Goal: Information Seeking & Learning: Check status

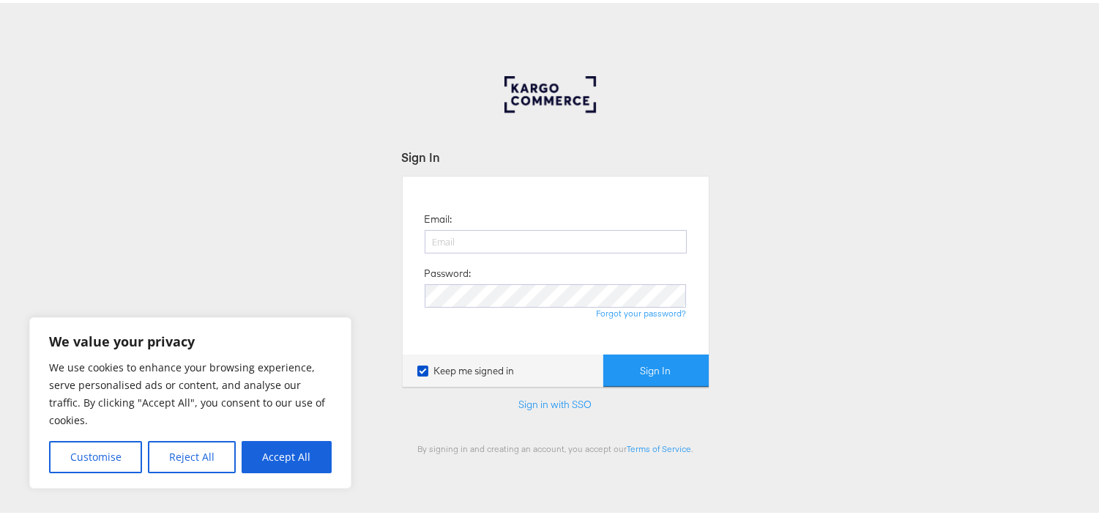
type input "aparna.doniparthi@kargo.com"
click at [635, 352] on div "Email: aparna.doniparthi@kargo.com Password: Forgot your password? Keep me sign…" at bounding box center [556, 278] width 308 height 211
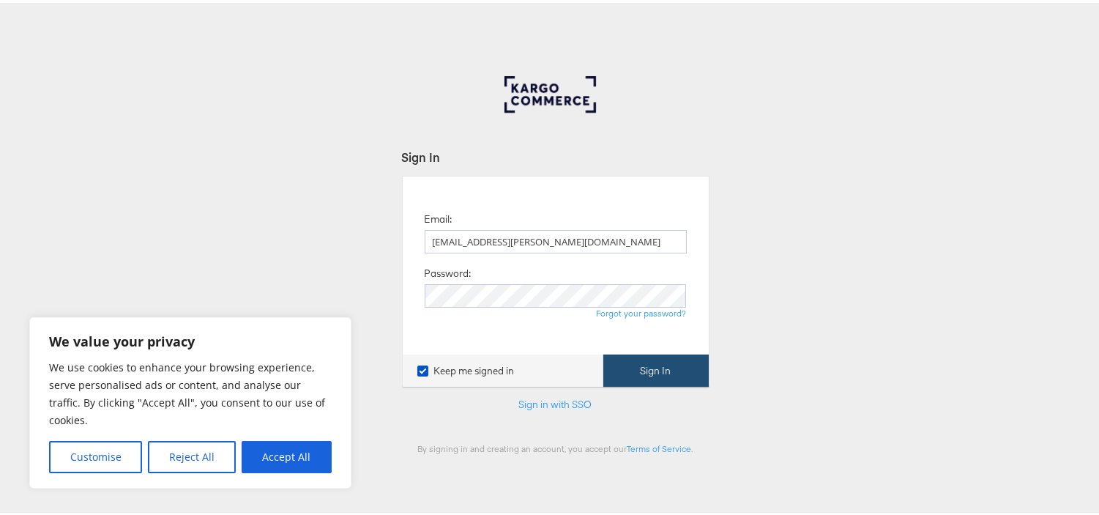
click at [662, 366] on button "Sign In" at bounding box center [655, 368] width 105 height 33
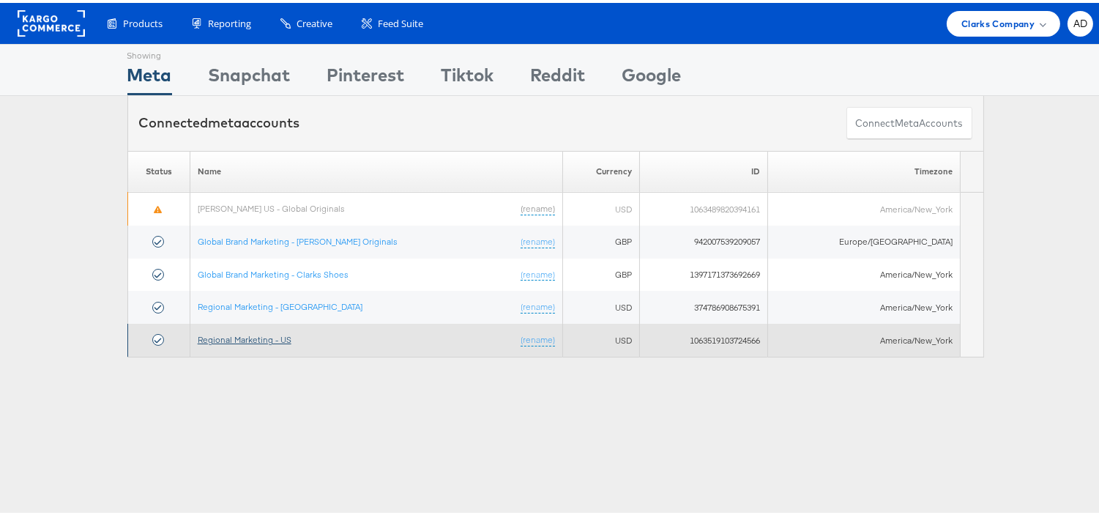
click at [245, 333] on link "Regional Marketing - US" at bounding box center [245, 336] width 94 height 11
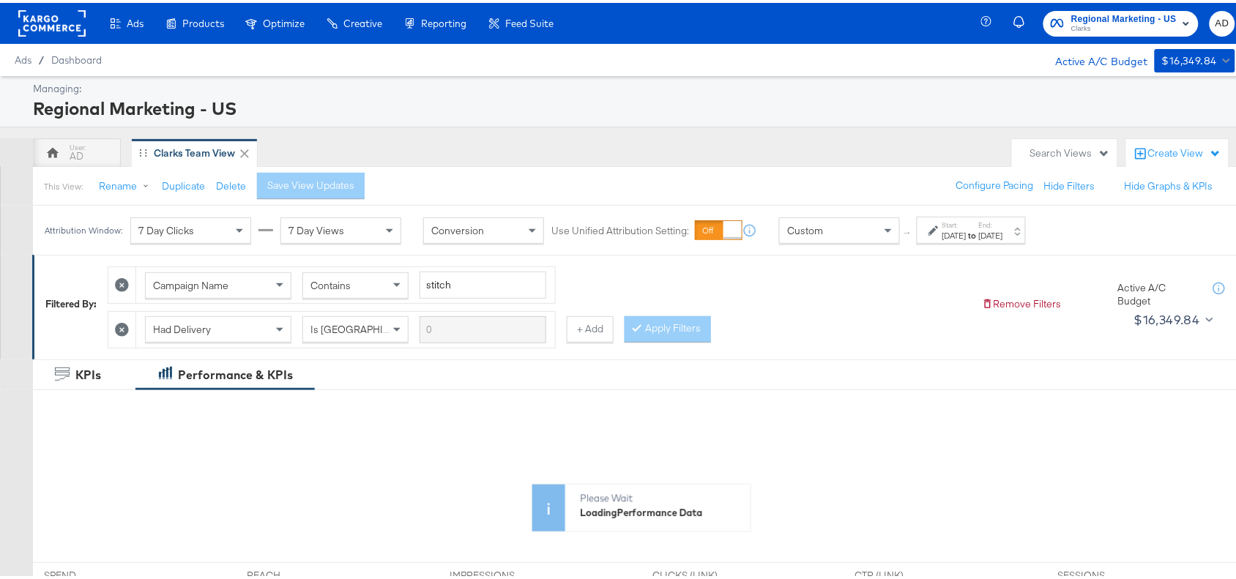
click at [1003, 239] on div "[DATE]" at bounding box center [991, 233] width 24 height 12
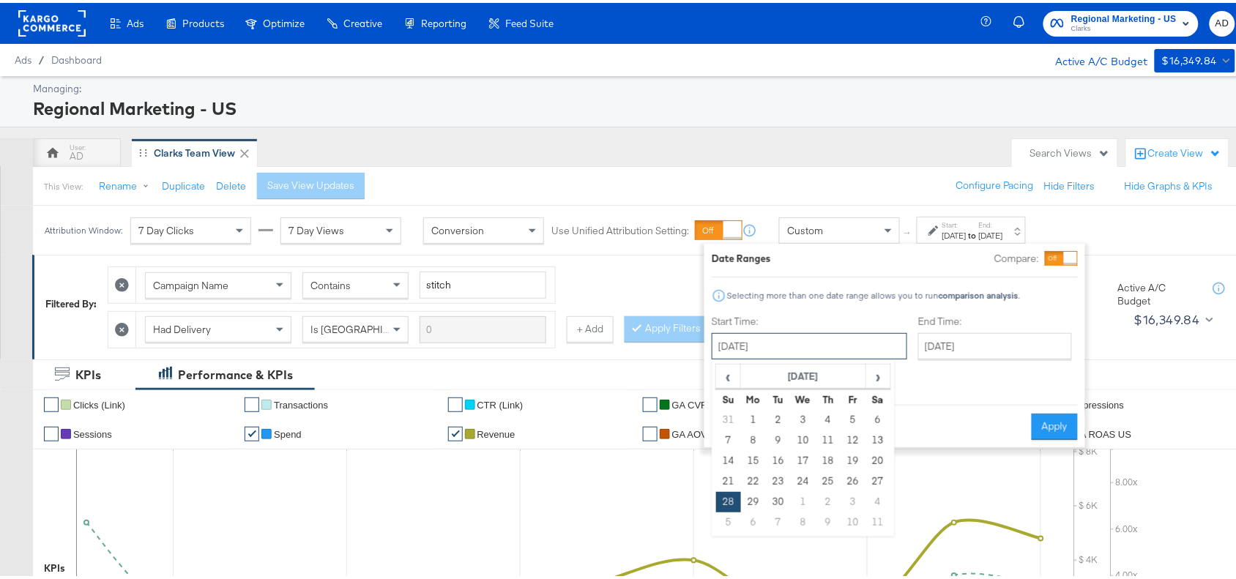
click at [826, 342] on input "[DATE]" at bounding box center [810, 343] width 196 height 26
click at [730, 475] on td "21" at bounding box center [728, 479] width 25 height 21
click at [792, 350] on input "[DATE]" at bounding box center [809, 343] width 196 height 26
click at [887, 378] on span "›" at bounding box center [877, 374] width 23 height 22
click at [723, 440] on td "5" at bounding box center [728, 438] width 25 height 21
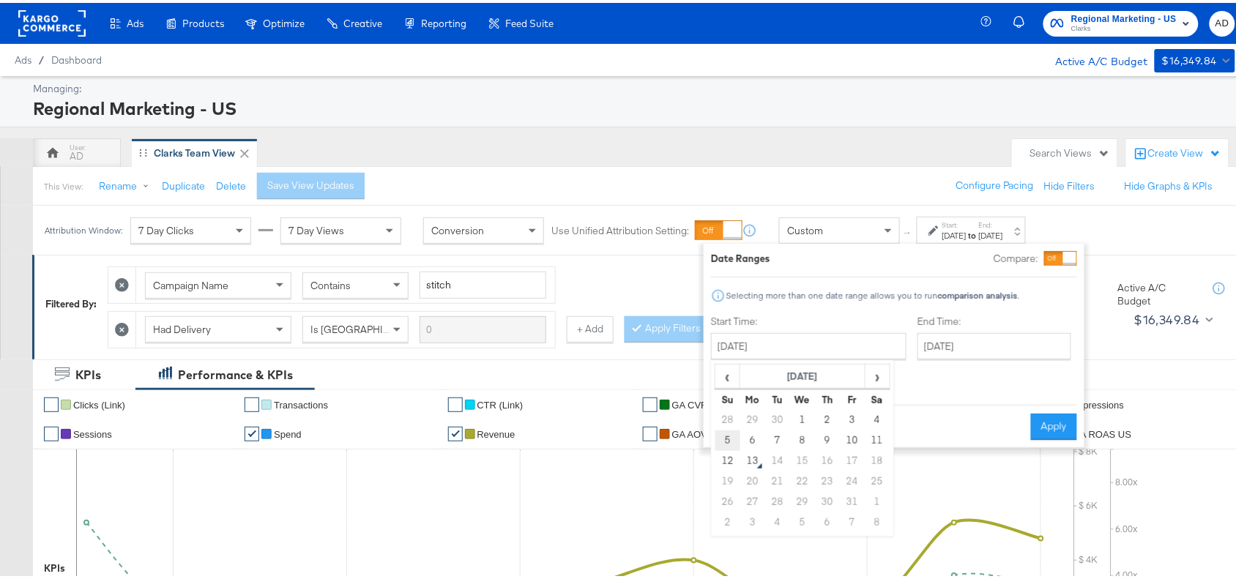
type input "[DATE]"
drag, startPoint x: 970, startPoint y: 327, endPoint x: 985, endPoint y: 346, distance: 24.6
click at [985, 346] on div "End Time: [DATE] ‹ [DATE] › Su Mo Tu We Th Fr Sa 28 29 30 1 2 3 4 5 6 7 8 9 10 …" at bounding box center [993, 351] width 160 height 78
click at [985, 346] on input "[DATE]" at bounding box center [990, 343] width 154 height 26
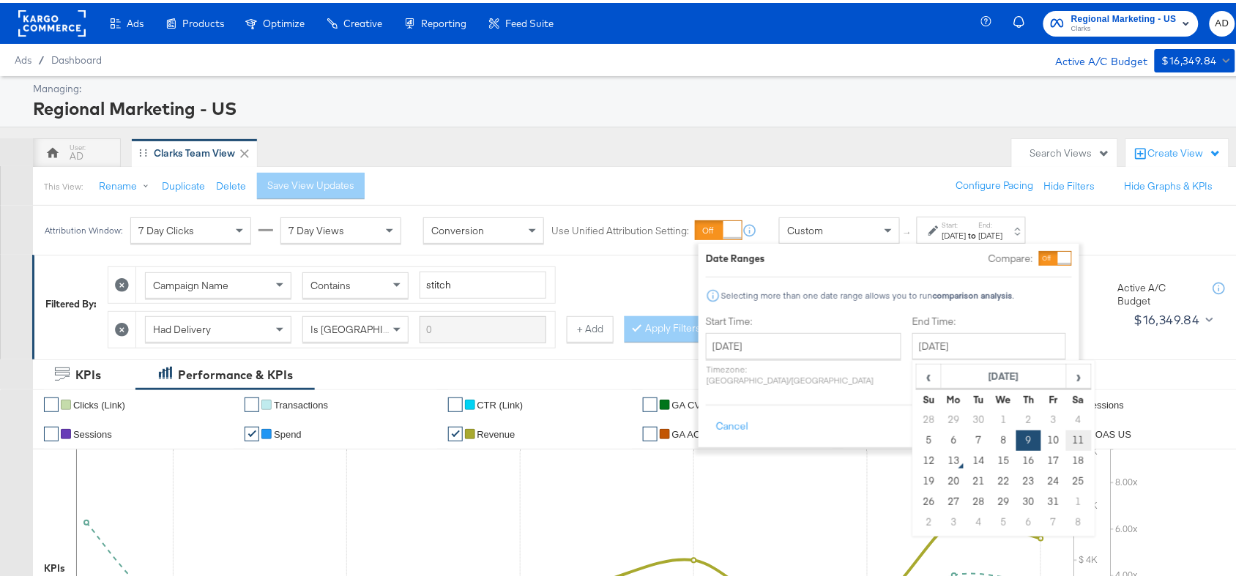
click at [1066, 434] on td "11" at bounding box center [1078, 438] width 25 height 21
type input "[DATE]"
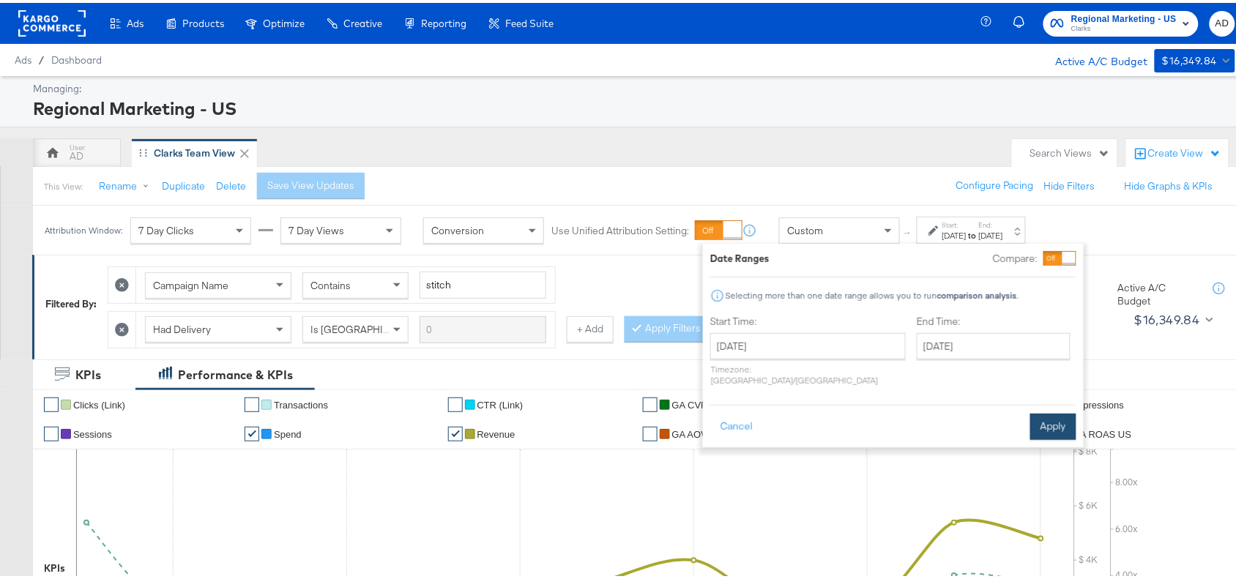
click at [1045, 414] on button "Apply" at bounding box center [1053, 424] width 46 height 26
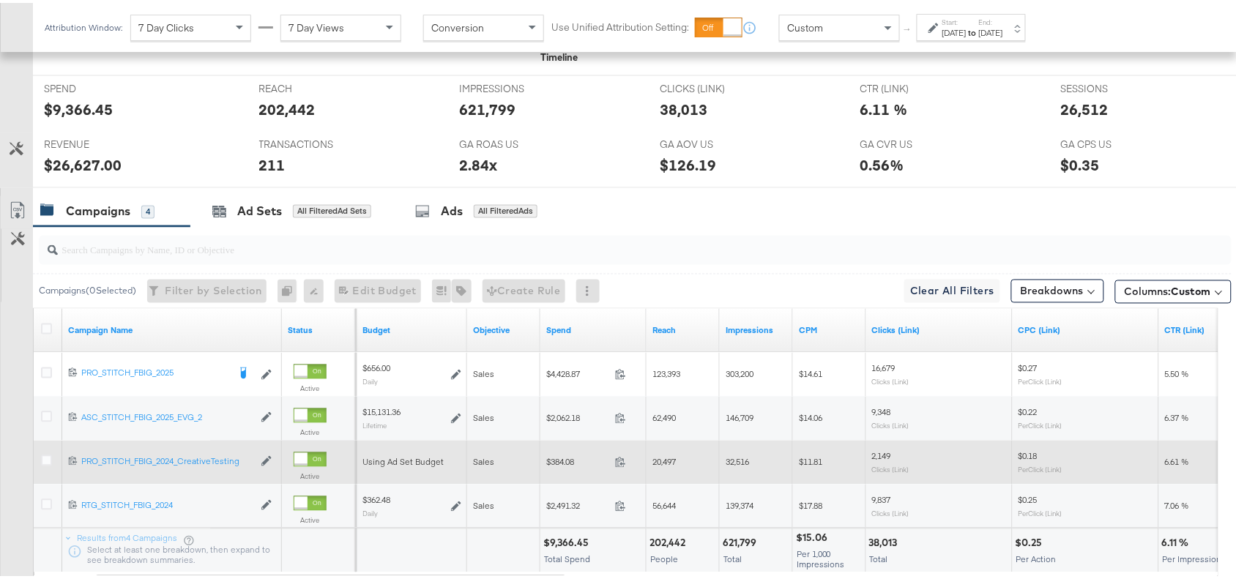
scroll to position [628, 0]
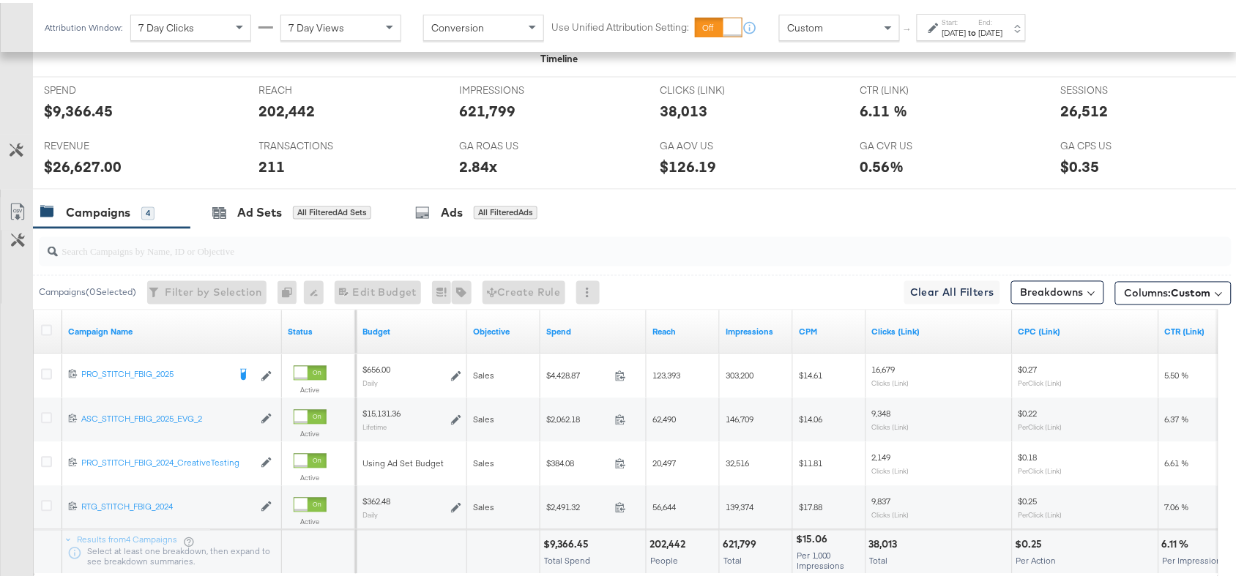
click at [979, 35] on div "to" at bounding box center [973, 30] width 12 height 12
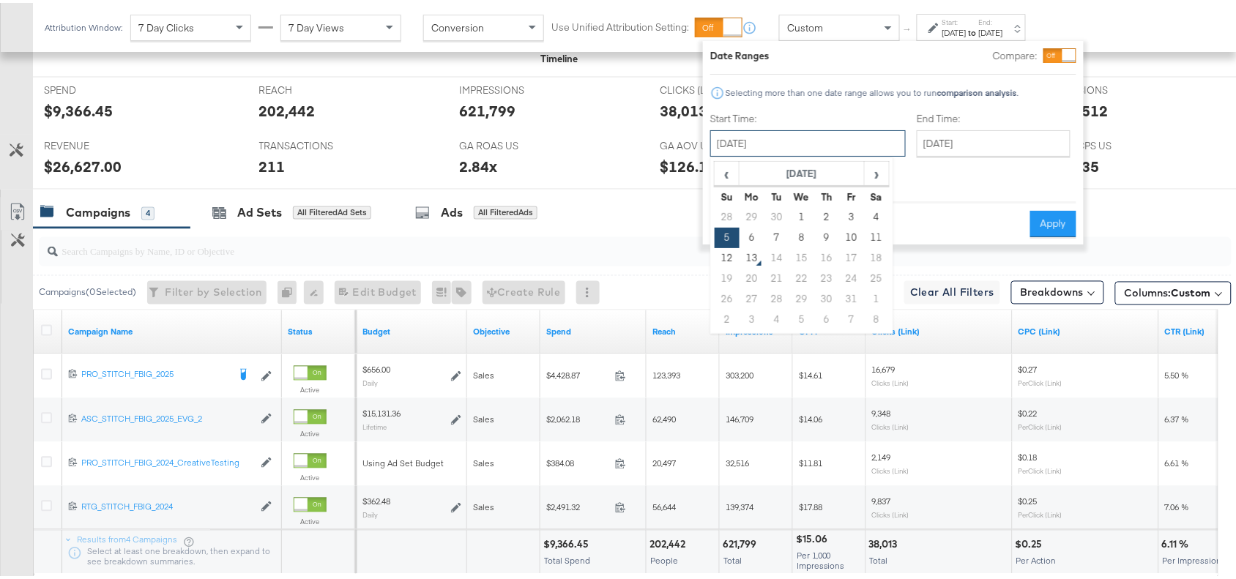
click at [800, 147] on input "[DATE]" at bounding box center [808, 140] width 196 height 26
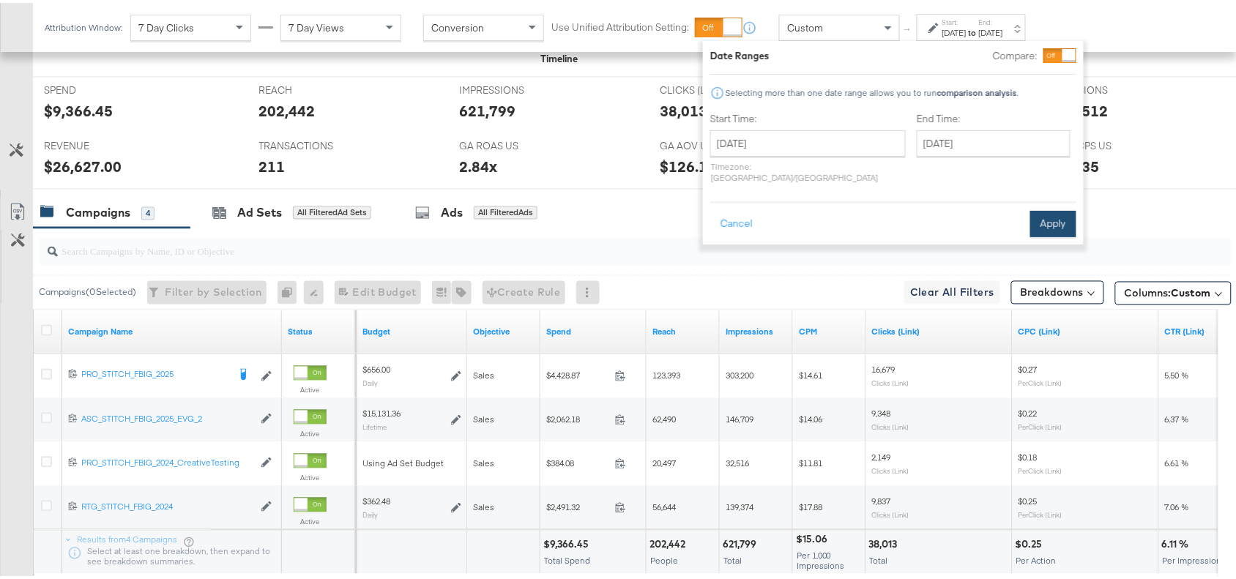
click at [1056, 209] on button "Apply" at bounding box center [1053, 221] width 46 height 26
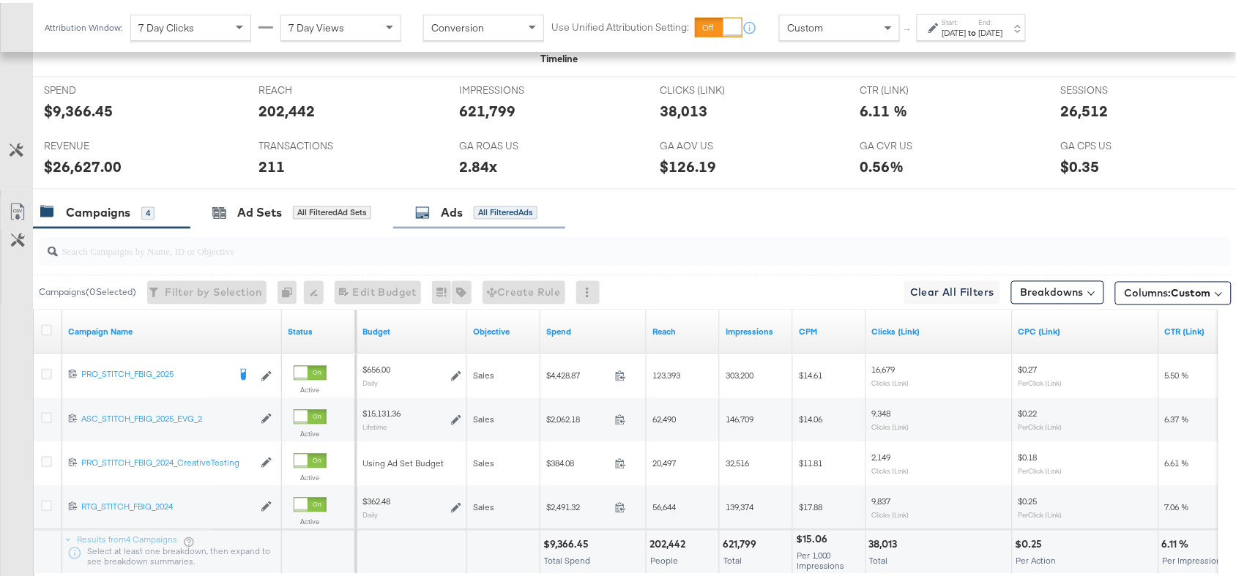
click at [434, 200] on div "Ads All Filtered Ads" at bounding box center [479, 210] width 172 height 31
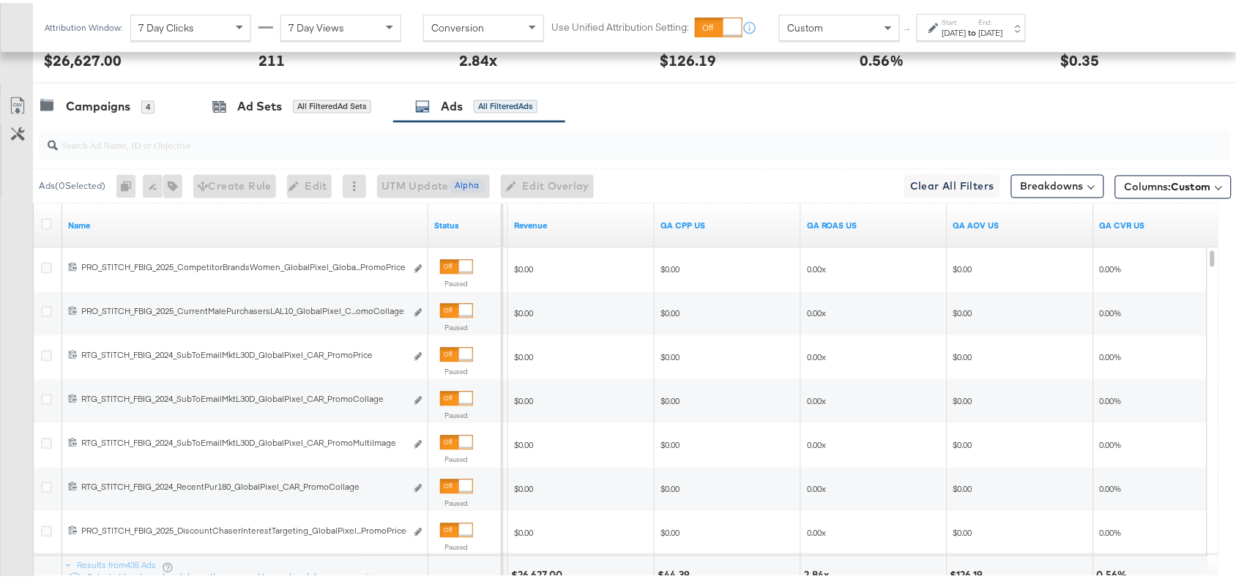
scroll to position [732, 0]
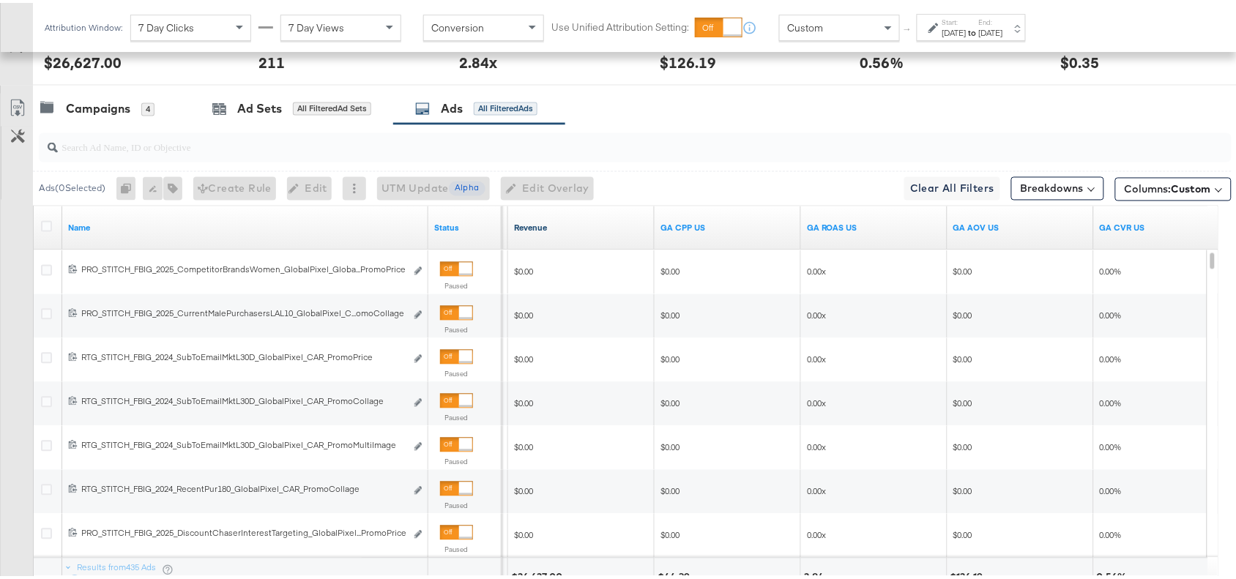
click at [557, 229] on link "Revenue" at bounding box center [581, 226] width 135 height 12
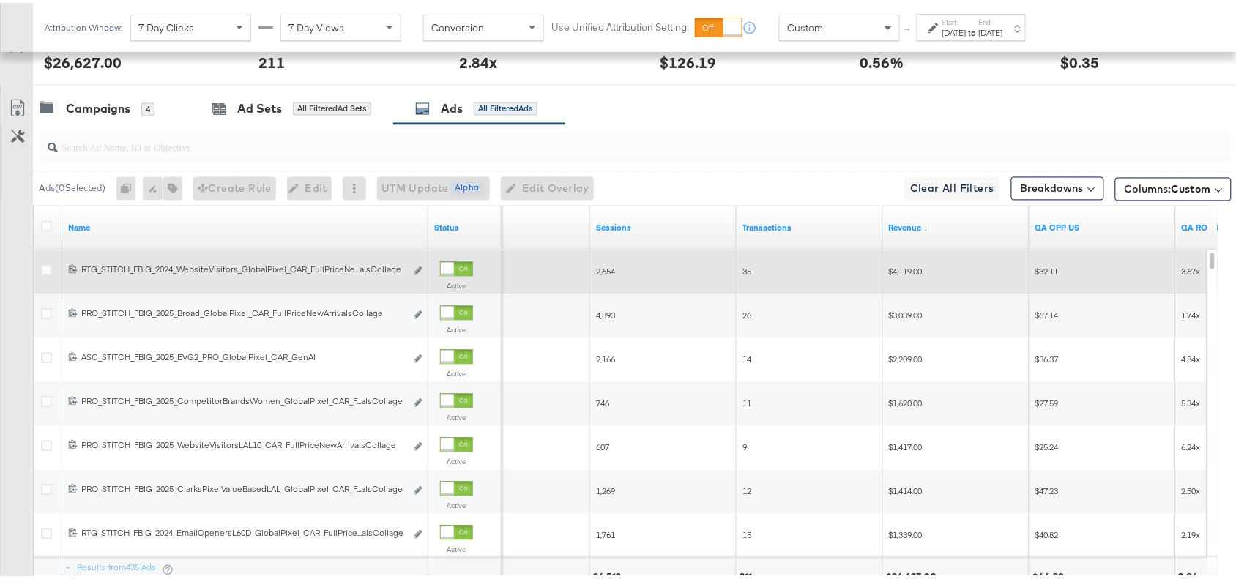
click at [904, 275] on span "$4,119.00" at bounding box center [906, 269] width 34 height 11
copy span "4,119.00"
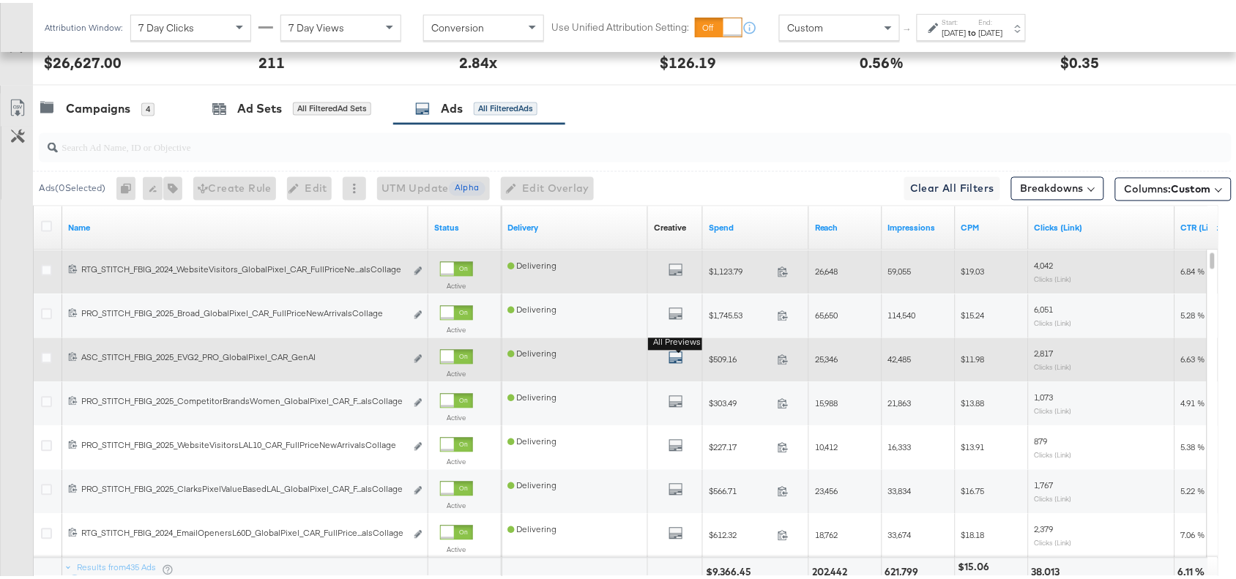
click at [675, 357] on icon "default" at bounding box center [676, 355] width 15 height 15
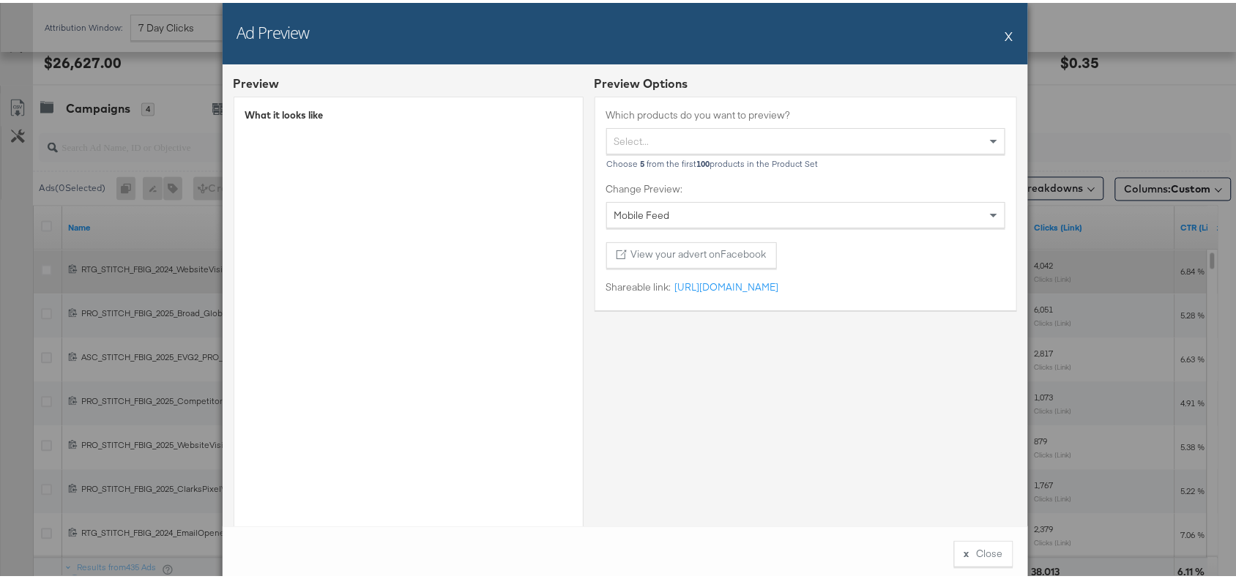
click at [1006, 31] on button "X" at bounding box center [1010, 32] width 8 height 29
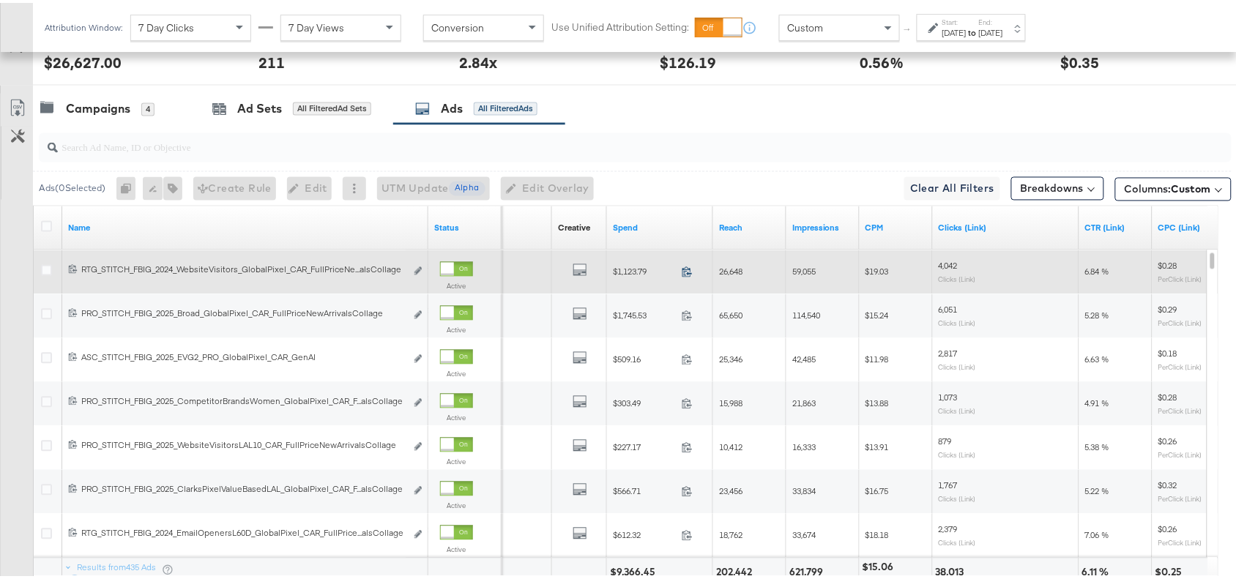
click at [686, 275] on icon at bounding box center [687, 269] width 11 height 11
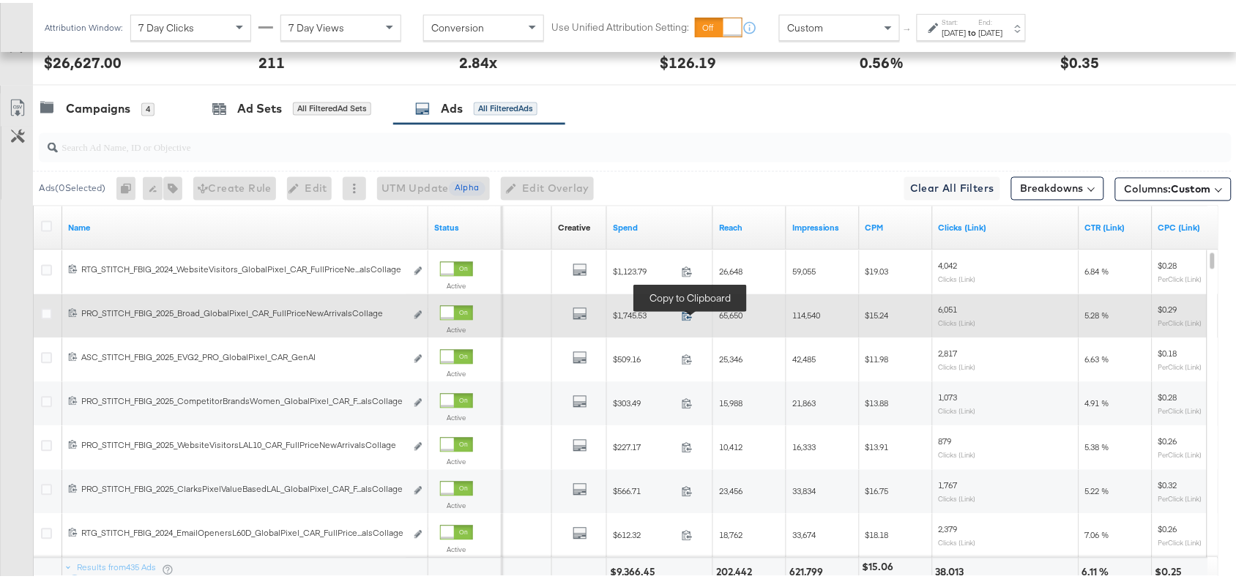
click at [685, 316] on icon at bounding box center [687, 313] width 11 height 11
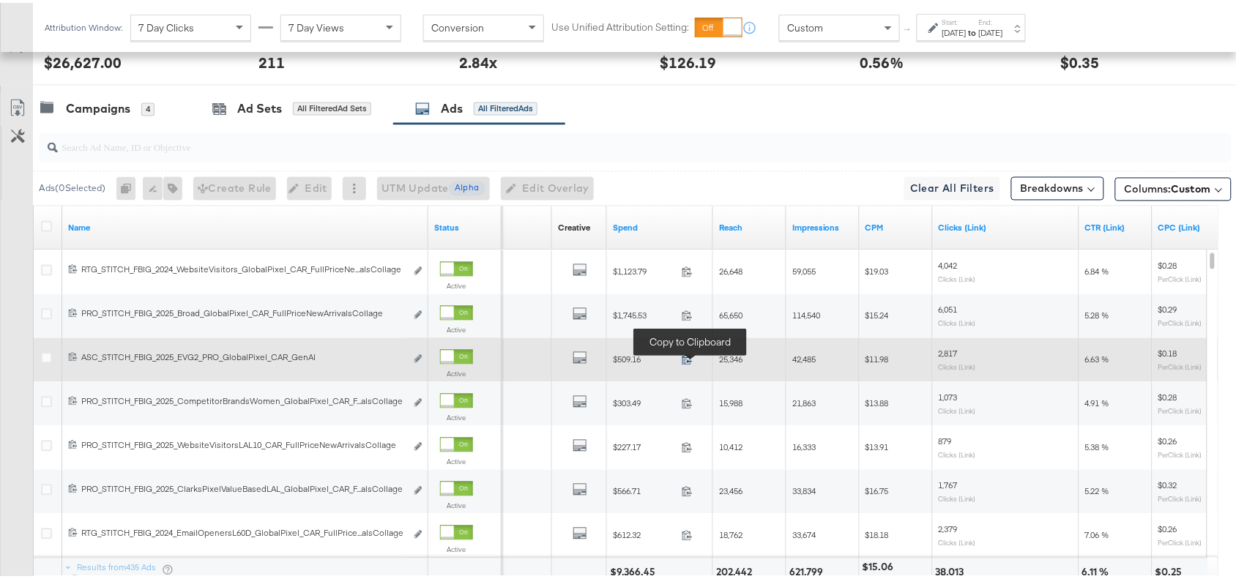
click at [682, 363] on icon at bounding box center [687, 357] width 11 height 11
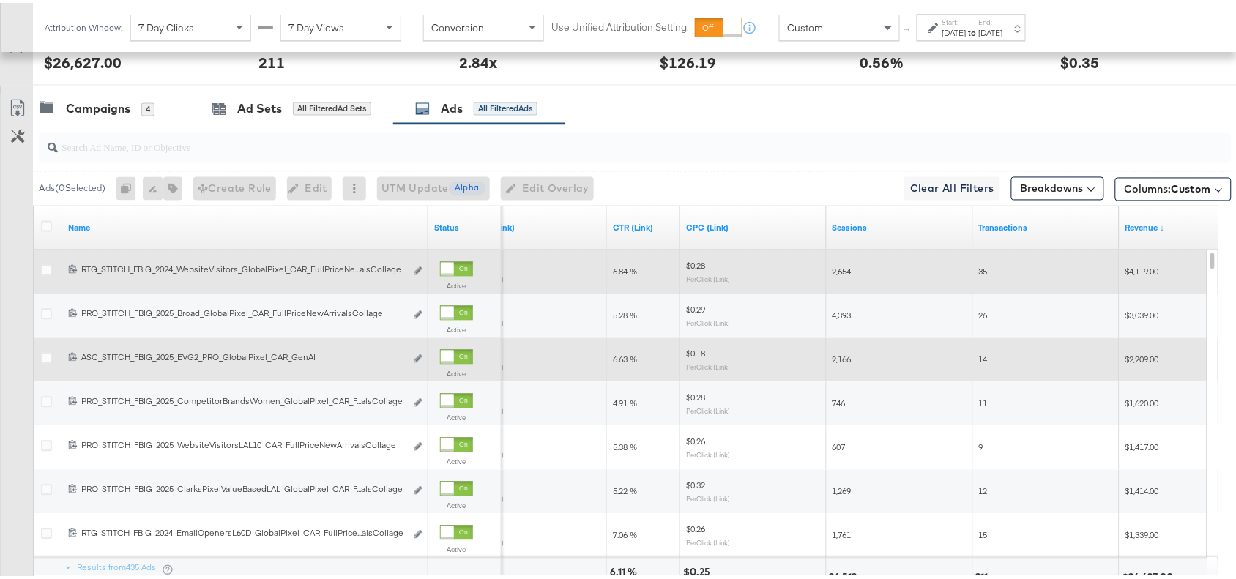
click at [621, 272] on span "6.84 %" at bounding box center [625, 269] width 24 height 11
copy span "6.84"
click at [621, 272] on span "6.84 %" at bounding box center [625, 269] width 24 height 11
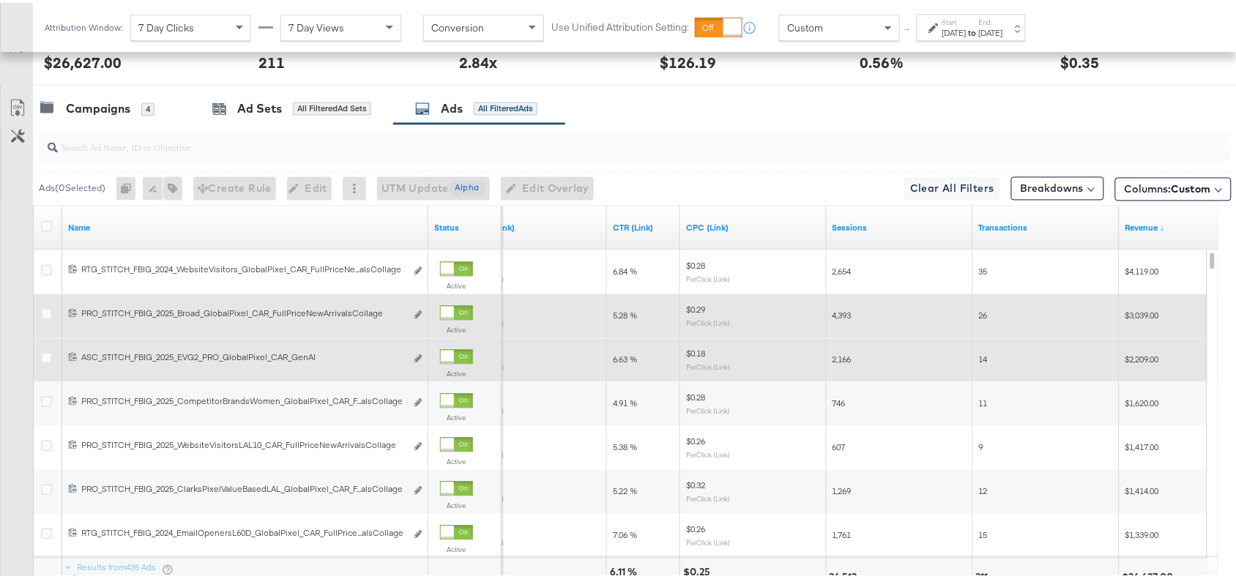
click at [617, 317] on span "5.28 %" at bounding box center [625, 313] width 24 height 11
copy span "5.28"
click at [617, 317] on span "5.28 %" at bounding box center [625, 313] width 24 height 11
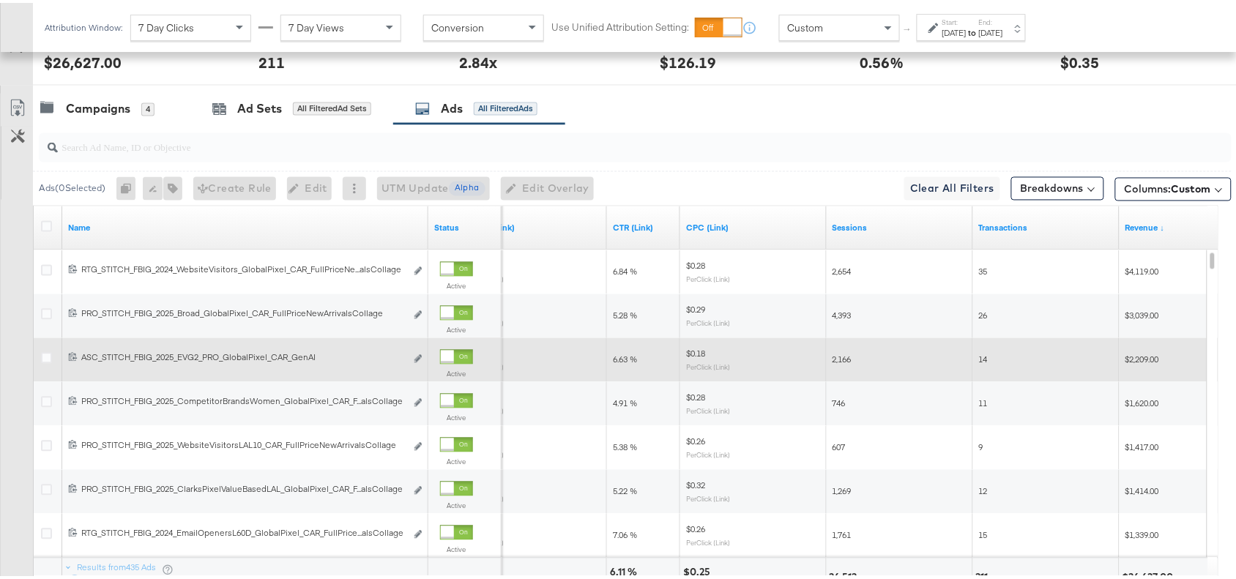
click at [617, 363] on span "6.63 %" at bounding box center [625, 357] width 24 height 11
copy span "6.63"
click at [617, 363] on span "6.63 %" at bounding box center [625, 357] width 24 height 11
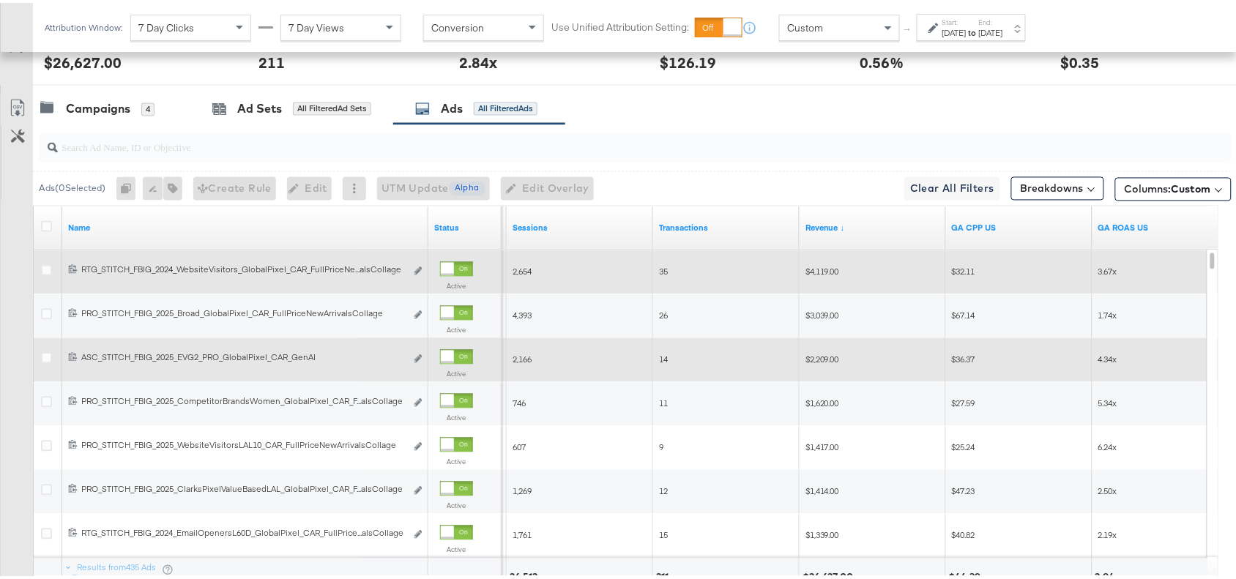
click at [821, 272] on span "$4,119.00" at bounding box center [823, 269] width 34 height 11
copy span "4,119.00"
click at [821, 272] on span "$4,119.00" at bounding box center [823, 269] width 34 height 11
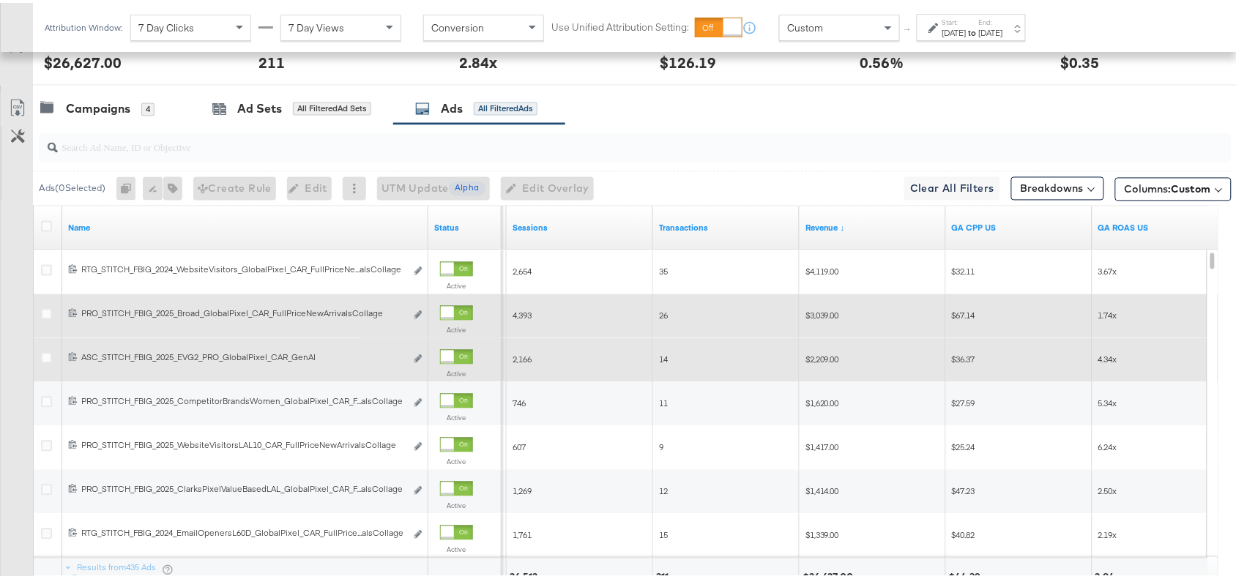
click at [829, 316] on div "$3,039.00" at bounding box center [873, 313] width 146 height 23
click at [829, 316] on span "$3,039.00" at bounding box center [823, 313] width 34 height 11
copy span "3,039.00"
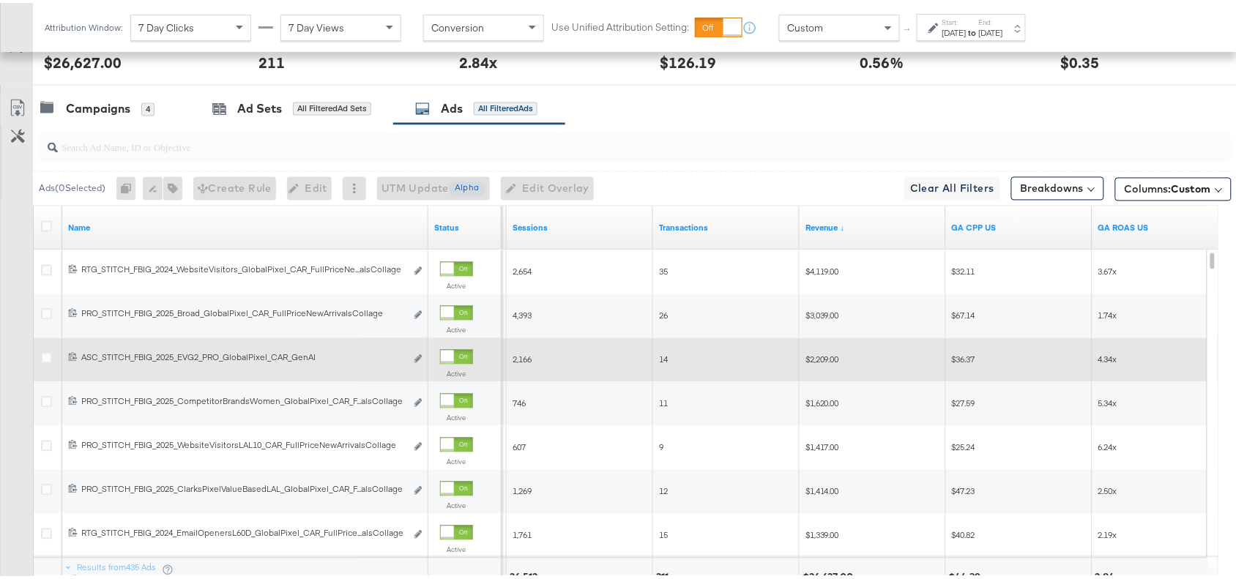
click at [825, 363] on span "$2,209.00" at bounding box center [823, 357] width 34 height 11
copy span "2,209.00"
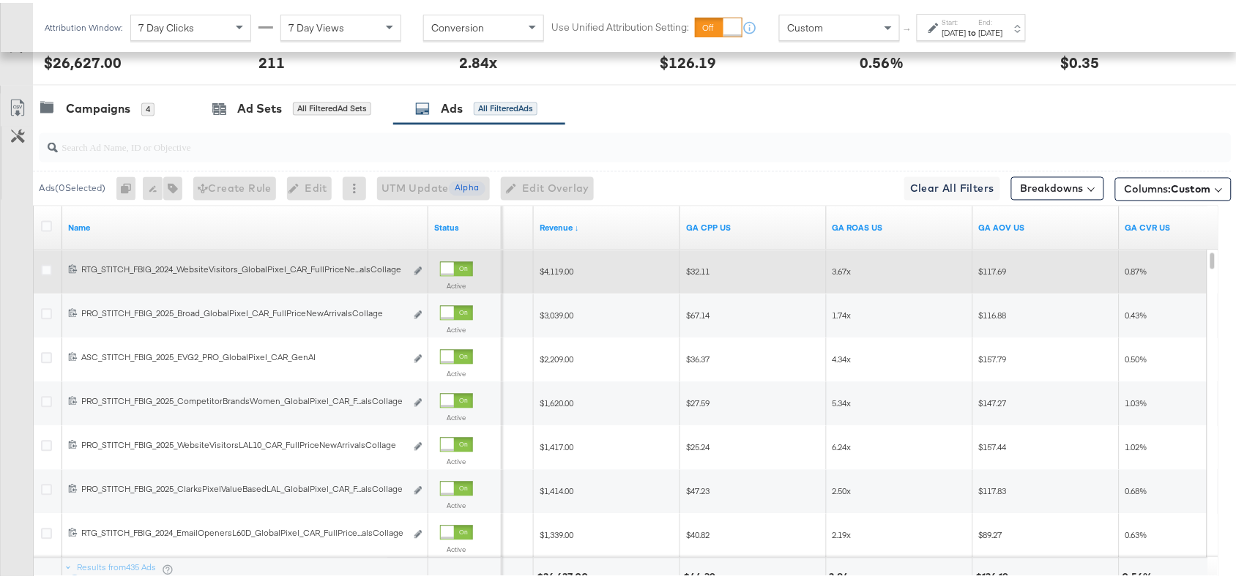
click at [840, 271] on span "3.67x" at bounding box center [842, 269] width 19 height 11
copy span "3.67x"
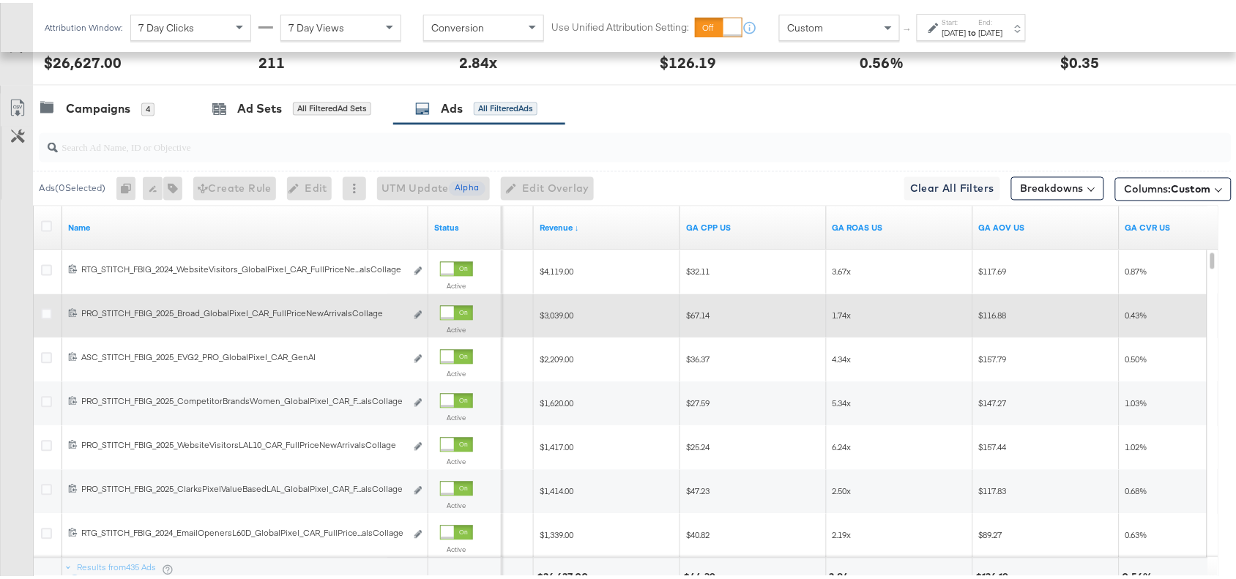
click at [840, 315] on span "1.74x" at bounding box center [842, 313] width 19 height 11
copy span "1.74"
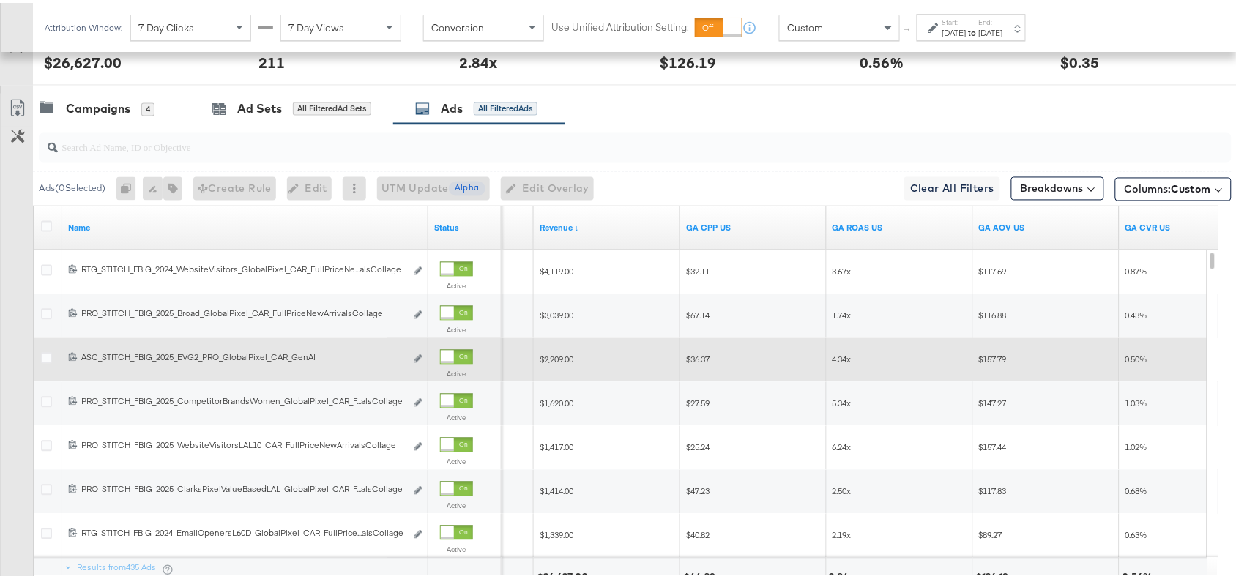
click at [839, 361] on span "4.34x" at bounding box center [842, 357] width 19 height 11
copy span "4.34"
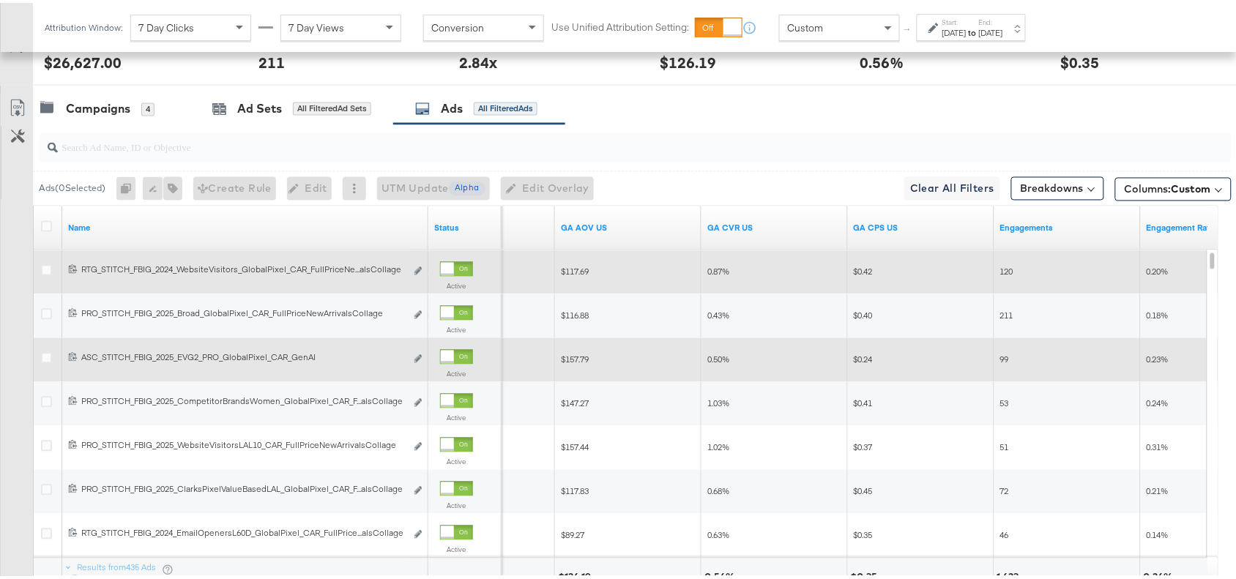
click at [714, 272] on span "0.87%" at bounding box center [718, 269] width 22 height 11
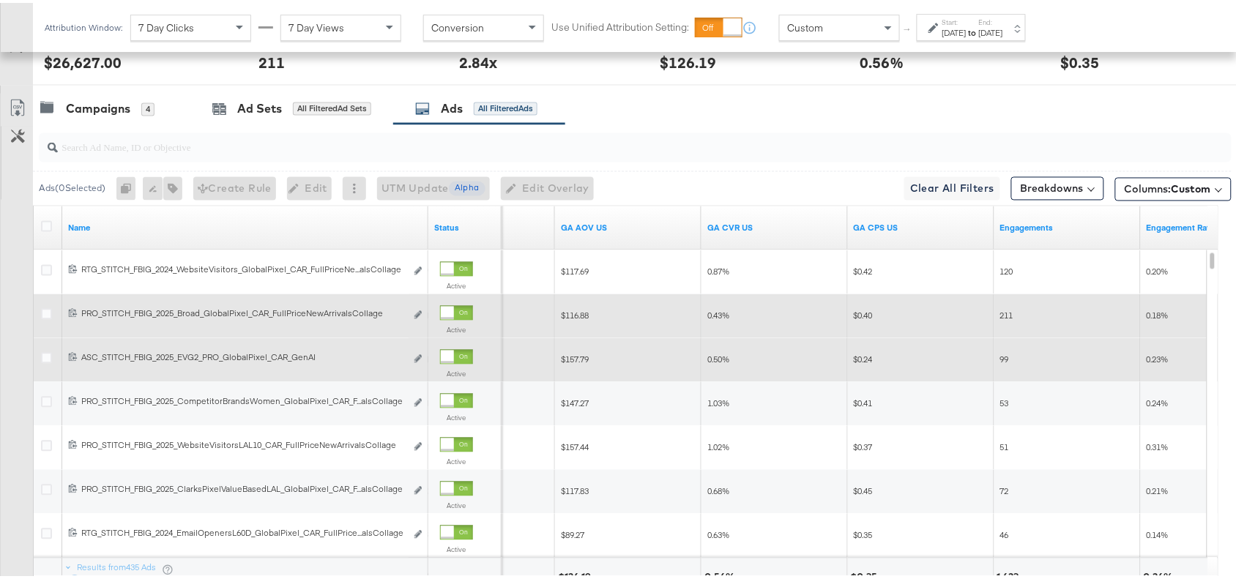
click at [715, 313] on span "0.43%" at bounding box center [718, 313] width 22 height 11
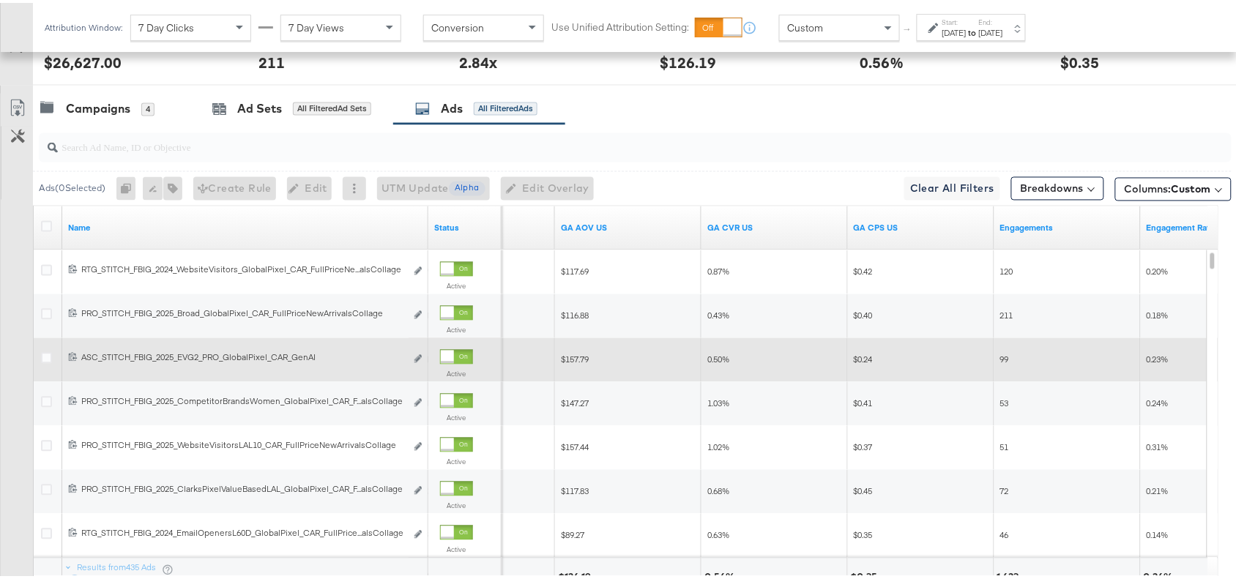
click at [713, 367] on div "0.50%" at bounding box center [775, 357] width 146 height 23
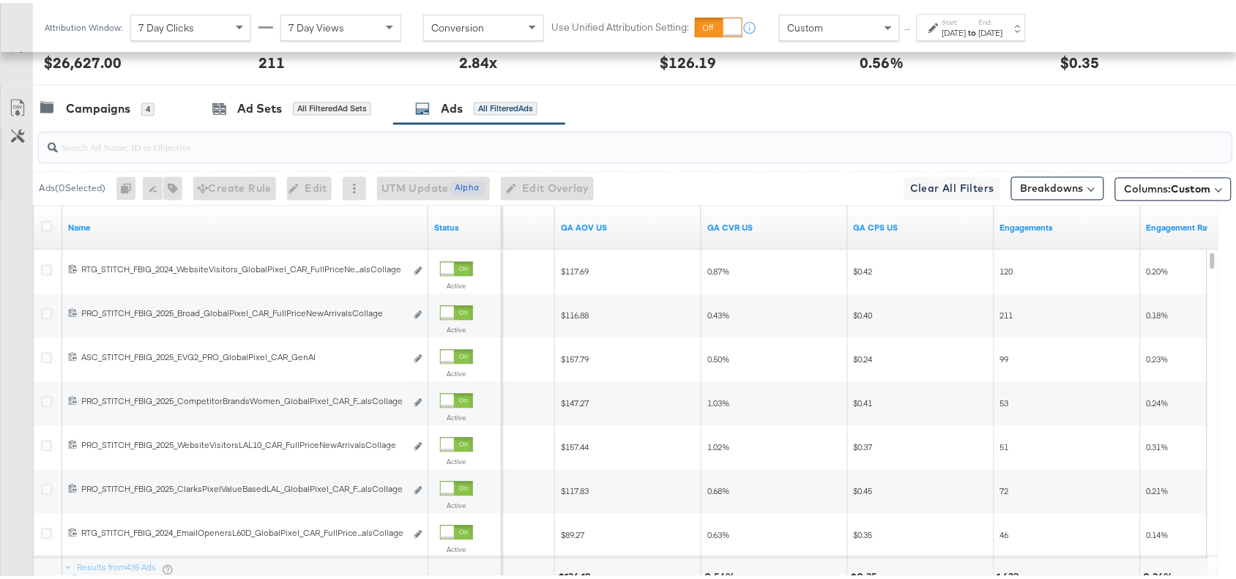
click at [133, 145] on input "search" at bounding box center [591, 139] width 1066 height 29
paste input "Promo+logo Smart Design"
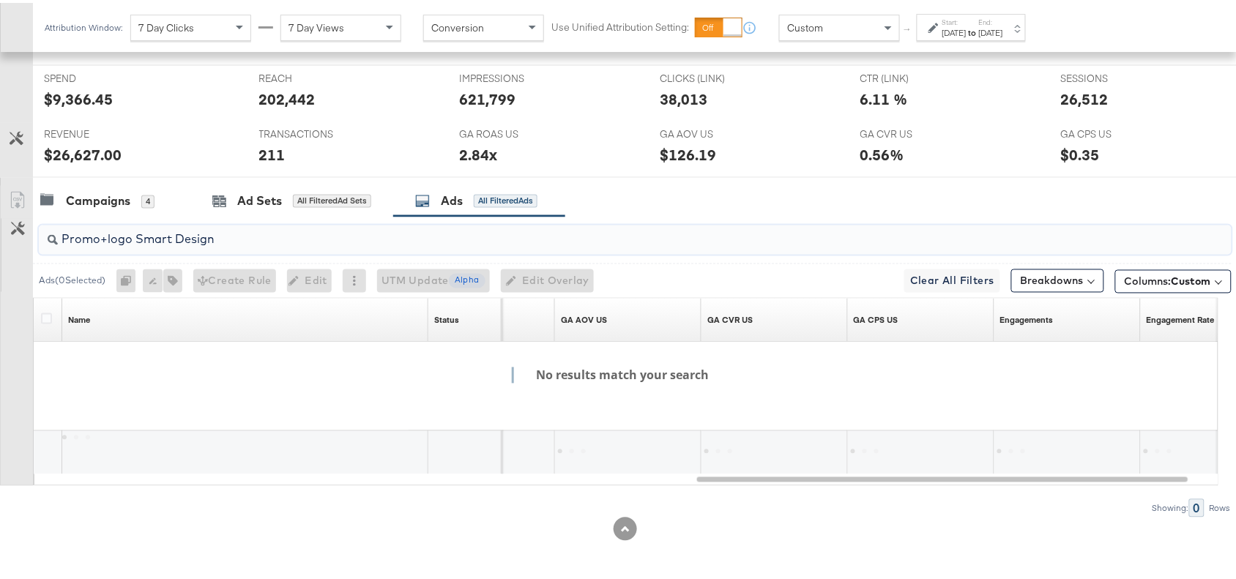
scroll to position [643, 0]
click at [136, 237] on input "Promo+logo Smart Design" at bounding box center [591, 231] width 1066 height 29
click at [172, 239] on input "Promo+logoSmart Design" at bounding box center [591, 231] width 1066 height 29
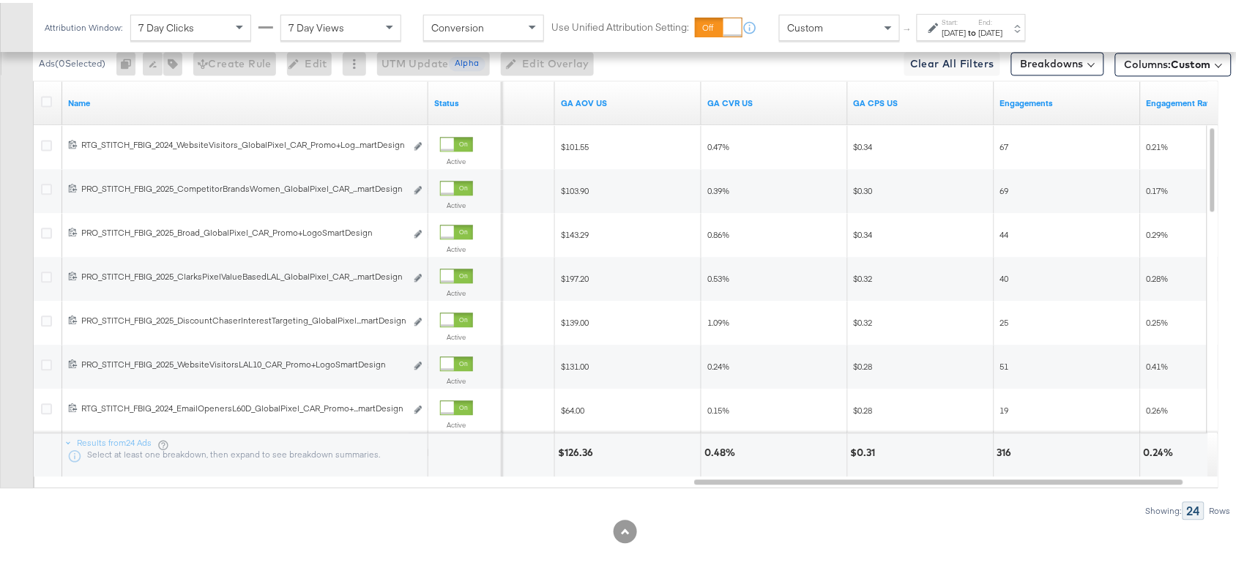
scroll to position [858, 0]
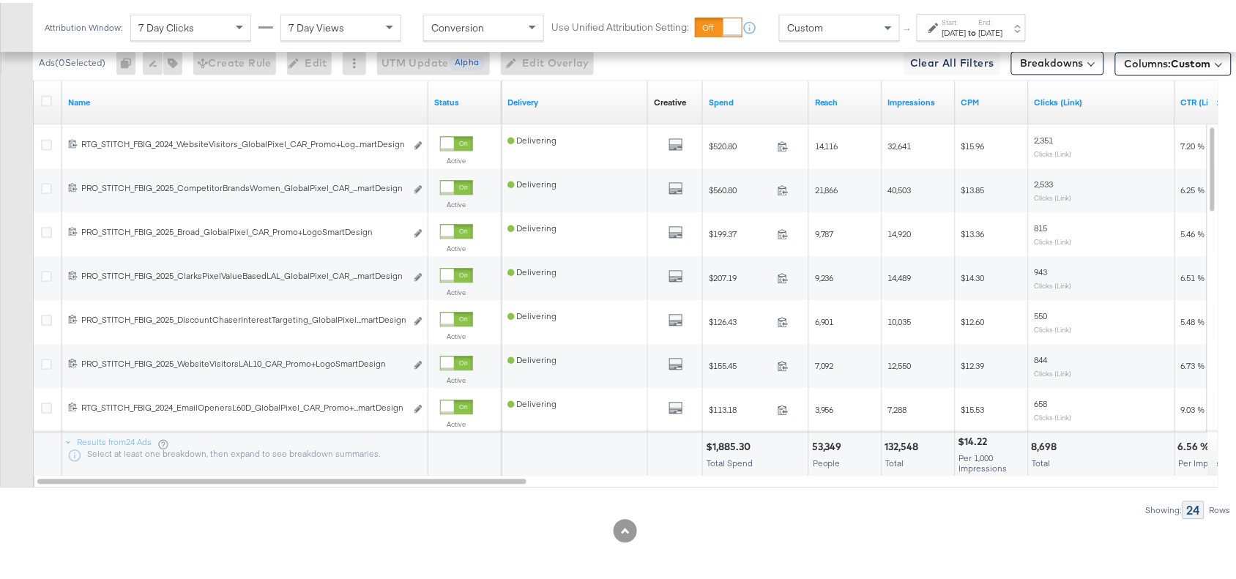
click at [732, 436] on div "$1,885.30 Total Spend" at bounding box center [755, 452] width 105 height 44
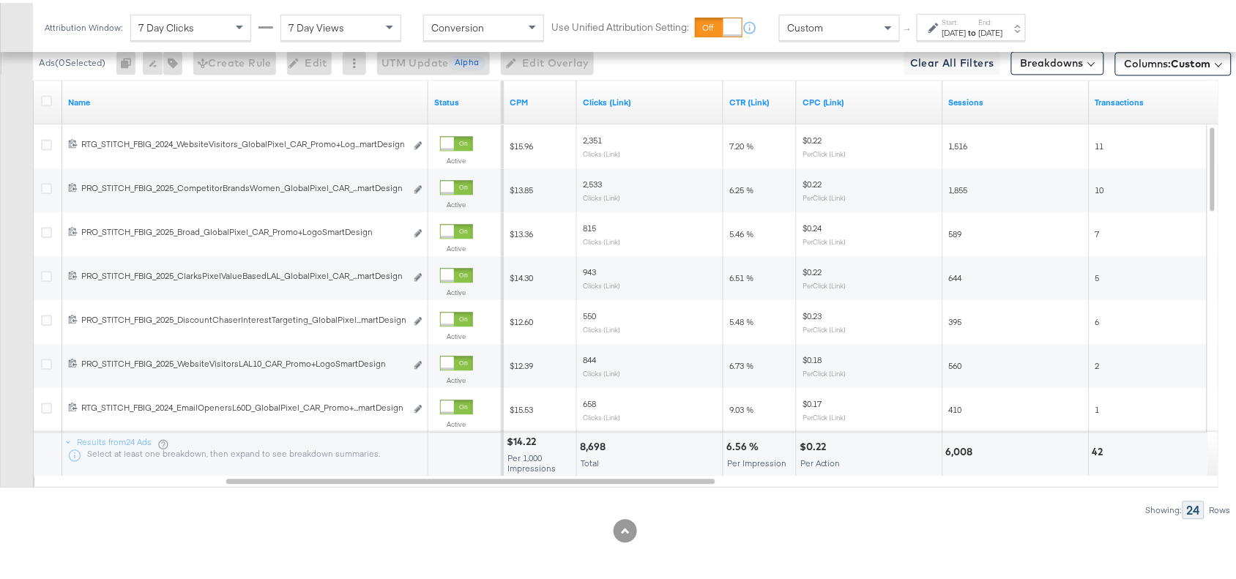
click at [729, 451] on div "6.56 %" at bounding box center [745, 444] width 37 height 14
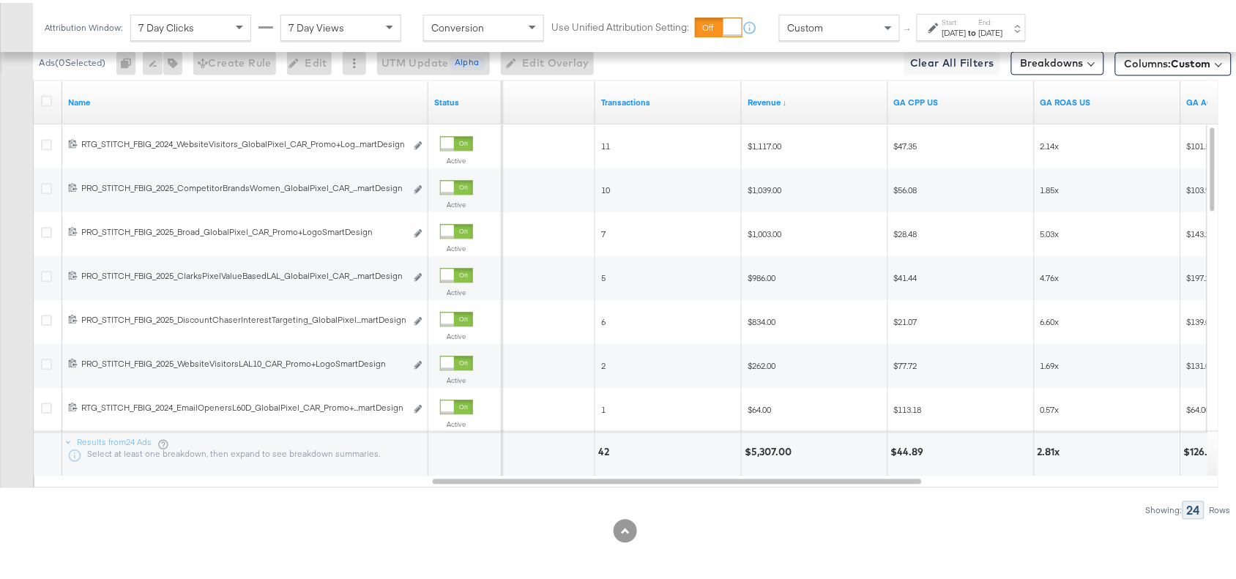
click at [765, 453] on div "$5,307.00" at bounding box center [770, 449] width 51 height 14
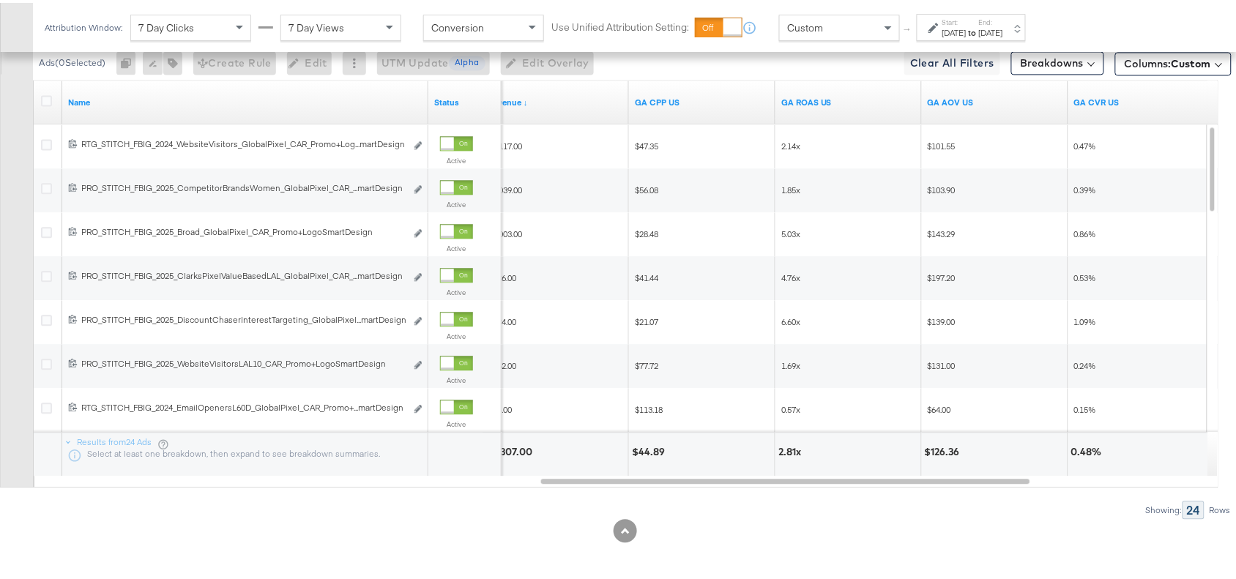
click at [786, 454] on div "2.81x" at bounding box center [792, 449] width 27 height 14
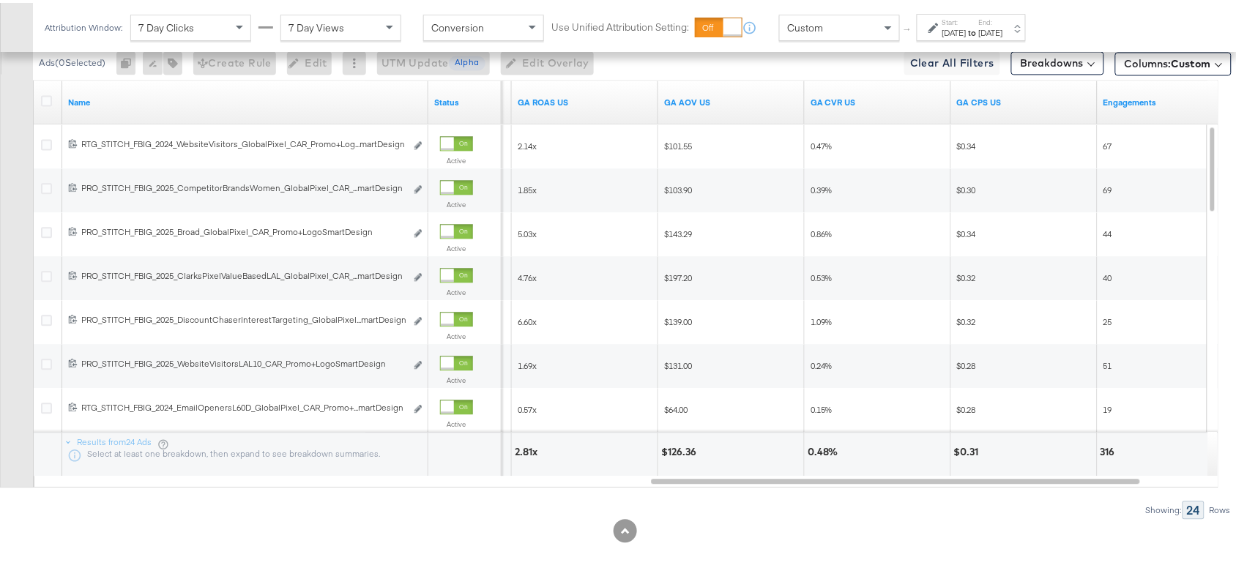
click at [815, 456] on div "0.48%" at bounding box center [825, 449] width 35 height 14
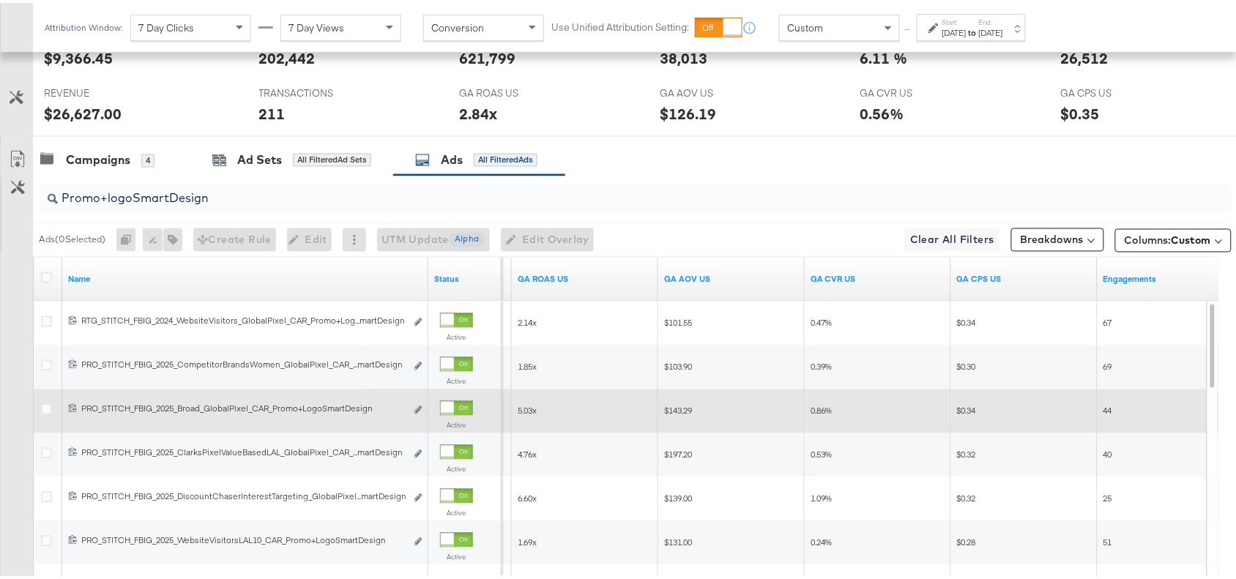
scroll to position [680, 0]
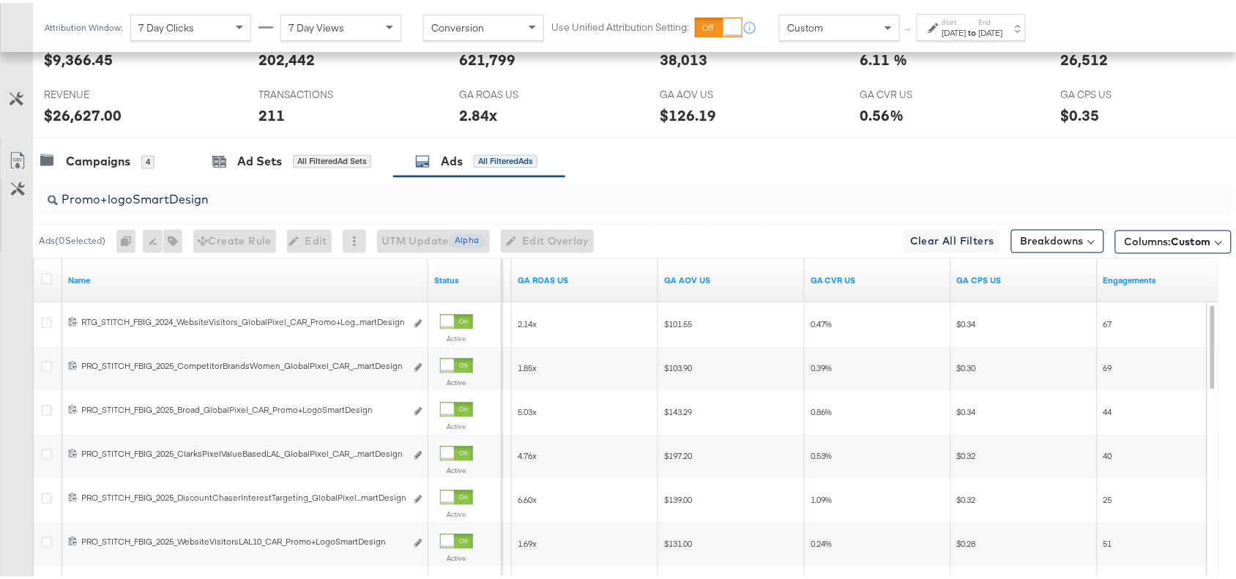
click at [251, 211] on div "Promo+logoSmartDesign" at bounding box center [635, 197] width 1193 height 29
click at [269, 202] on input "Promo+logoSmartDesign" at bounding box center [591, 191] width 1066 height 29
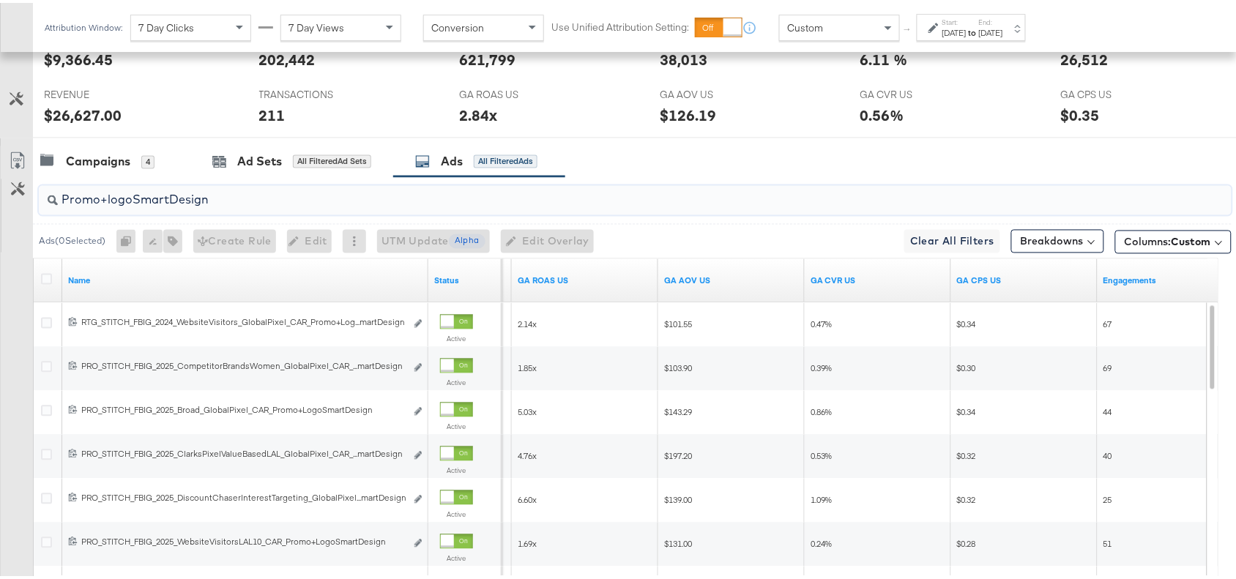
click at [269, 202] on input "Promo+logoSmartDesign" at bounding box center [591, 191] width 1066 height 29
paste input "Collage"
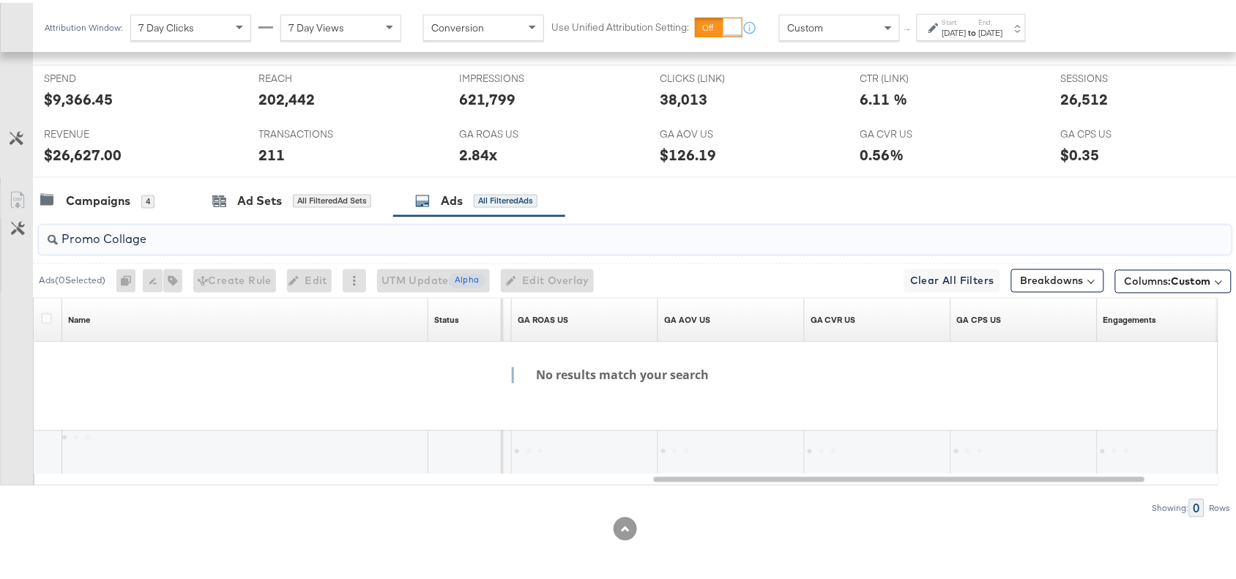
click at [103, 239] on input "Promo Collage" at bounding box center [591, 231] width 1066 height 29
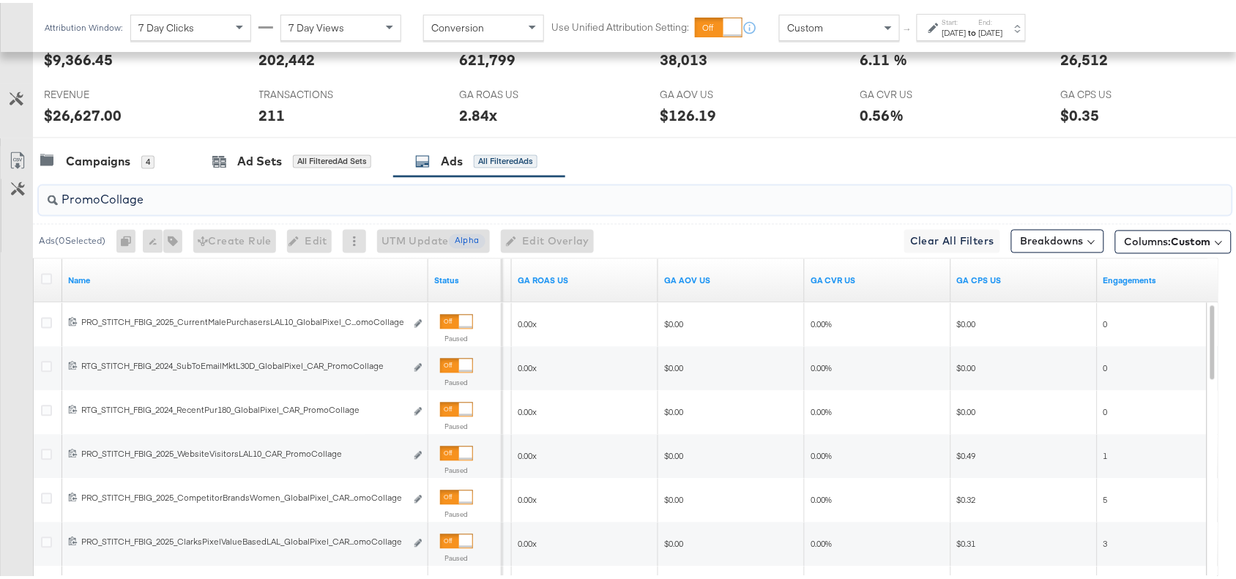
scroll to position [863, 0]
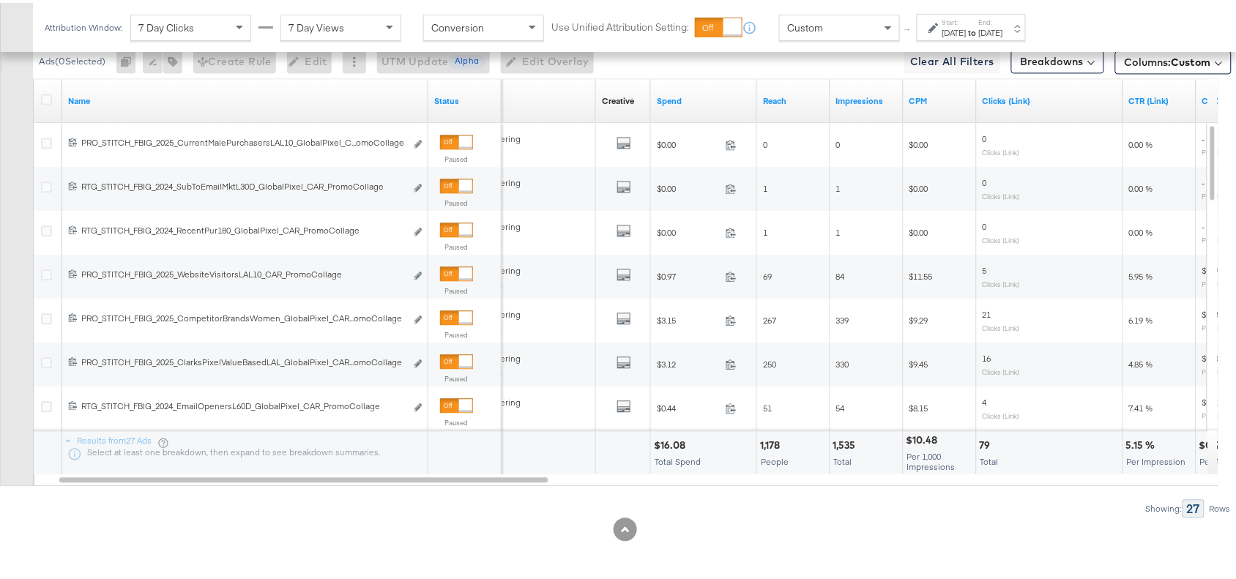
click at [671, 444] on div "$16.08" at bounding box center [672, 443] width 36 height 14
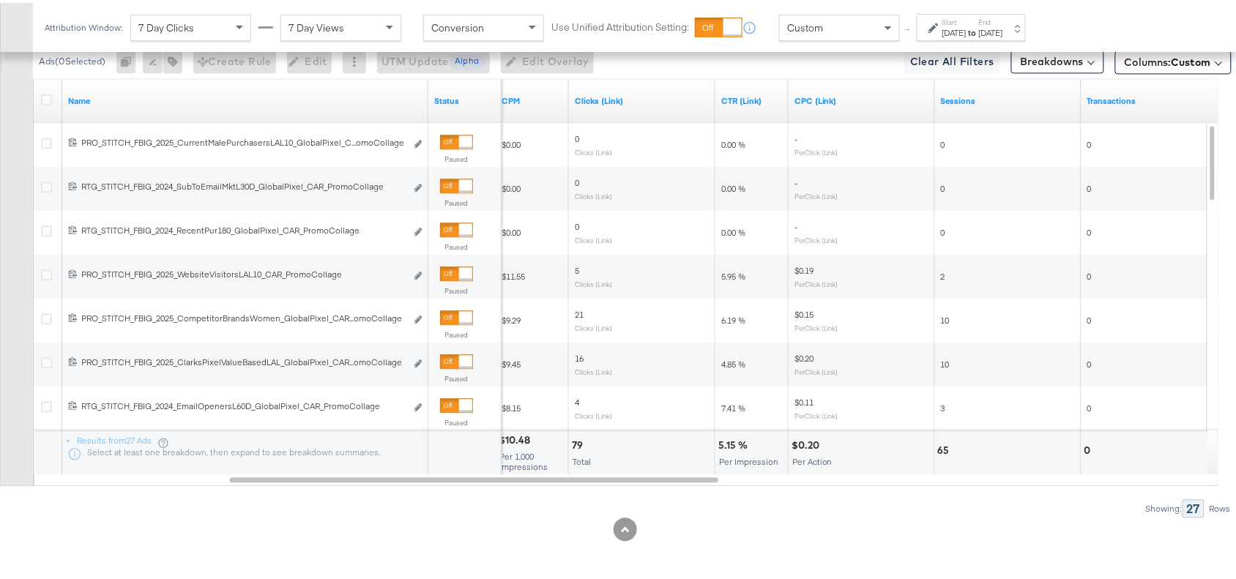
click at [726, 440] on div "5.15 %" at bounding box center [735, 443] width 34 height 14
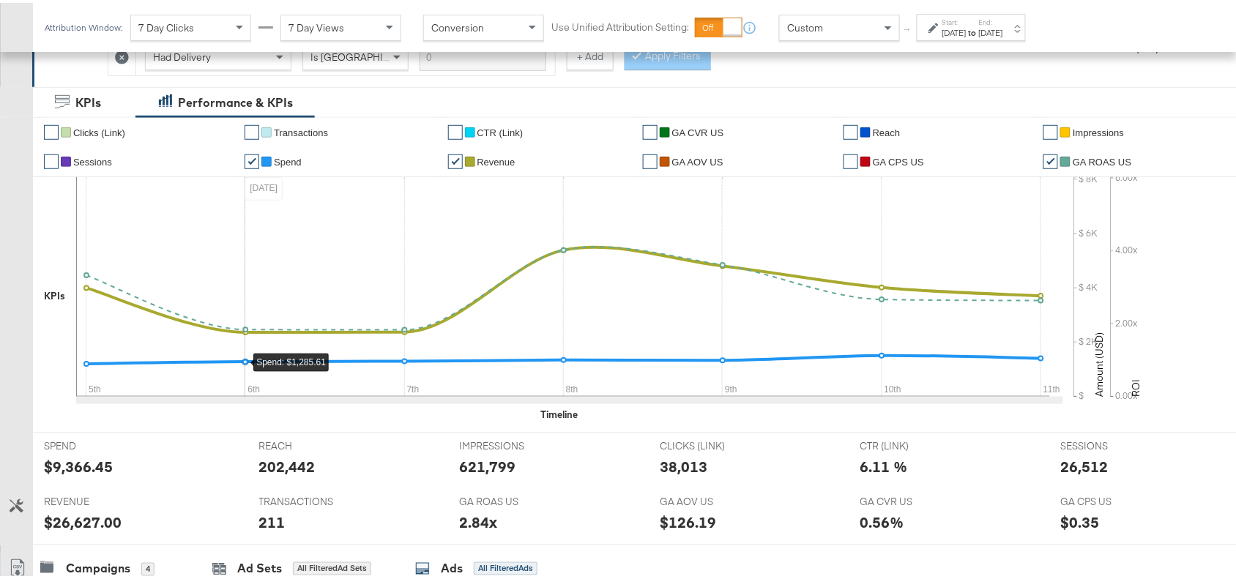
scroll to position [592, 0]
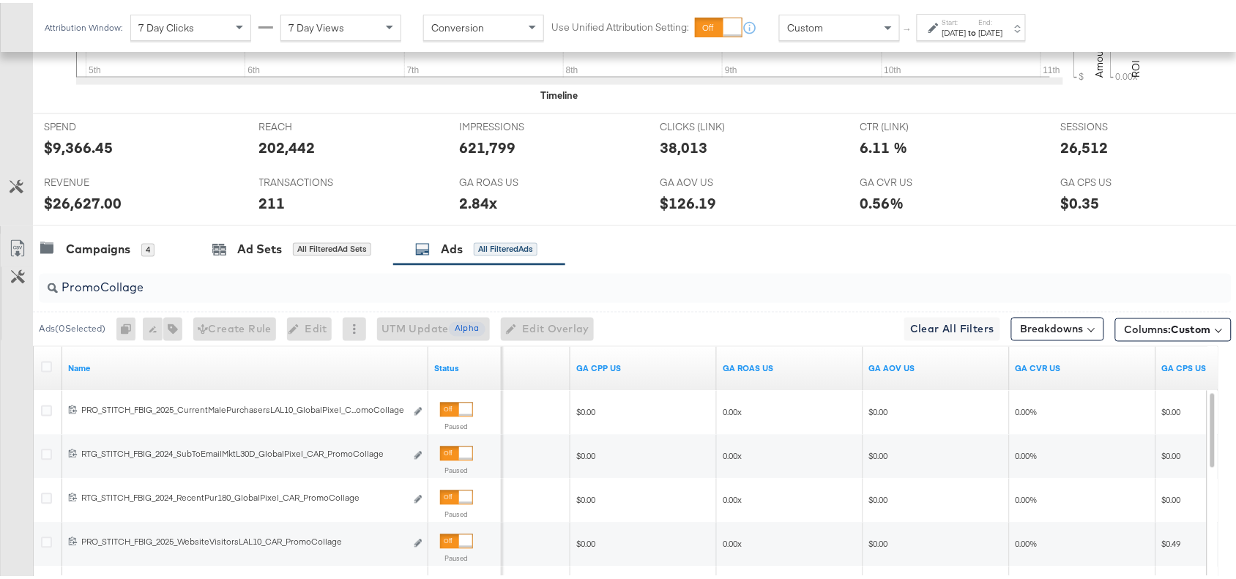
click at [177, 297] on div "PromoCollage" at bounding box center [635, 285] width 1193 height 29
click at [195, 287] on input "PromoCollage" at bounding box center [591, 279] width 1066 height 29
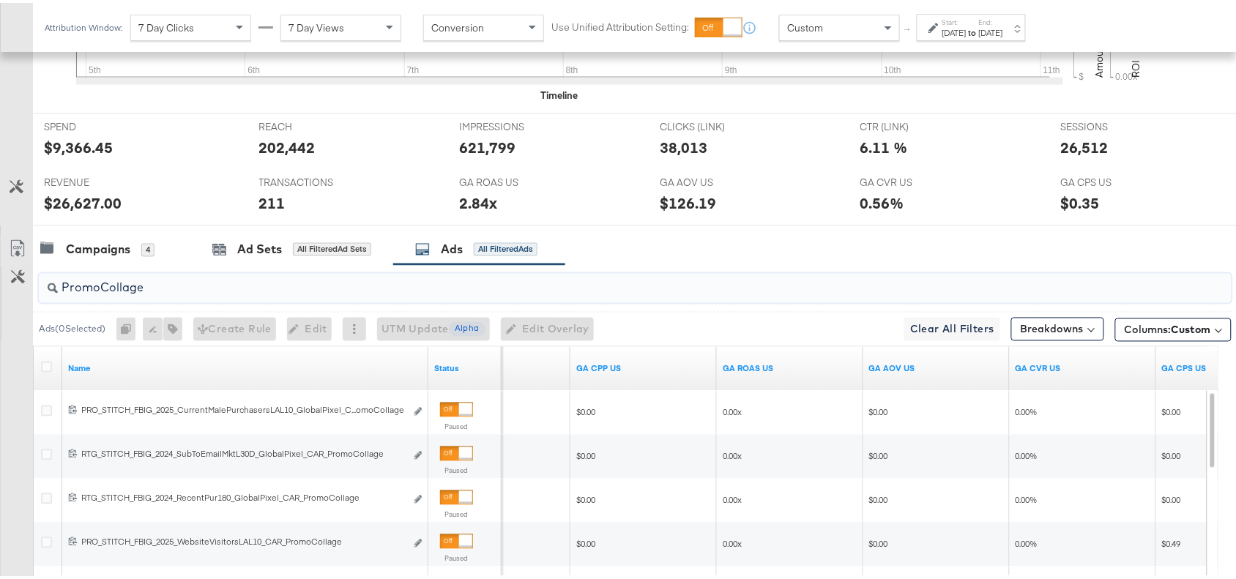
click at [195, 287] on input "PromoCollage" at bounding box center [591, 279] width 1066 height 29
paste input "Multi Im"
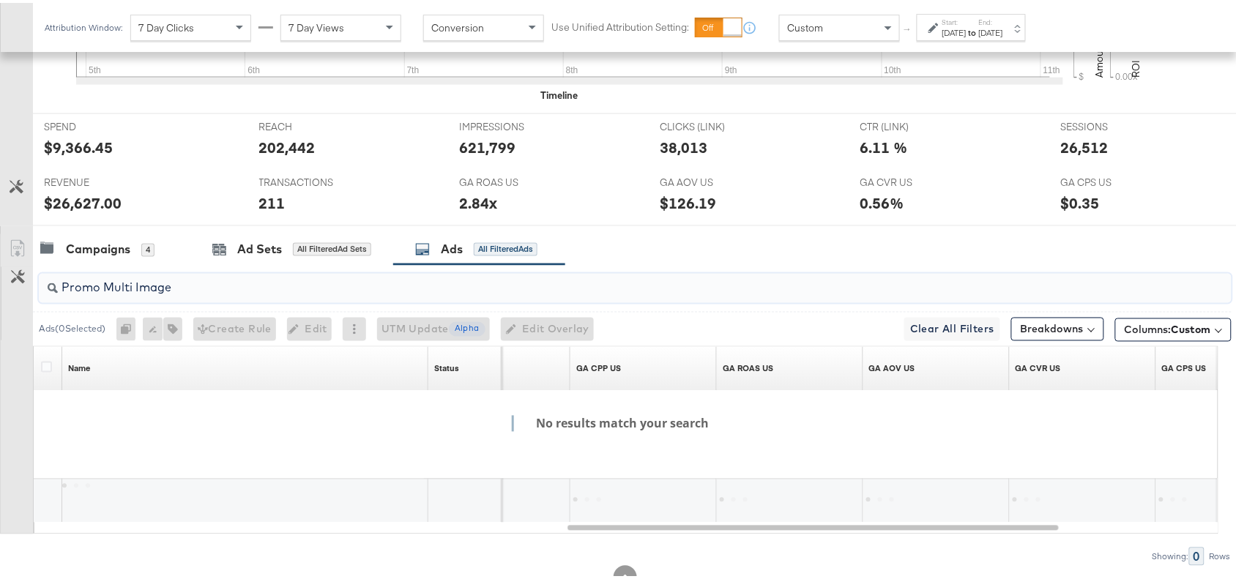
click at [135, 290] on input "Promo Multi Image" at bounding box center [591, 279] width 1066 height 29
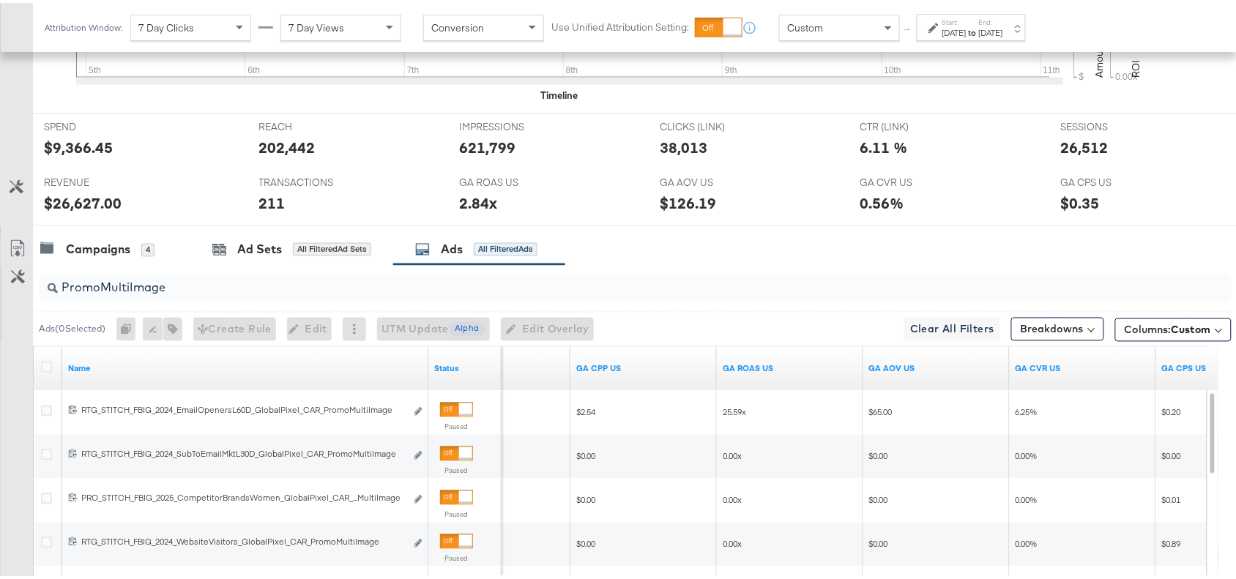
click at [685, 235] on div "Campaigns 4 Ad Sets All Filtered Ad Sets Ads All Filtered Ads" at bounding box center [641, 246] width 1217 height 31
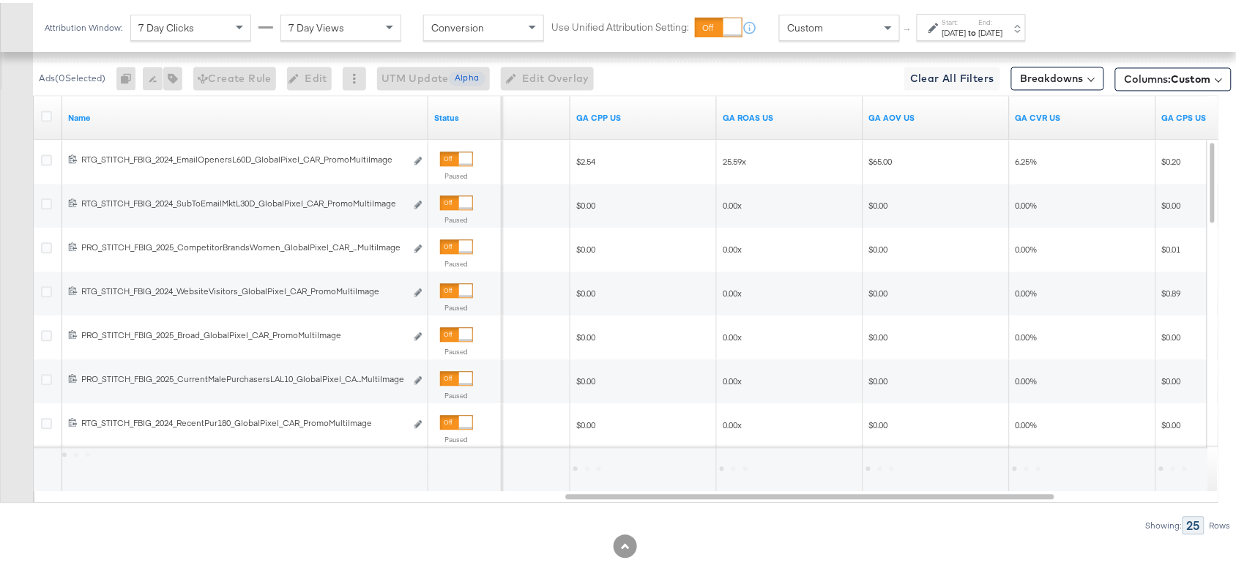
scroll to position [863, 0]
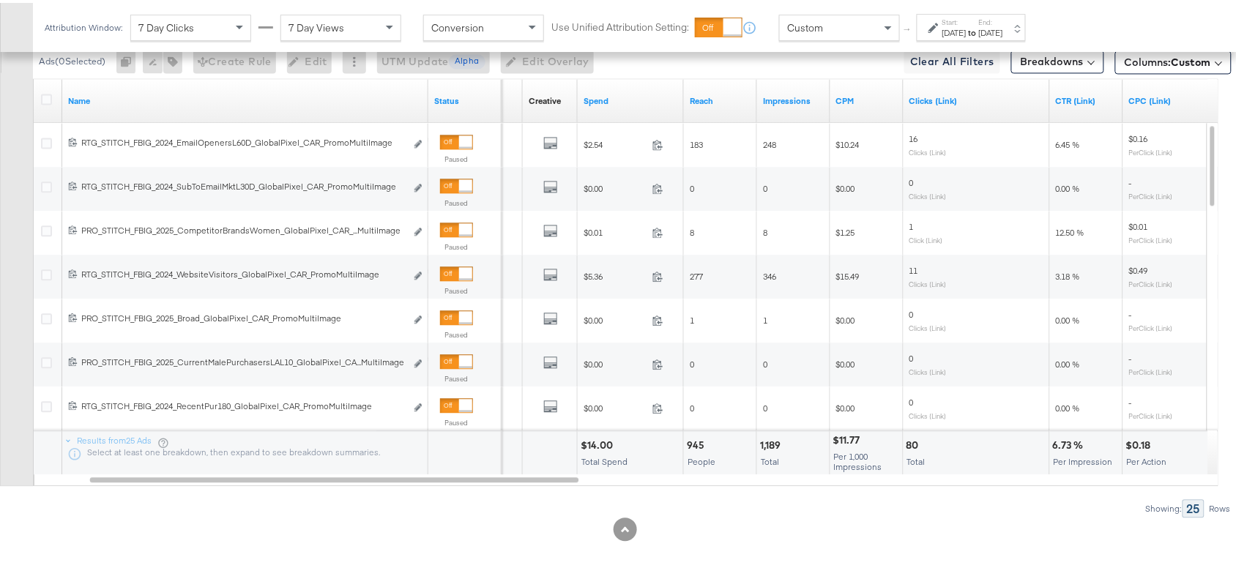
click at [595, 438] on div "$14.00" at bounding box center [599, 443] width 37 height 14
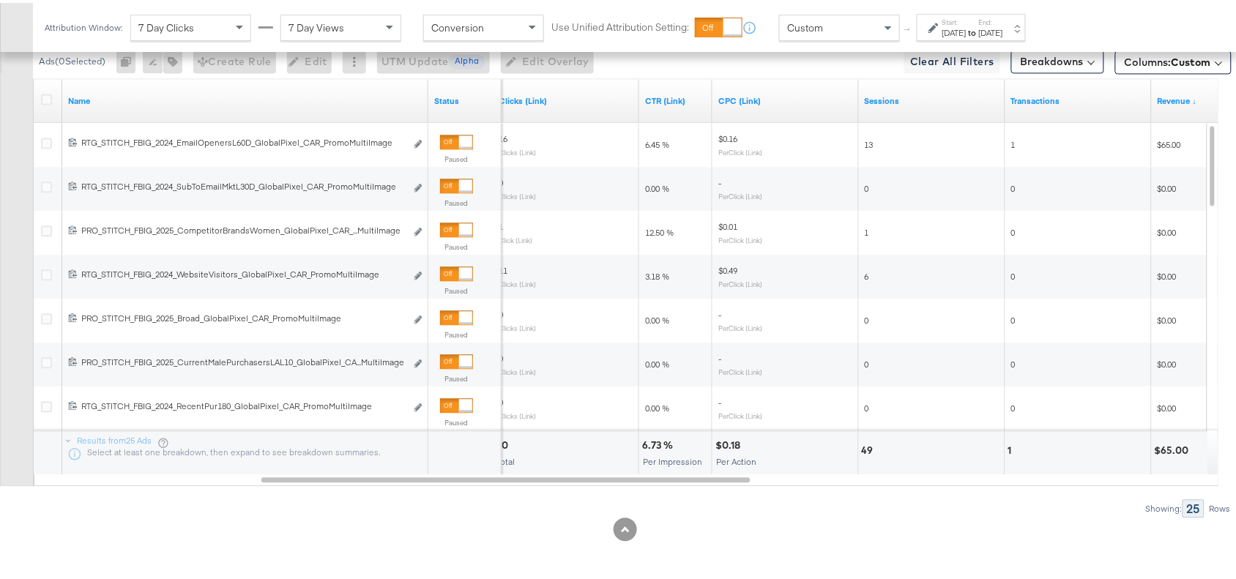
click at [648, 436] on div "6.73 %" at bounding box center [659, 443] width 35 height 14
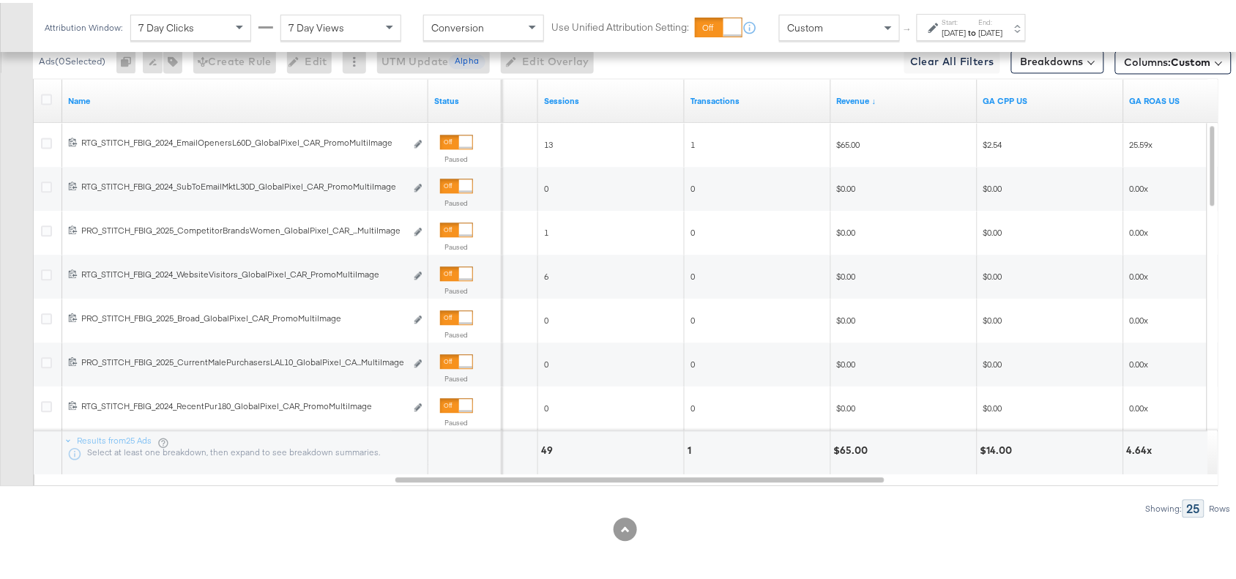
click at [848, 445] on div "$65.00" at bounding box center [853, 448] width 39 height 14
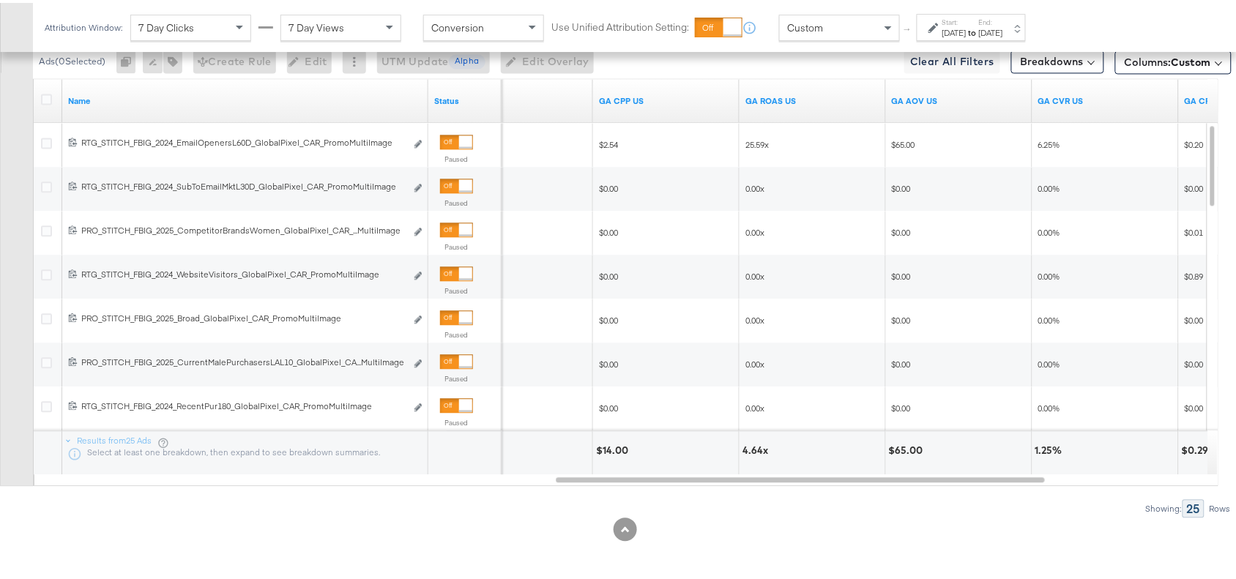
click at [748, 449] on div "4.64x" at bounding box center [758, 448] width 30 height 14
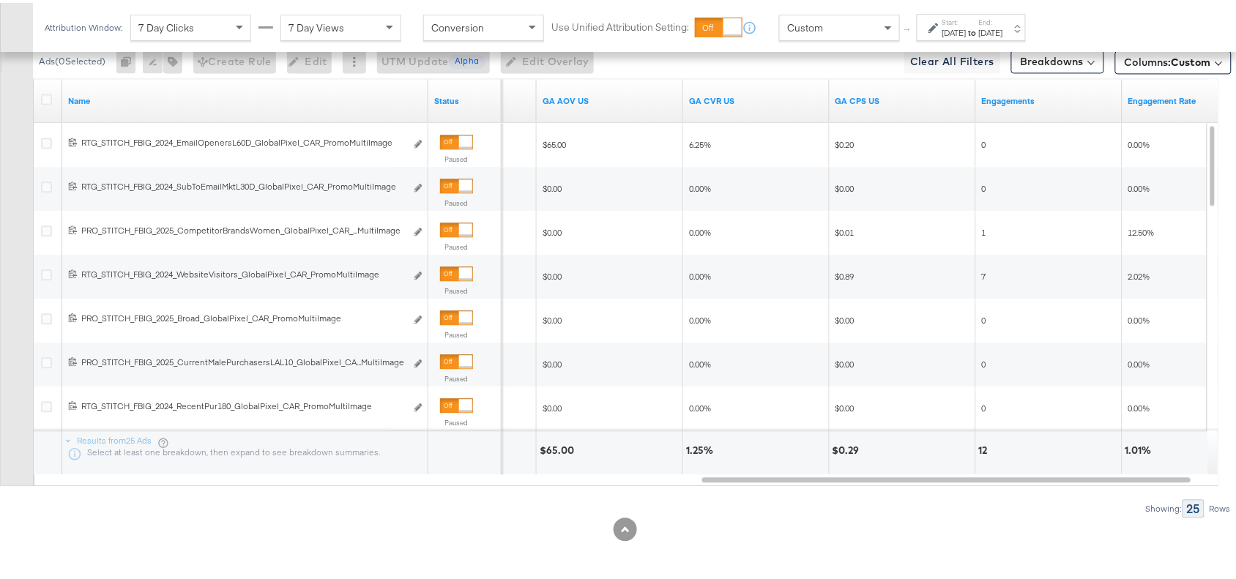
click at [694, 448] on div "1.25%" at bounding box center [701, 448] width 31 height 14
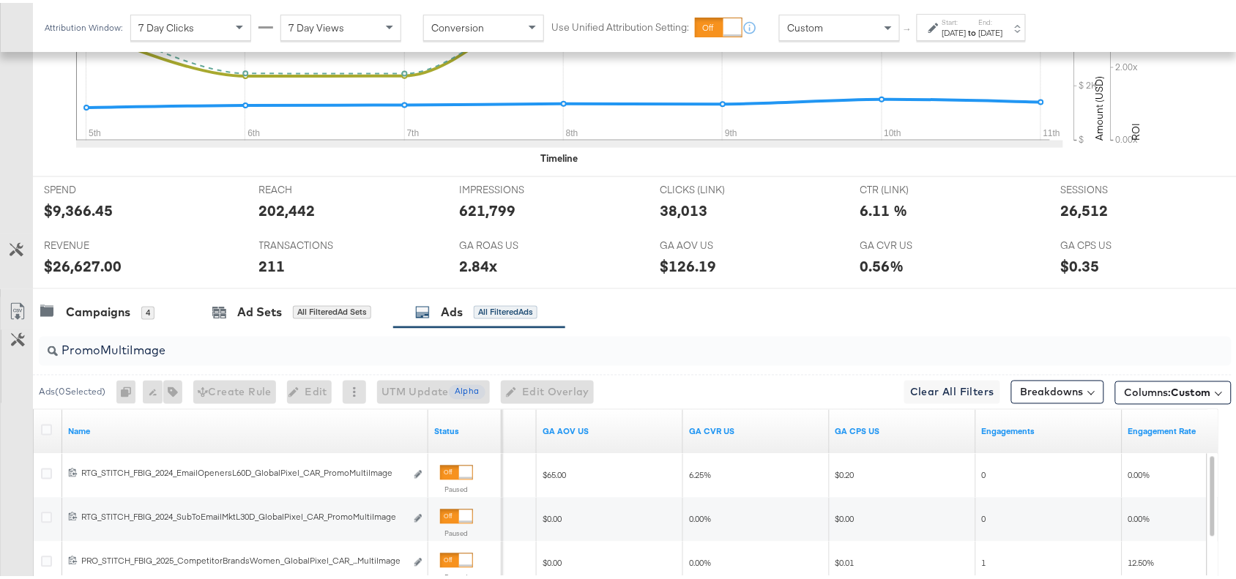
scroll to position [528, 0]
click at [187, 357] on input "PromoMultiImage" at bounding box center [591, 343] width 1066 height 29
paste input "Pric"
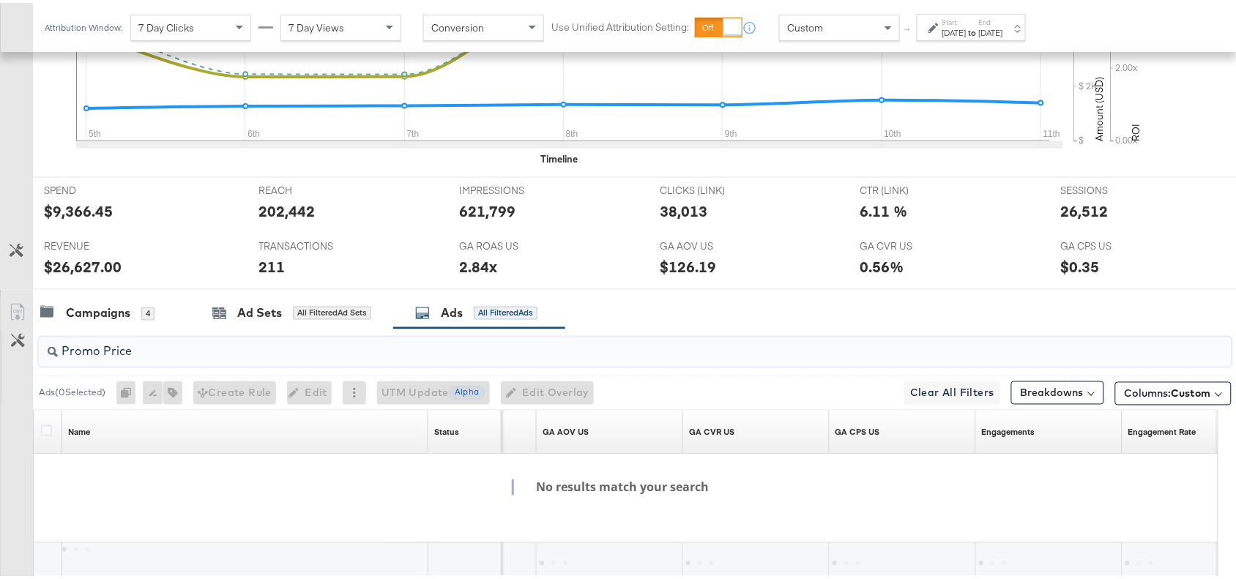
click at [106, 352] on input "Promo Price" at bounding box center [591, 343] width 1066 height 29
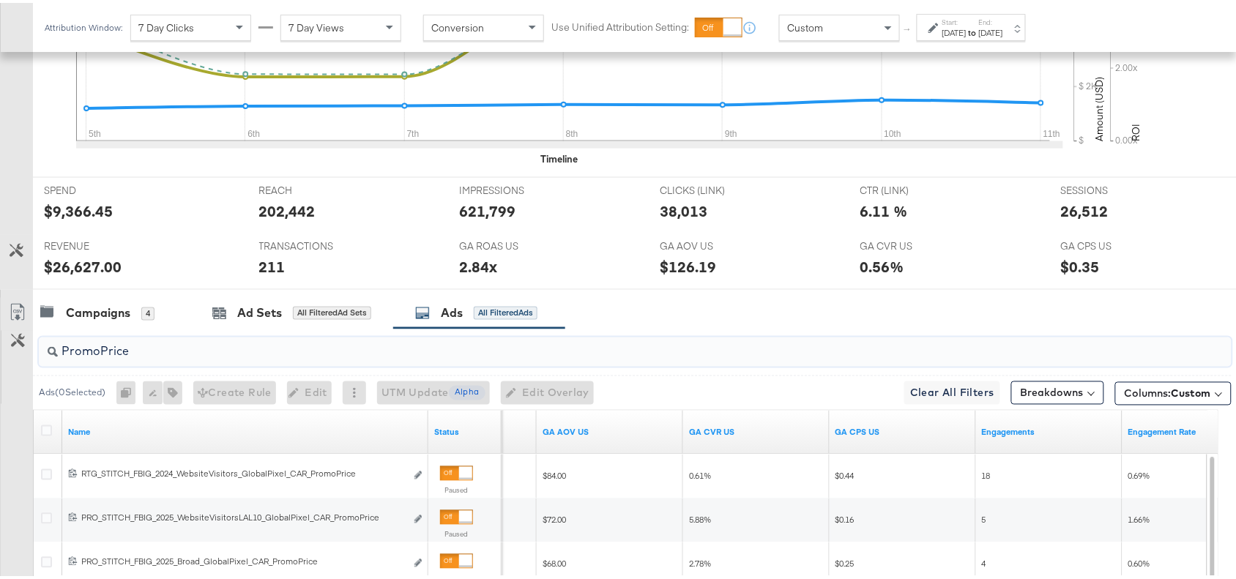
type input "PromoPrice"
click at [676, 302] on div "Campaigns 4 Ad Sets All Filtered Ad Sets Ads All Filtered Ads" at bounding box center [641, 310] width 1217 height 31
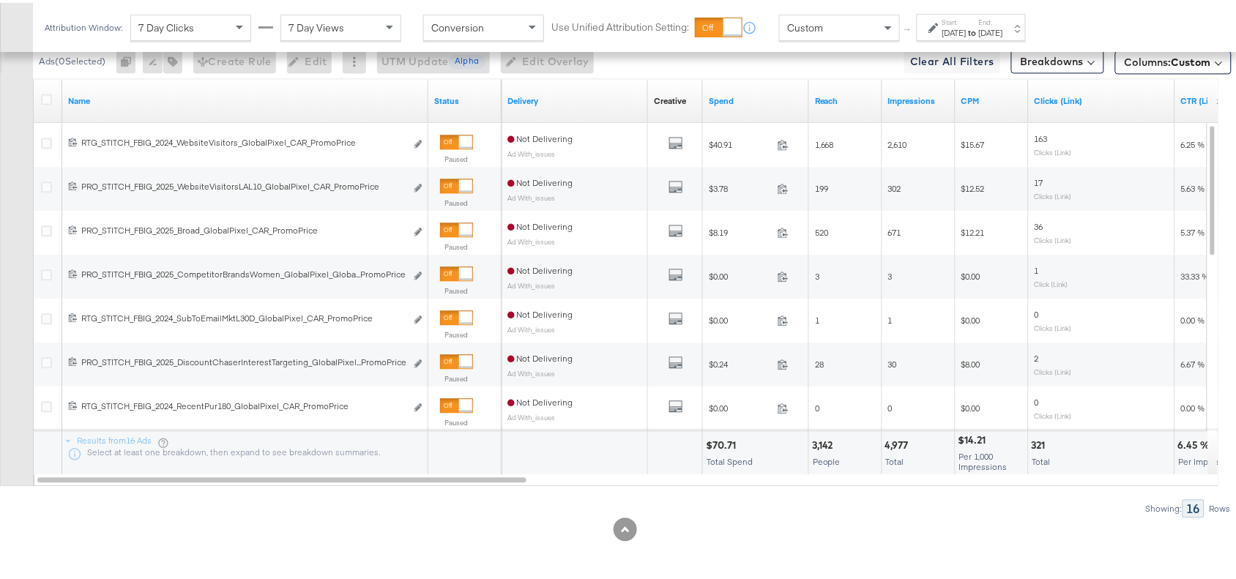
click at [716, 442] on div "$70.71" at bounding box center [723, 443] width 34 height 14
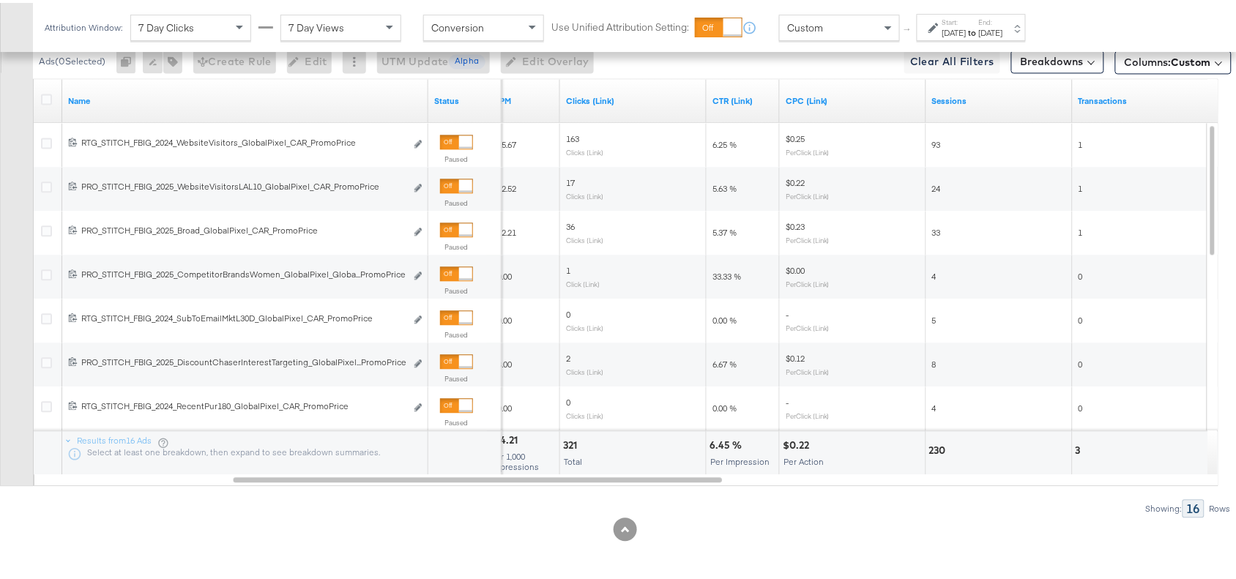
click at [712, 444] on div "6.45 %" at bounding box center [728, 443] width 37 height 14
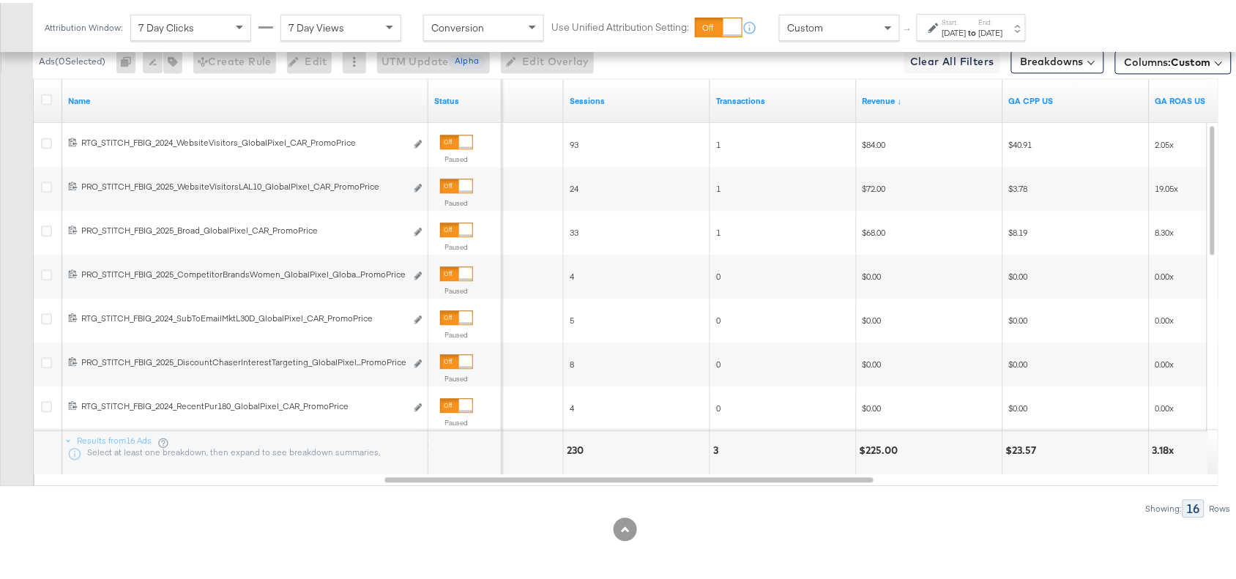
click at [875, 453] on div "$225.00" at bounding box center [881, 448] width 43 height 14
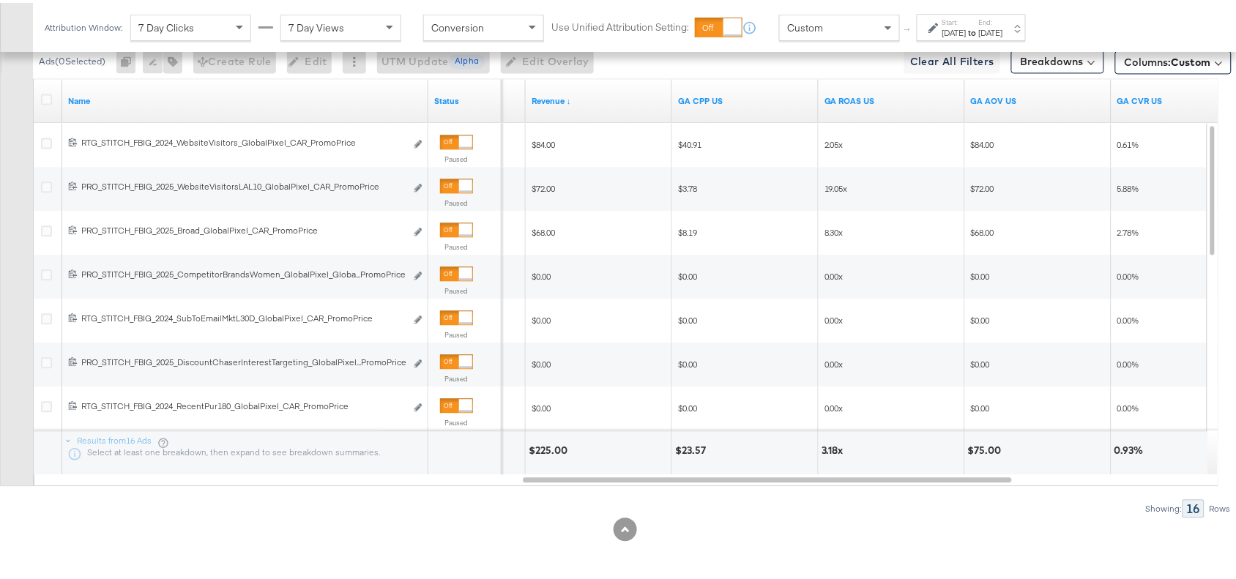
click at [822, 448] on div "3.18x" at bounding box center [835, 448] width 26 height 14
click at [825, 448] on div "0.93%" at bounding box center [837, 448] width 34 height 14
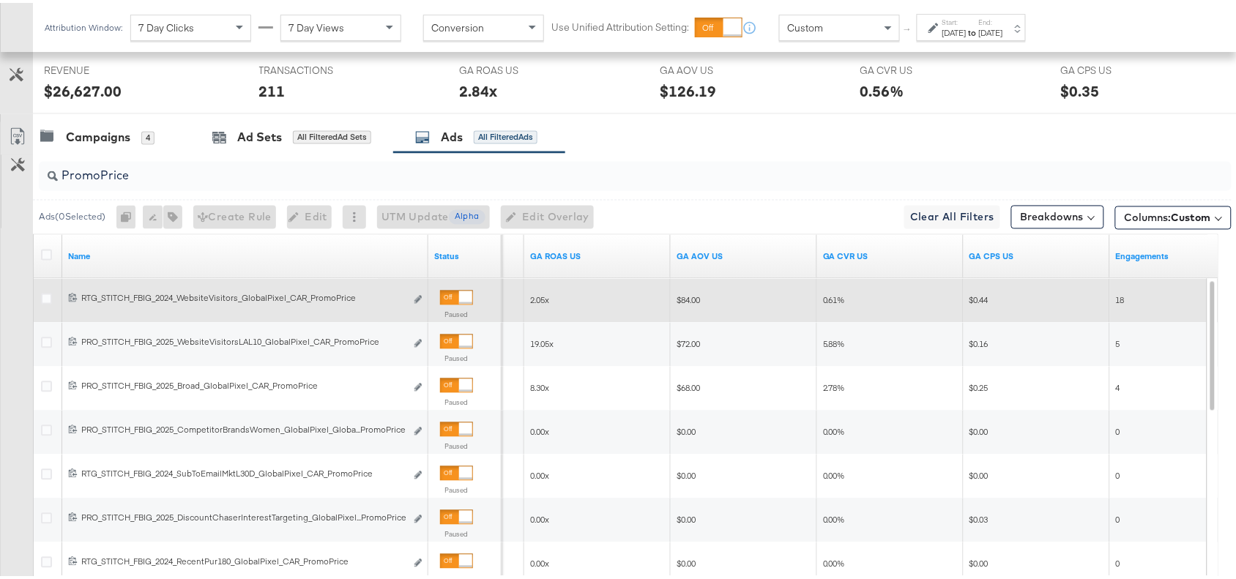
scroll to position [703, 0]
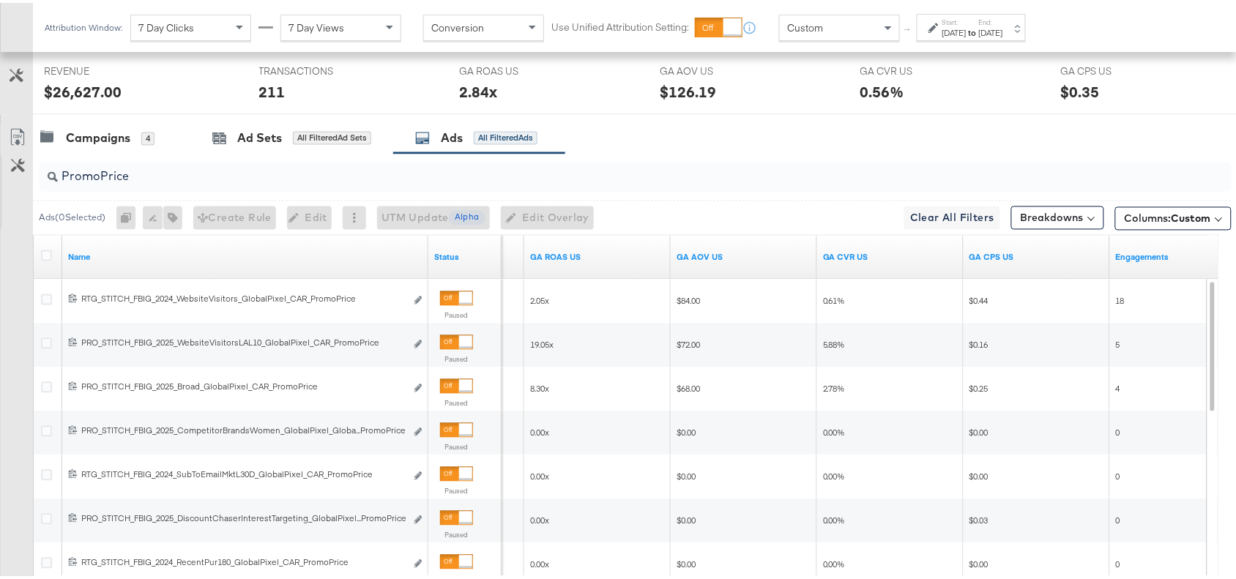
click at [152, 168] on input "PromoPrice" at bounding box center [591, 168] width 1066 height 29
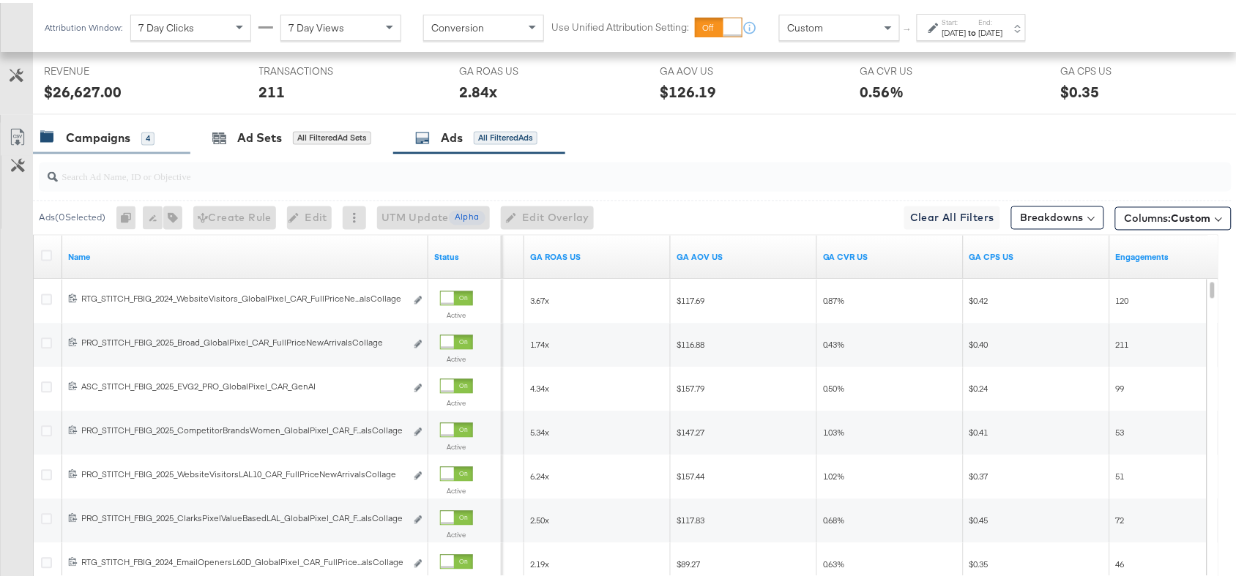
click at [97, 150] on div "Campaigns 4" at bounding box center [111, 135] width 157 height 31
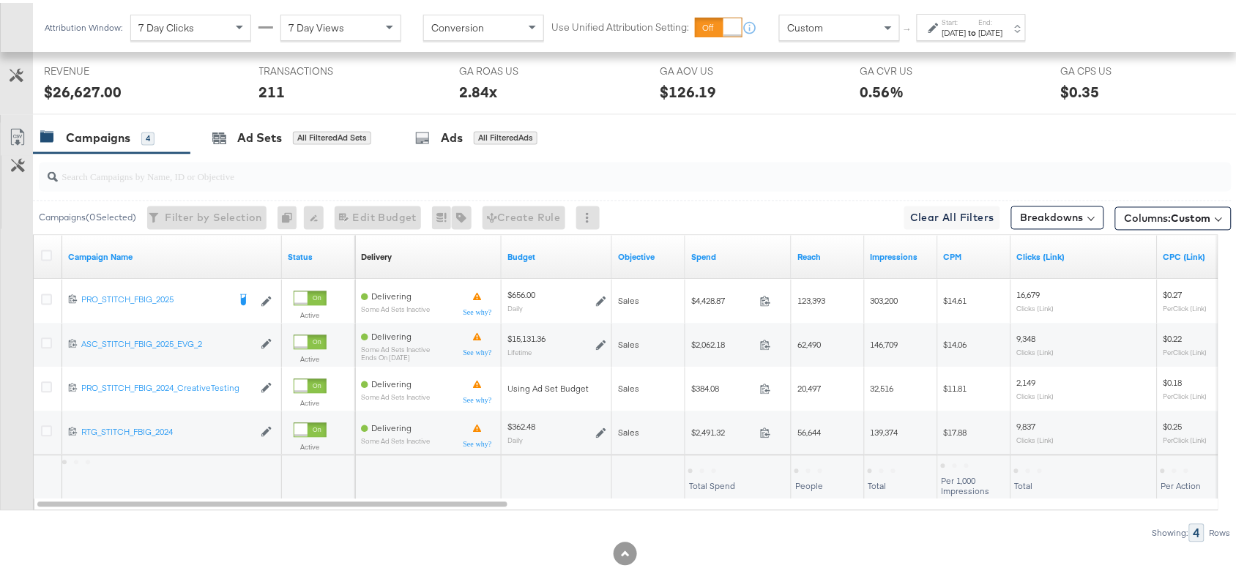
scroll to position [731, 0]
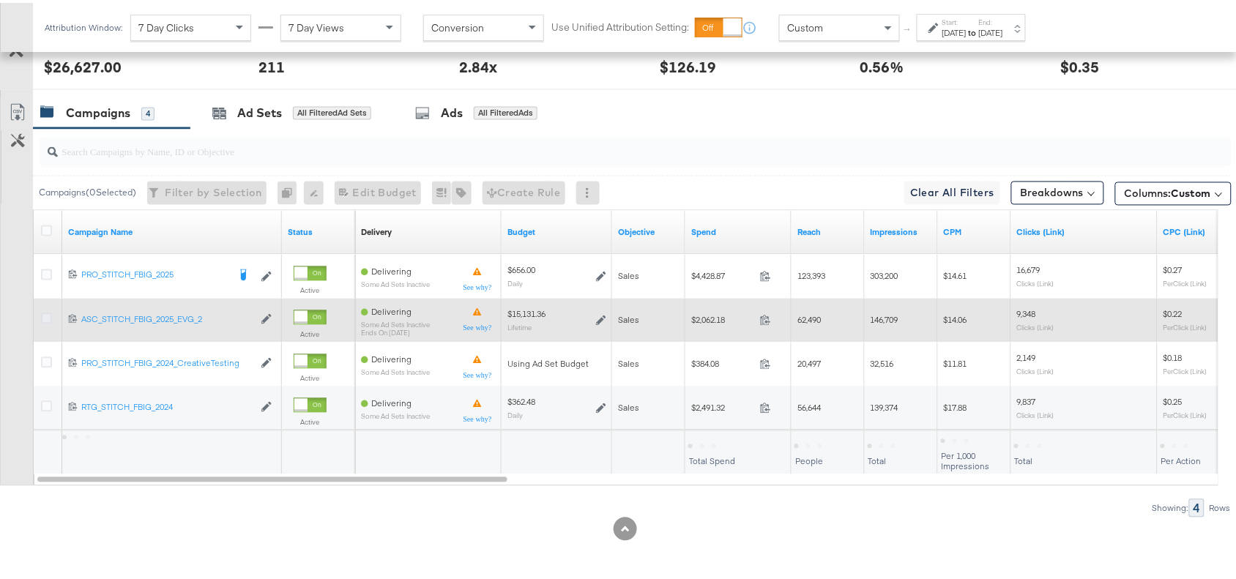
click at [45, 317] on icon at bounding box center [46, 316] width 11 height 11
click at [0, 0] on input "checkbox" at bounding box center [0, 0] width 0 height 0
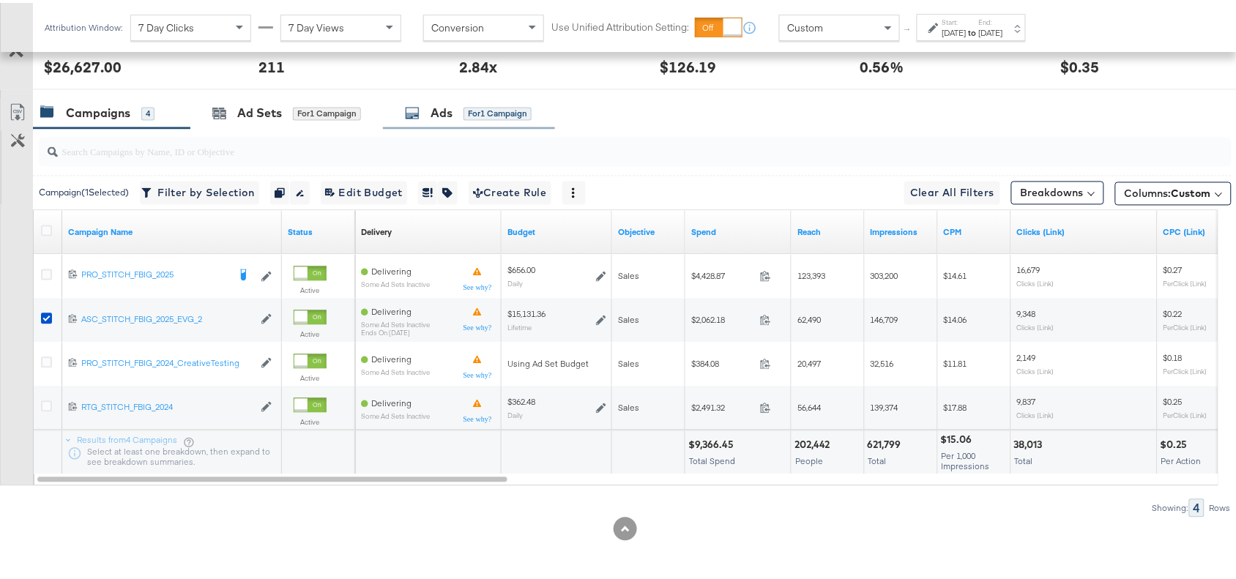
click at [436, 121] on div "Ads for 1 Campaign" at bounding box center [469, 110] width 172 height 31
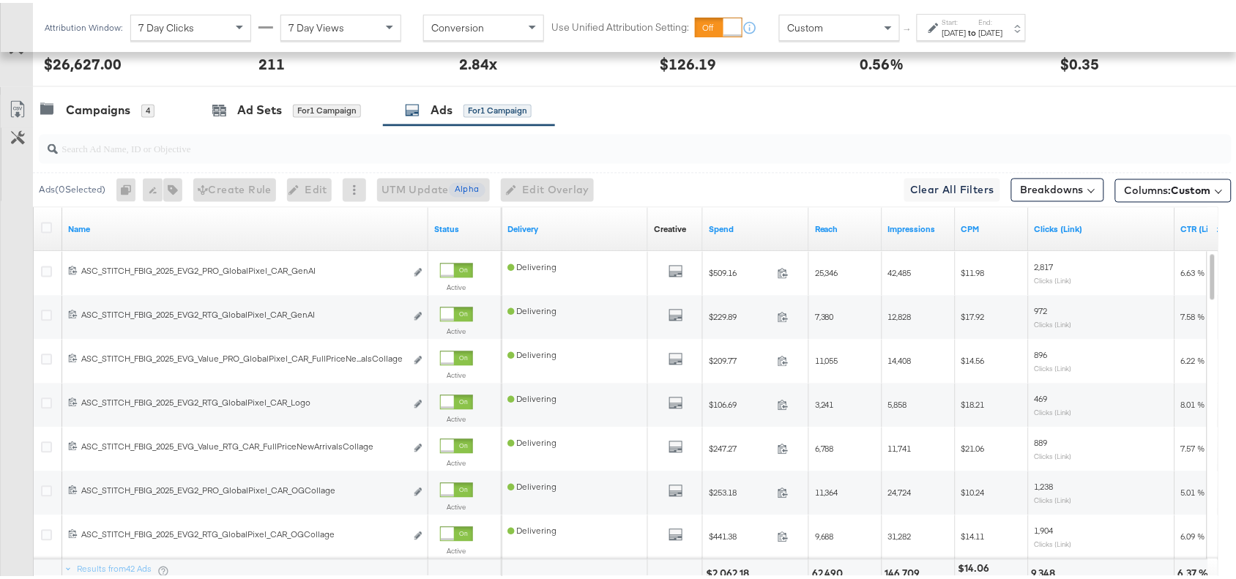
click at [118, 157] on div at bounding box center [635, 146] width 1193 height 29
click at [128, 152] on input "search" at bounding box center [591, 140] width 1066 height 29
paste input "GenAI"
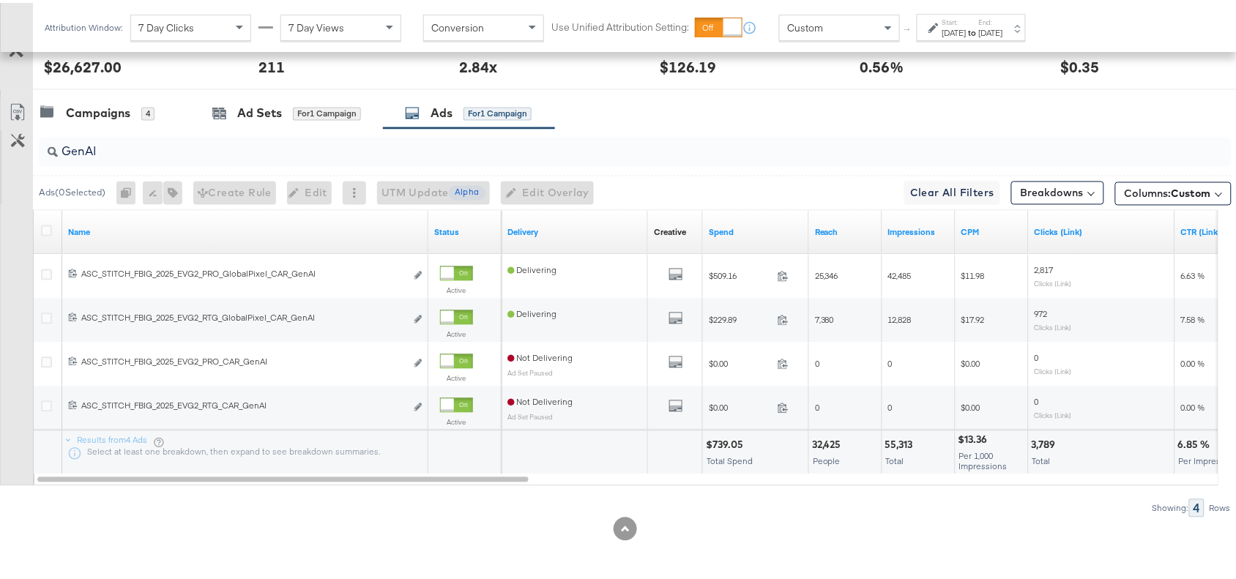
click at [722, 442] on div "$739.05" at bounding box center [727, 443] width 42 height 14
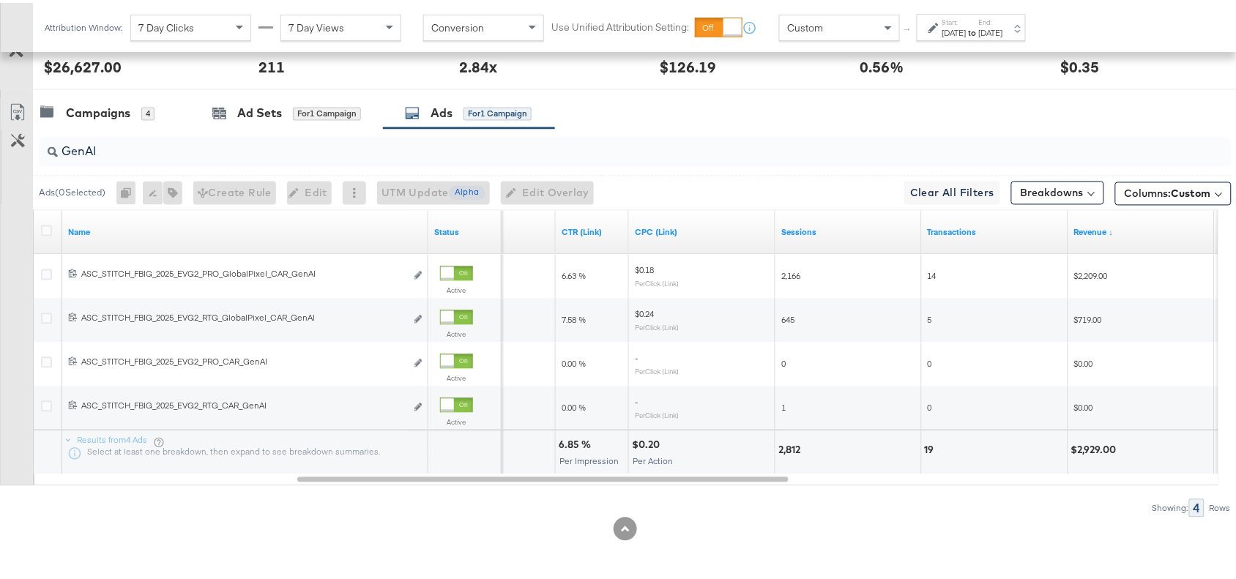
click at [570, 439] on div "6.85 %" at bounding box center [577, 443] width 37 height 14
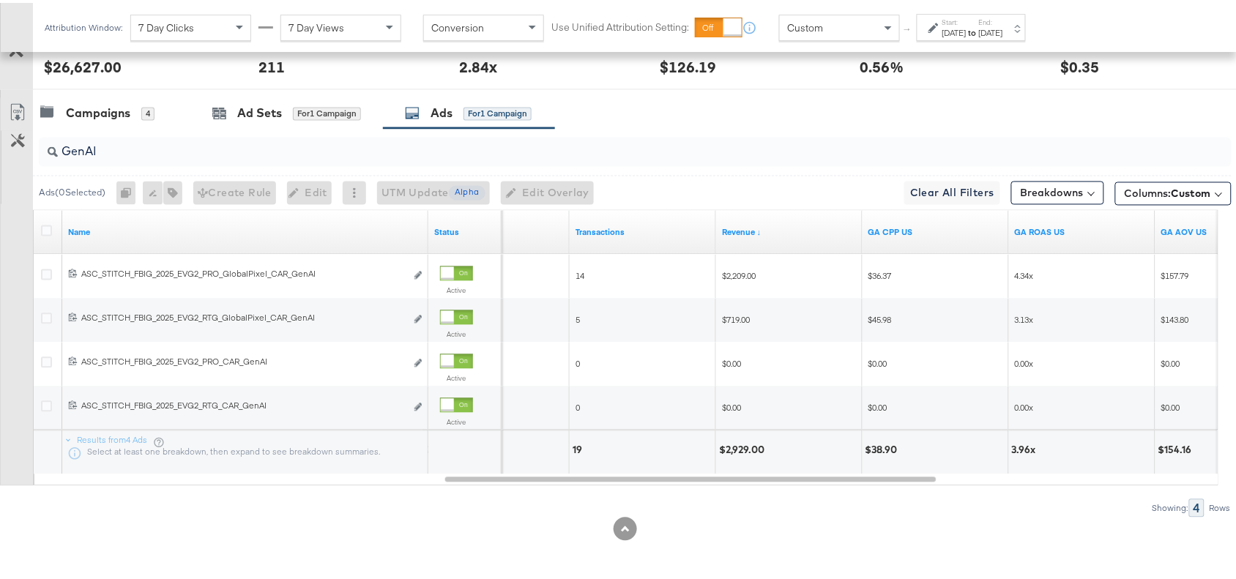
click at [745, 448] on div "$2,929.00" at bounding box center [744, 448] width 50 height 14
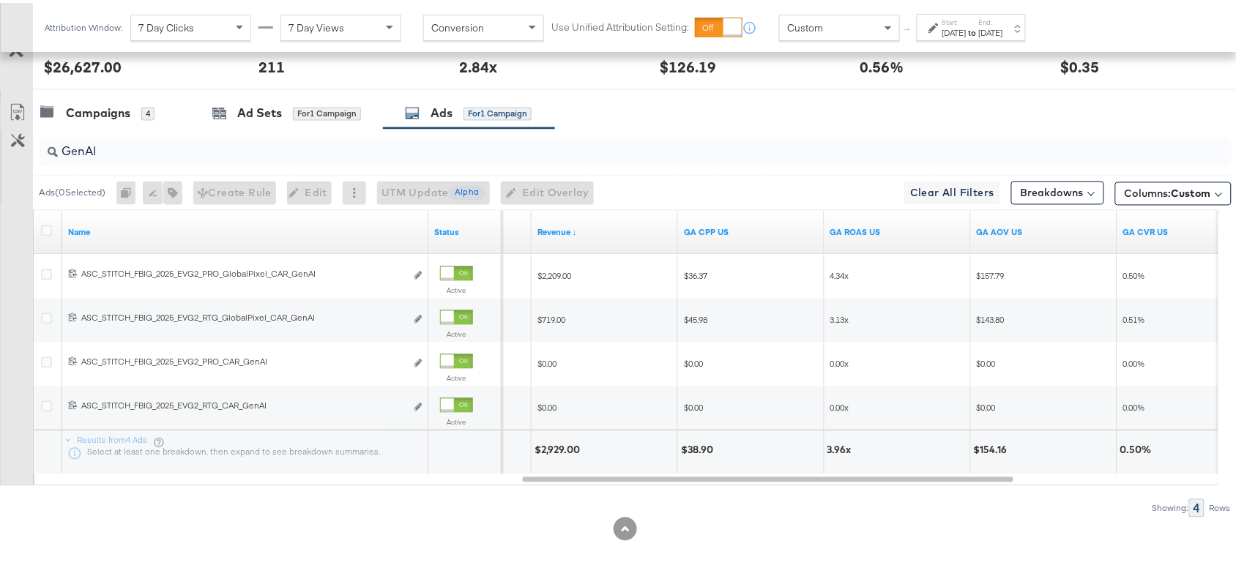
click at [836, 447] on div "3.96x" at bounding box center [842, 448] width 29 height 14
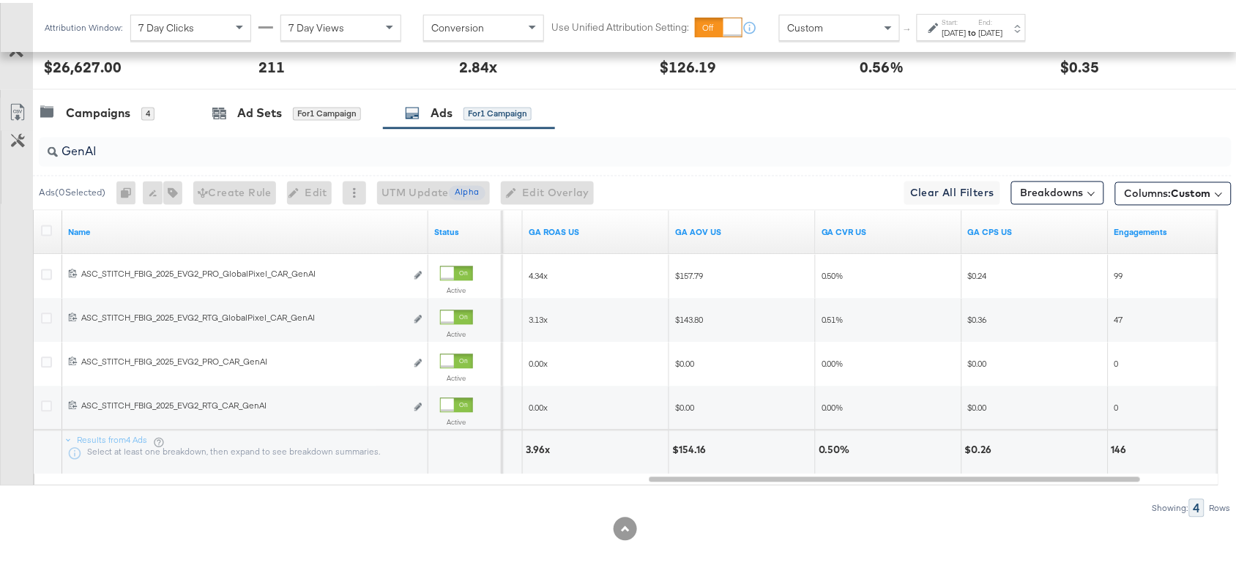
click at [828, 447] on div "0.50%" at bounding box center [837, 448] width 36 height 14
click at [141, 154] on input "GenAI" at bounding box center [591, 143] width 1066 height 29
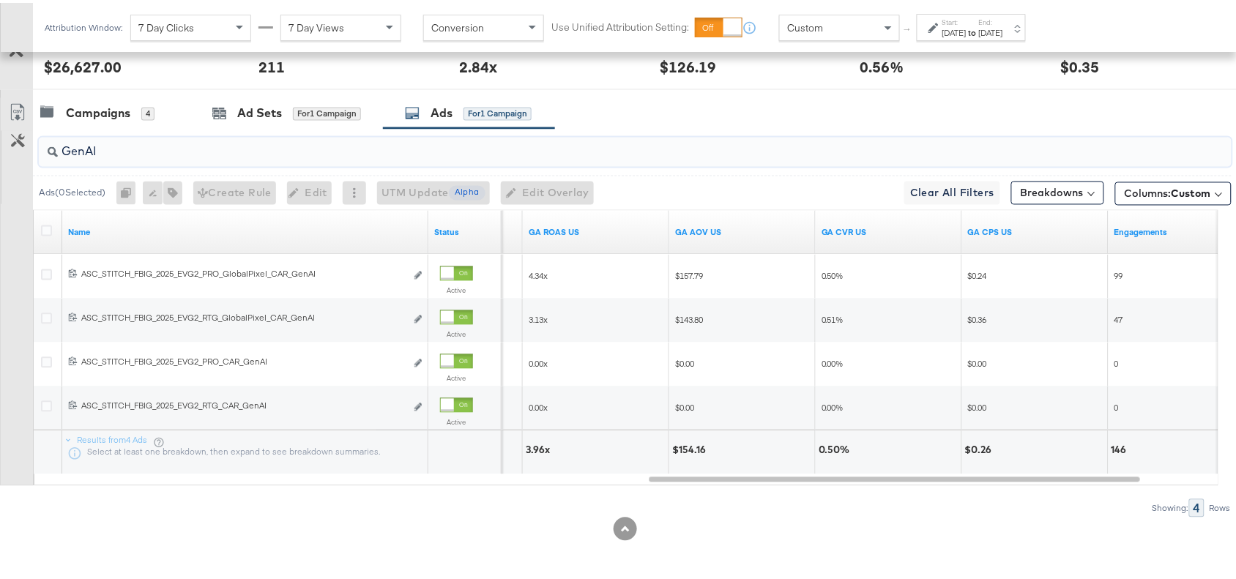
paste input "Logo"
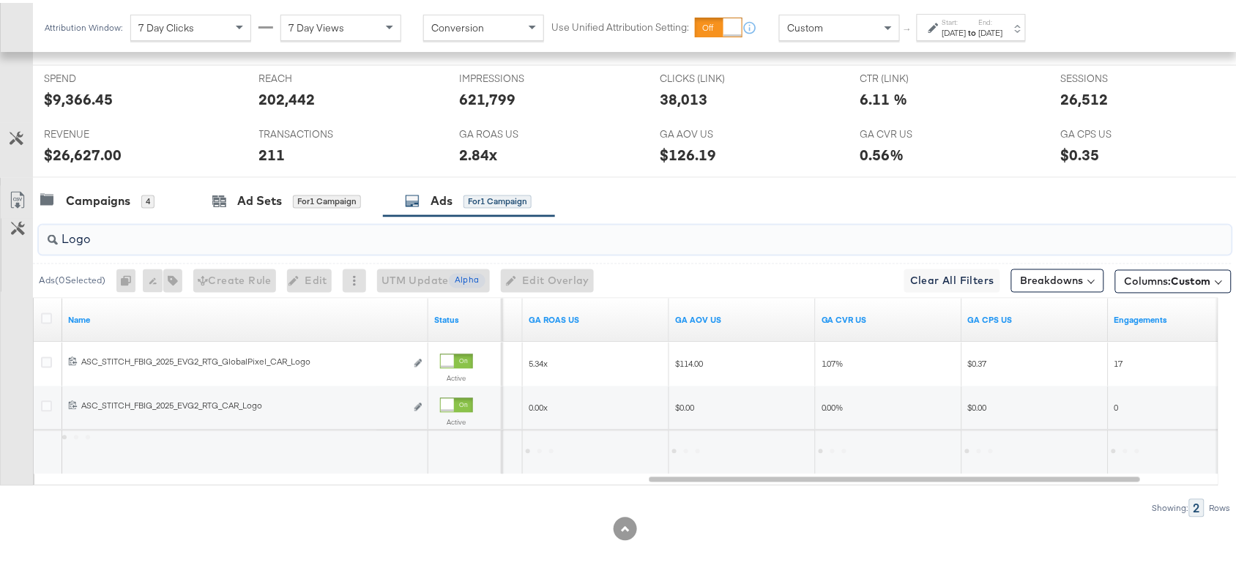
scroll to position [643, 0]
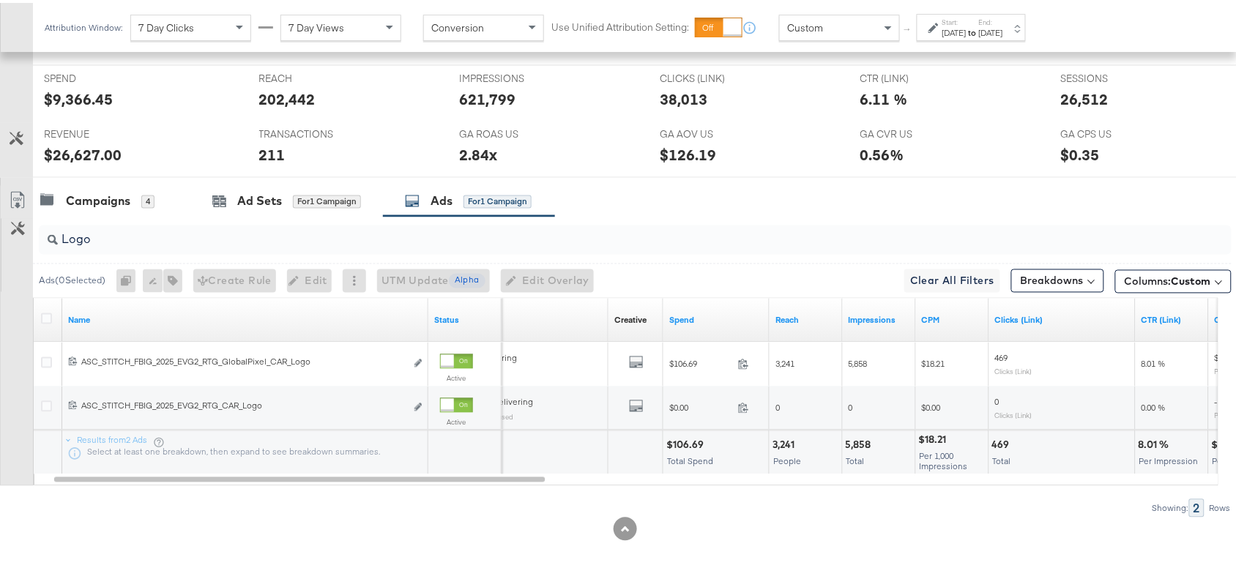
click at [683, 441] on div "$106.69" at bounding box center [687, 443] width 42 height 14
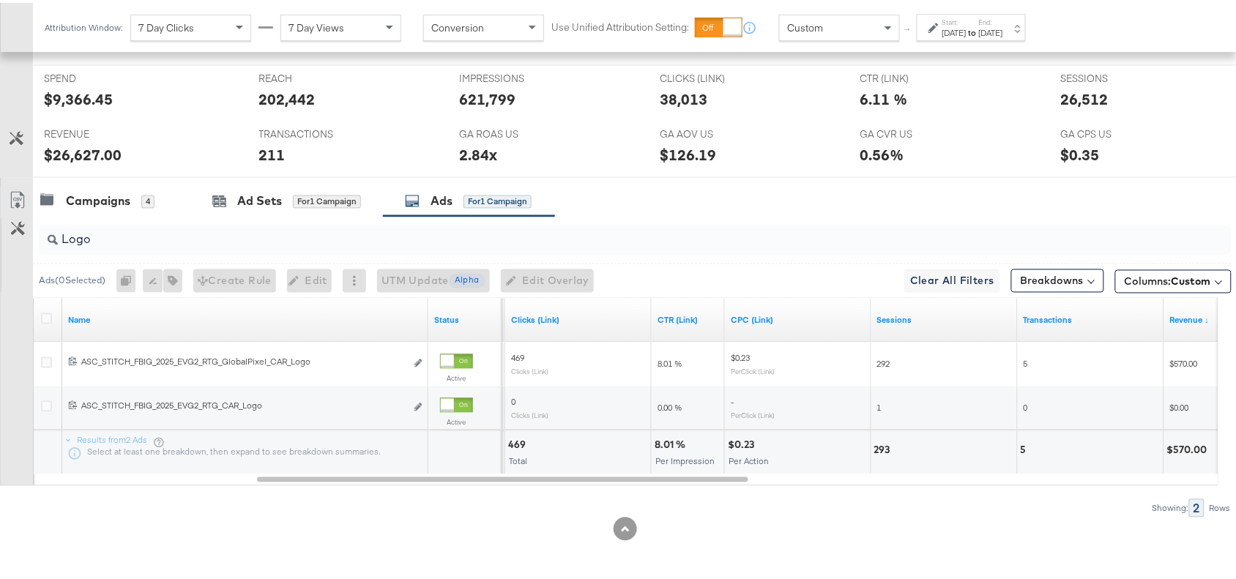
click at [661, 445] on div "8.01 %" at bounding box center [672, 443] width 35 height 14
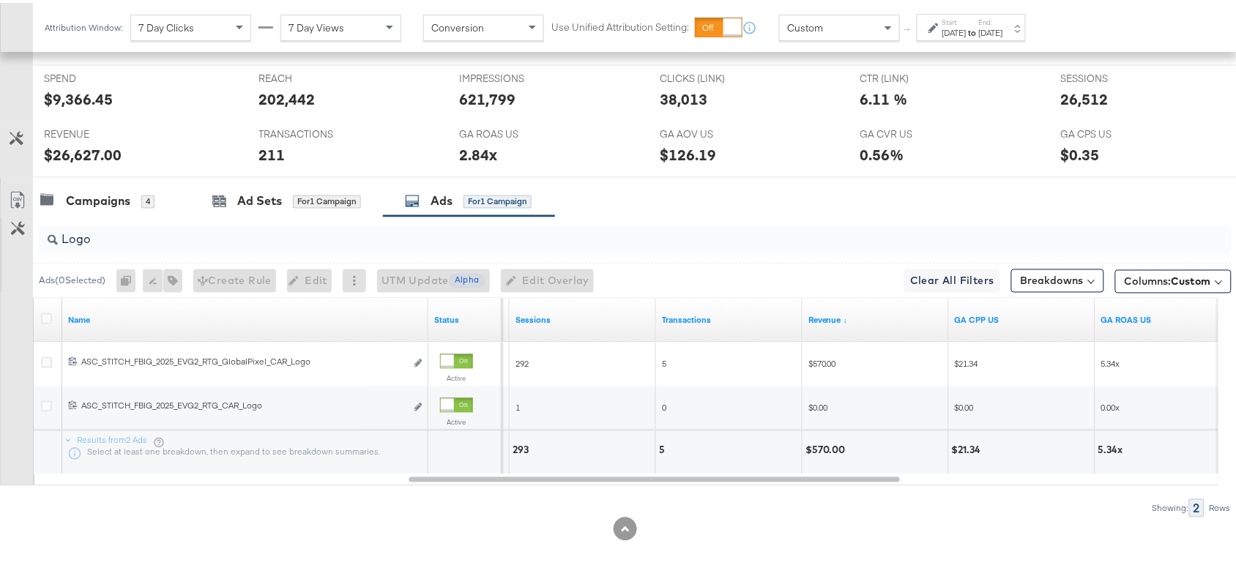
click at [819, 448] on div "$570.00" at bounding box center [828, 448] width 45 height 14
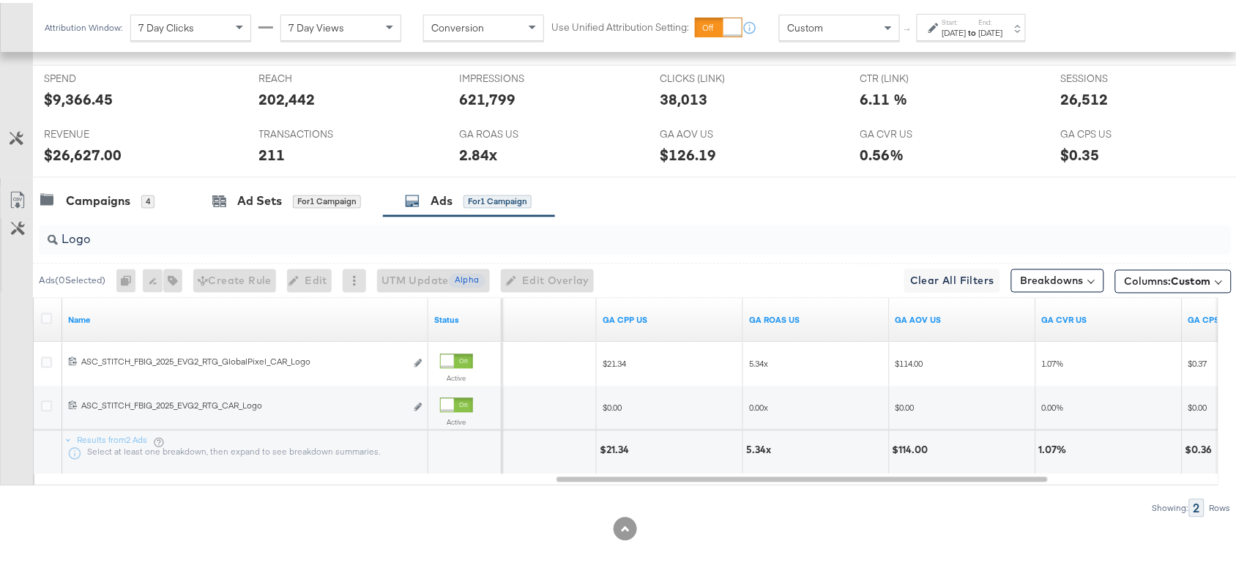
click at [752, 445] on div "5.34x" at bounding box center [760, 448] width 29 height 14
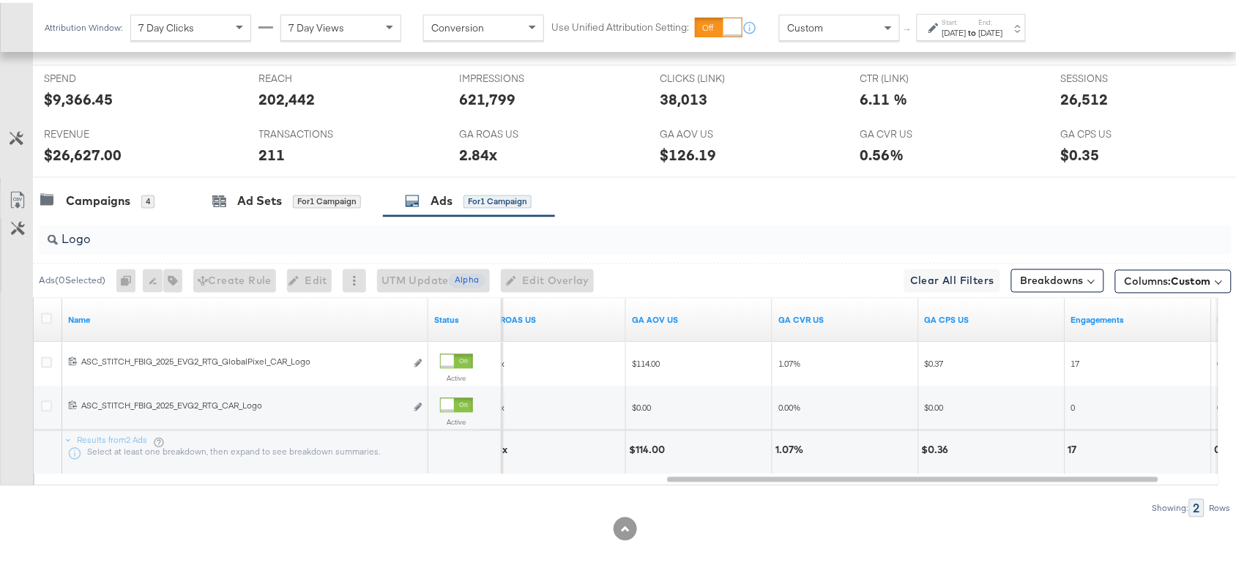
click at [785, 447] on div "1.07%" at bounding box center [792, 448] width 32 height 14
click at [141, 240] on input "Logo" at bounding box center [591, 231] width 1066 height 29
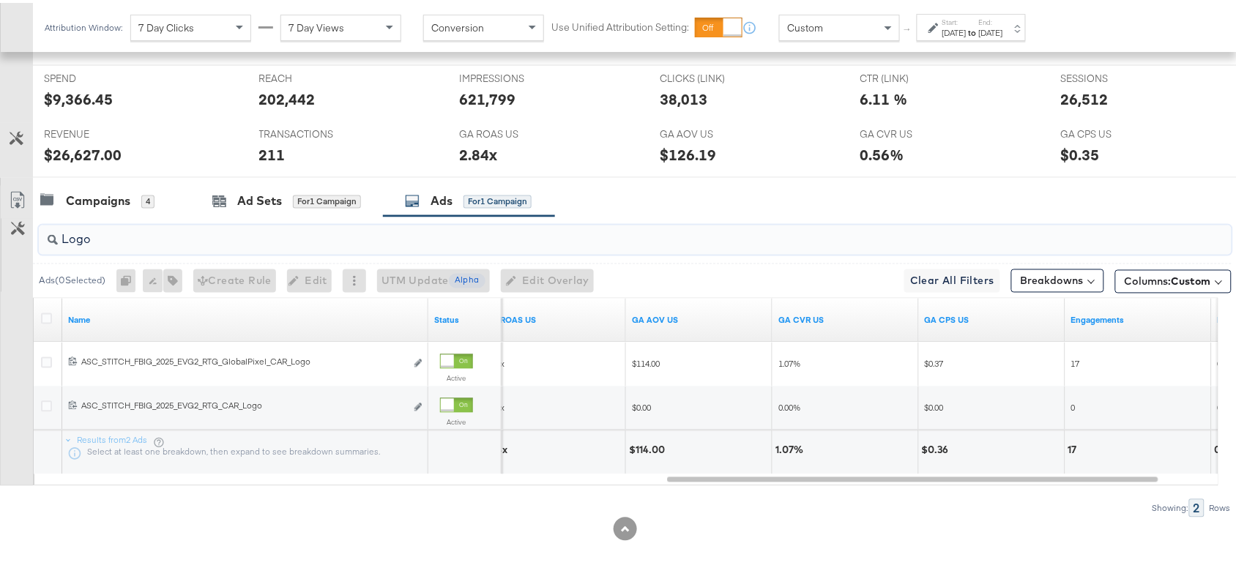
paste input "Full Price New Arrivals Collage"
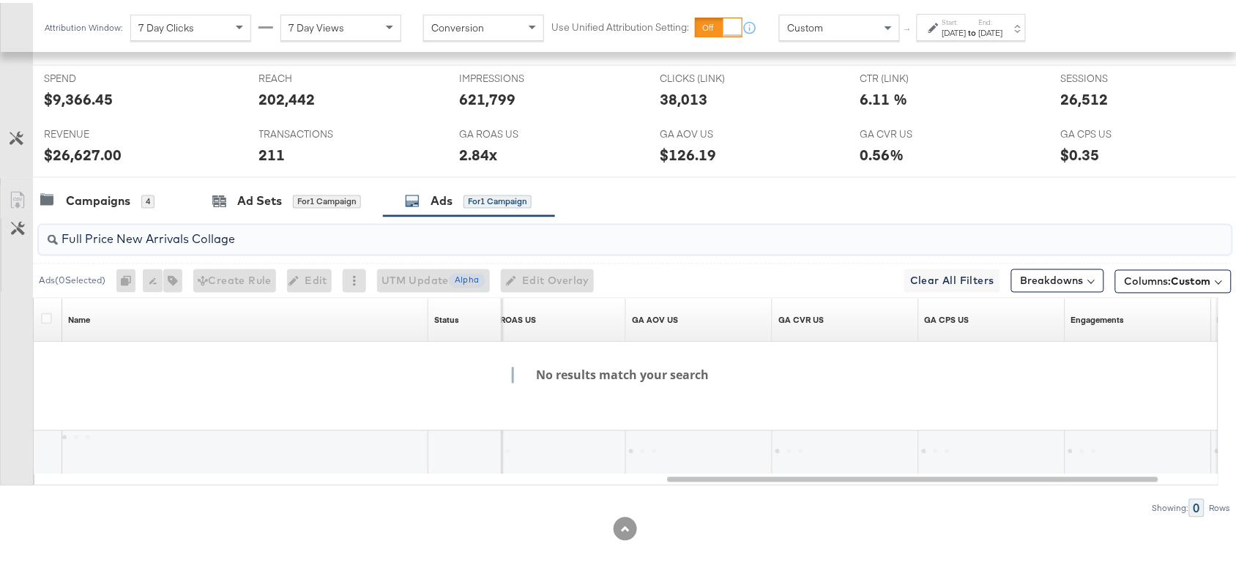
click at [86, 235] on input "Full Price New Arrivals Collage" at bounding box center [591, 231] width 1066 height 29
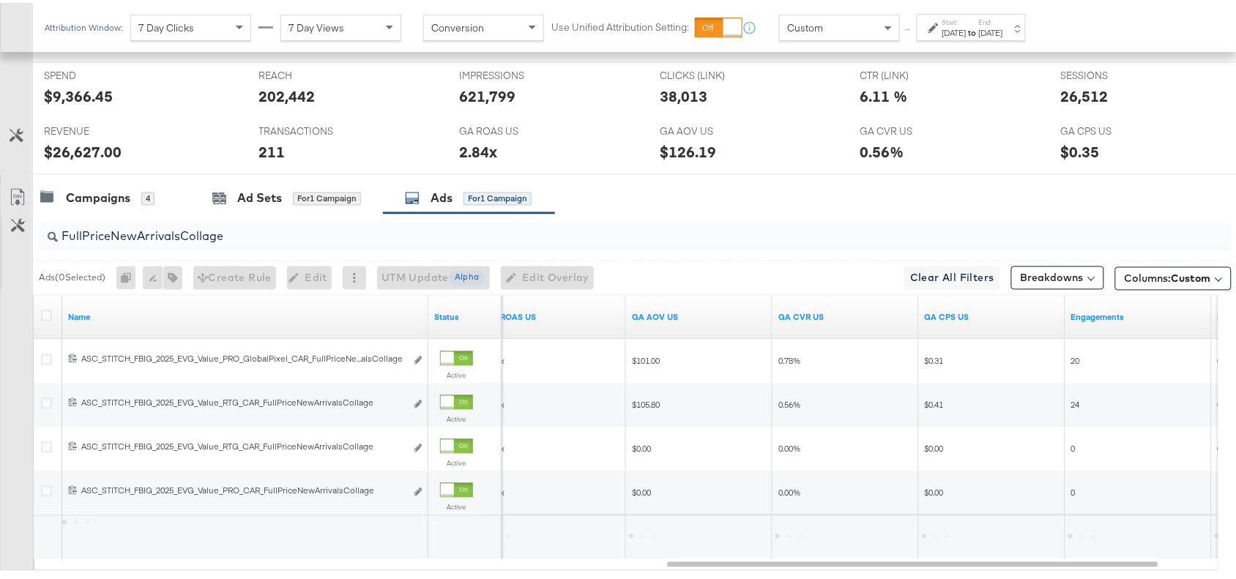
click at [707, 192] on div "Campaigns 4 Ad Sets for 1 Campaign Ads for 1 Campaign" at bounding box center [641, 195] width 1217 height 31
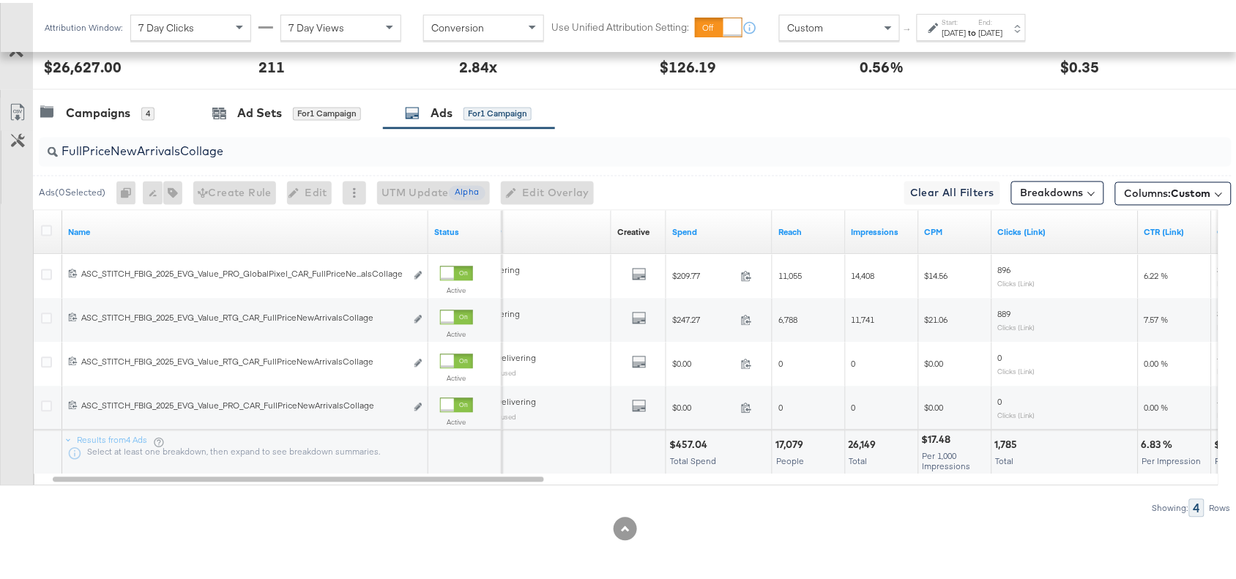
click at [688, 448] on div "$457.04" at bounding box center [690, 443] width 42 height 14
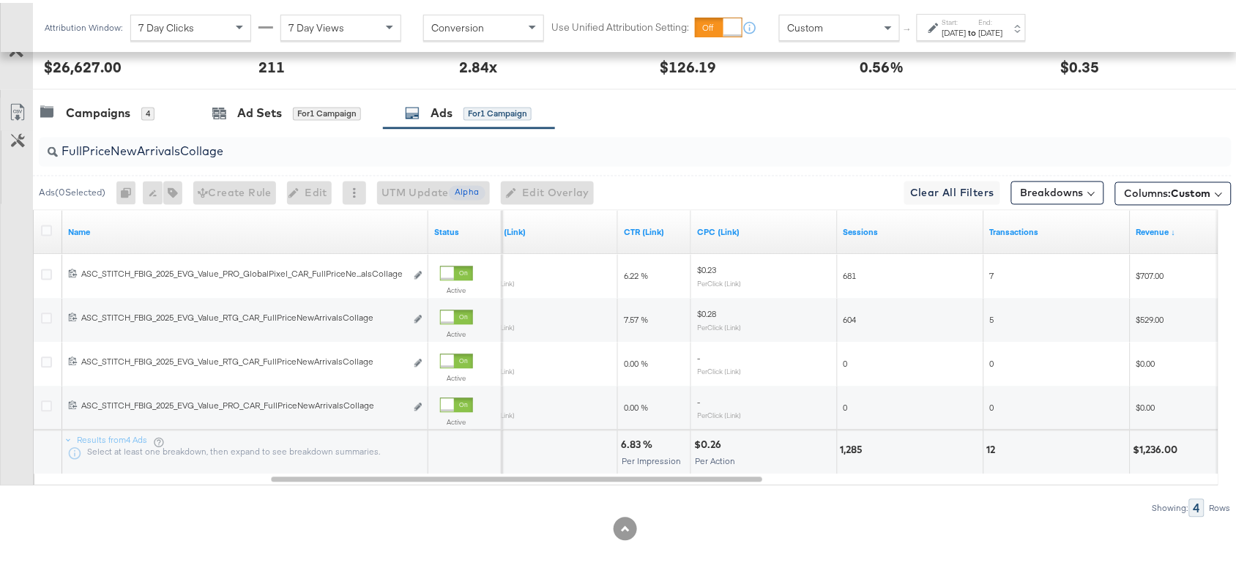
click at [627, 440] on div "6.83 %" at bounding box center [639, 443] width 36 height 14
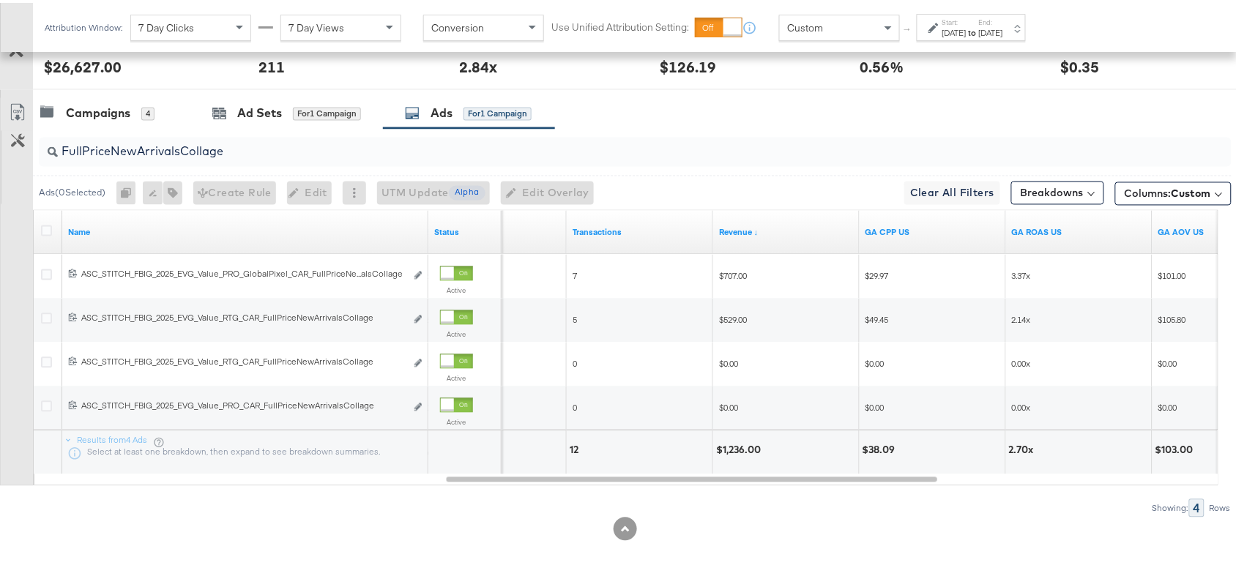
click at [745, 449] on div "$1,236.00" at bounding box center [740, 448] width 49 height 14
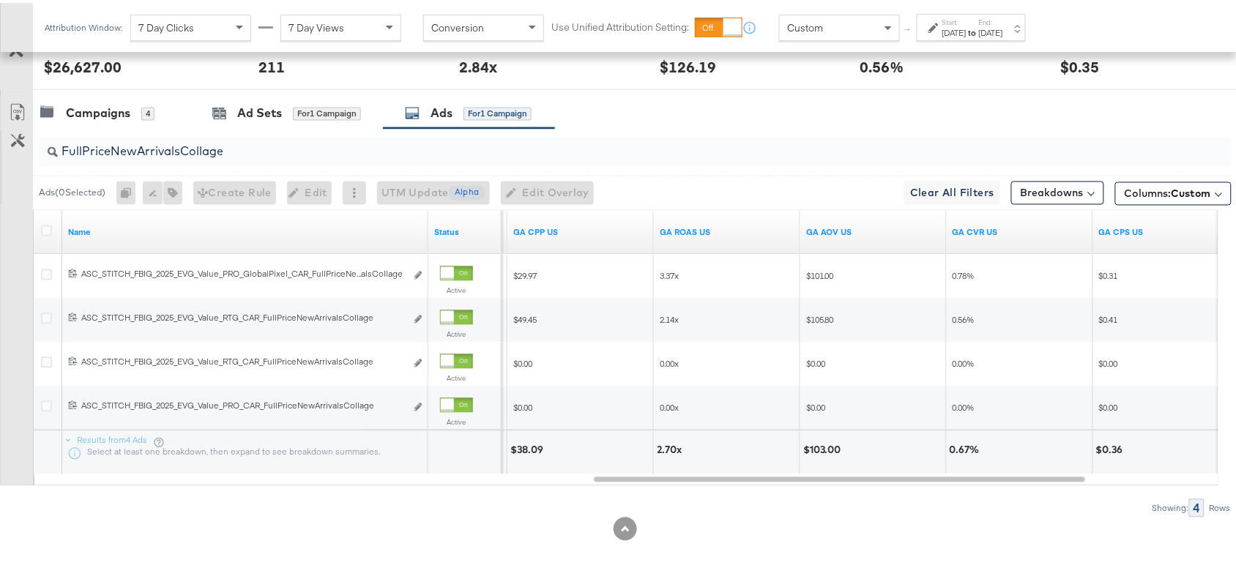
click at [665, 447] on div "2.70x" at bounding box center [671, 448] width 29 height 14
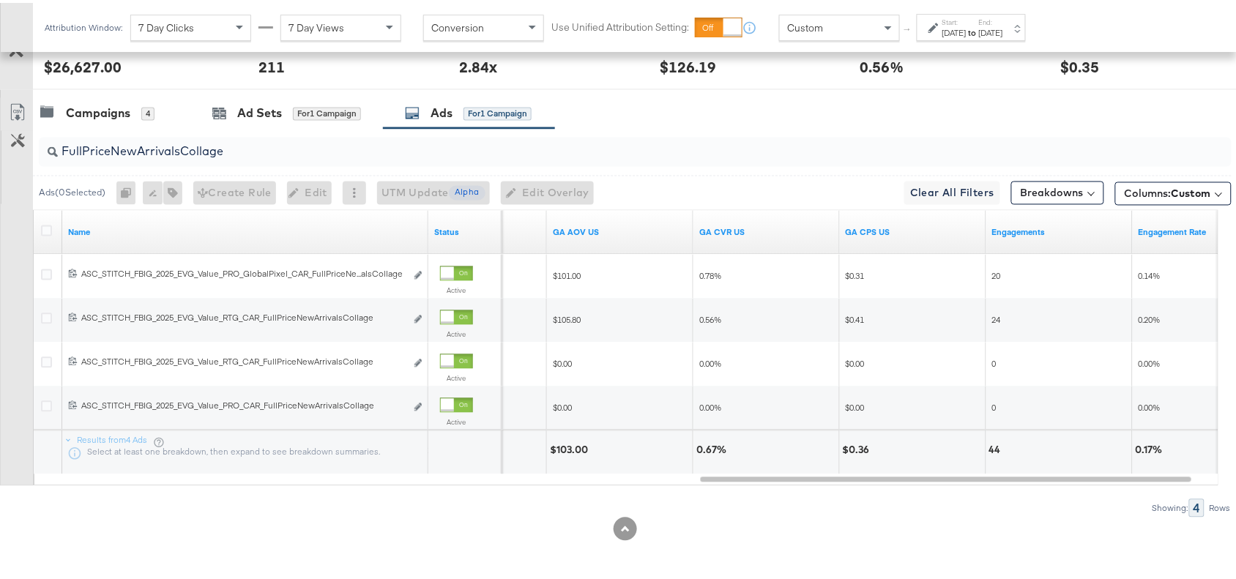
click at [702, 449] on div "0.67%" at bounding box center [713, 448] width 34 height 14
click at [277, 144] on input "FullPriceNewArrivalsCollage" at bounding box center [591, 143] width 1066 height 29
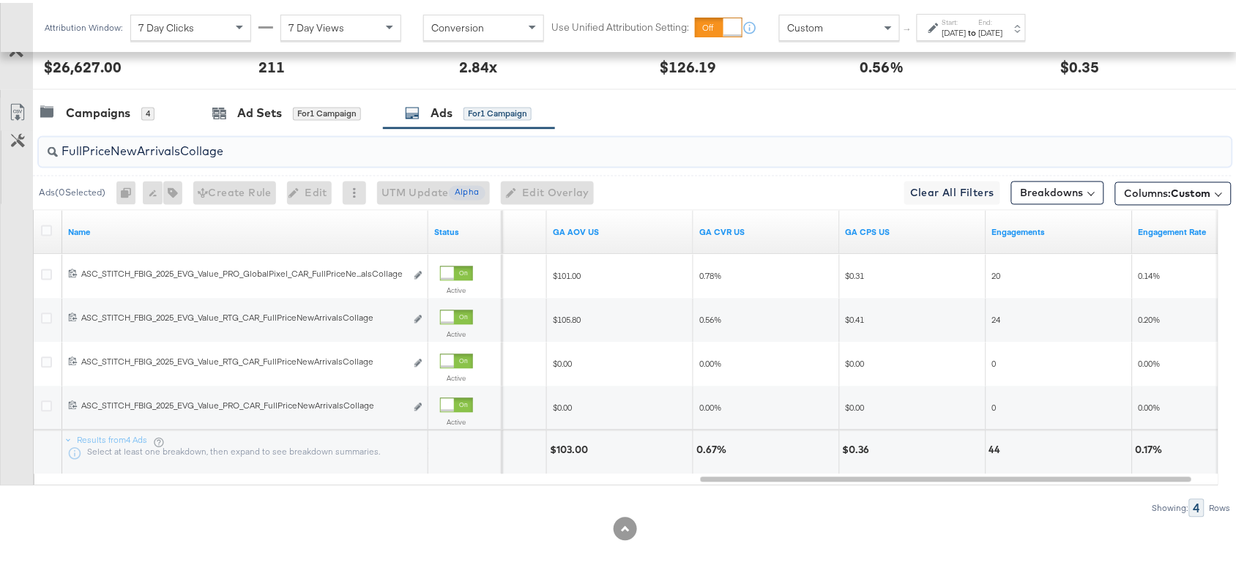
click at [277, 144] on input "FullPriceNewArrivalsCollage" at bounding box center [591, 143] width 1066 height 29
paste input "OG"
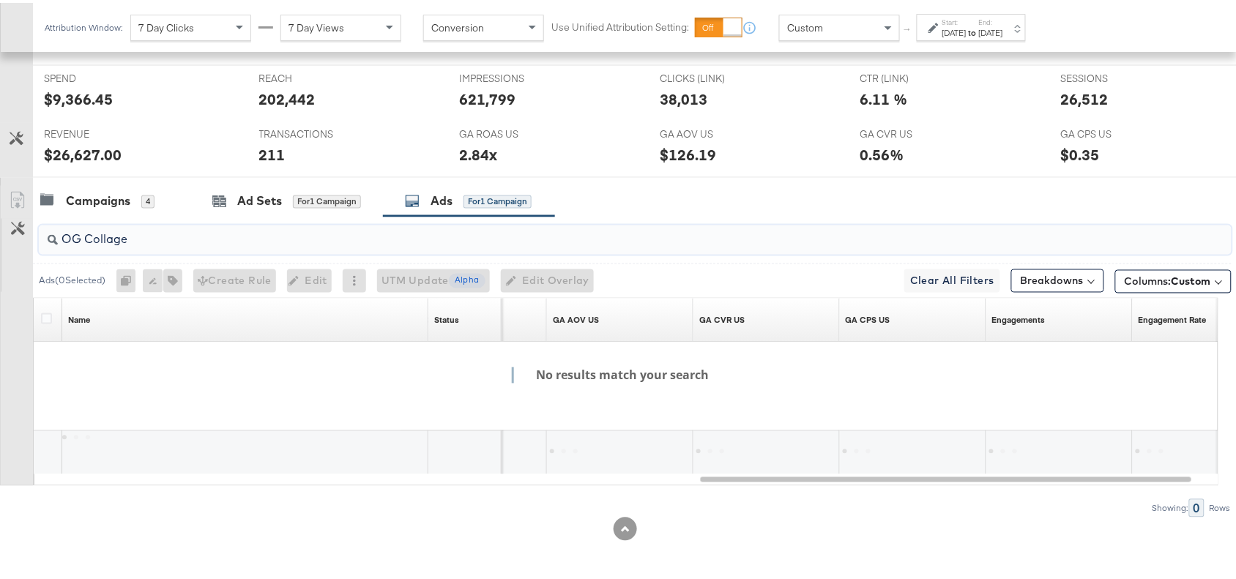
scroll to position [643, 0]
click at [86, 239] on input "OG Collage" at bounding box center [591, 231] width 1066 height 29
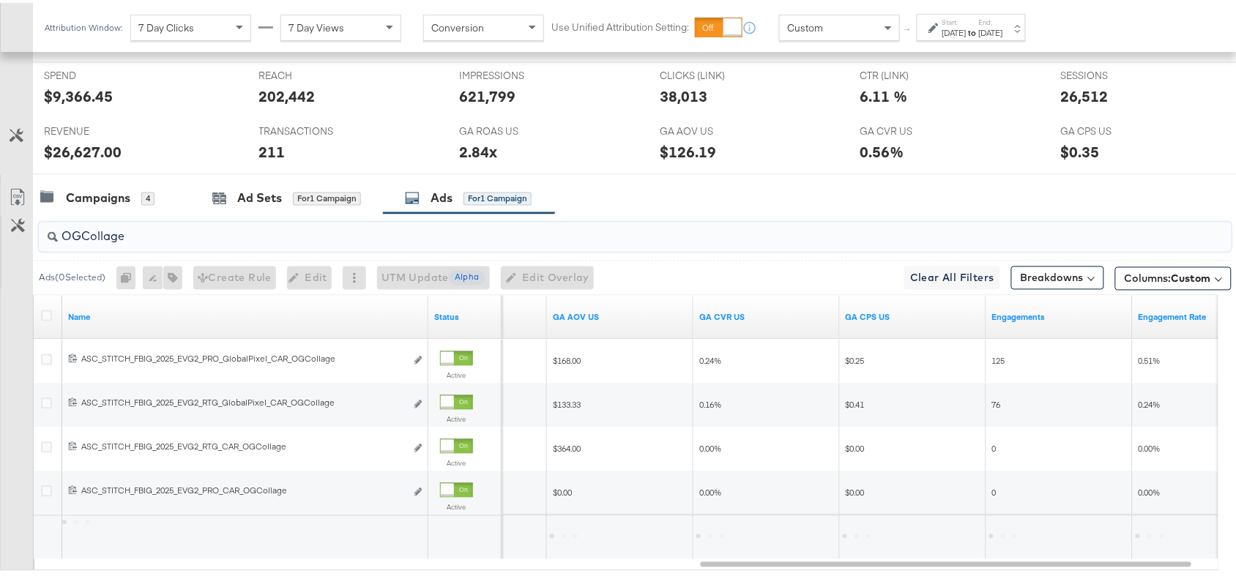
scroll to position [731, 0]
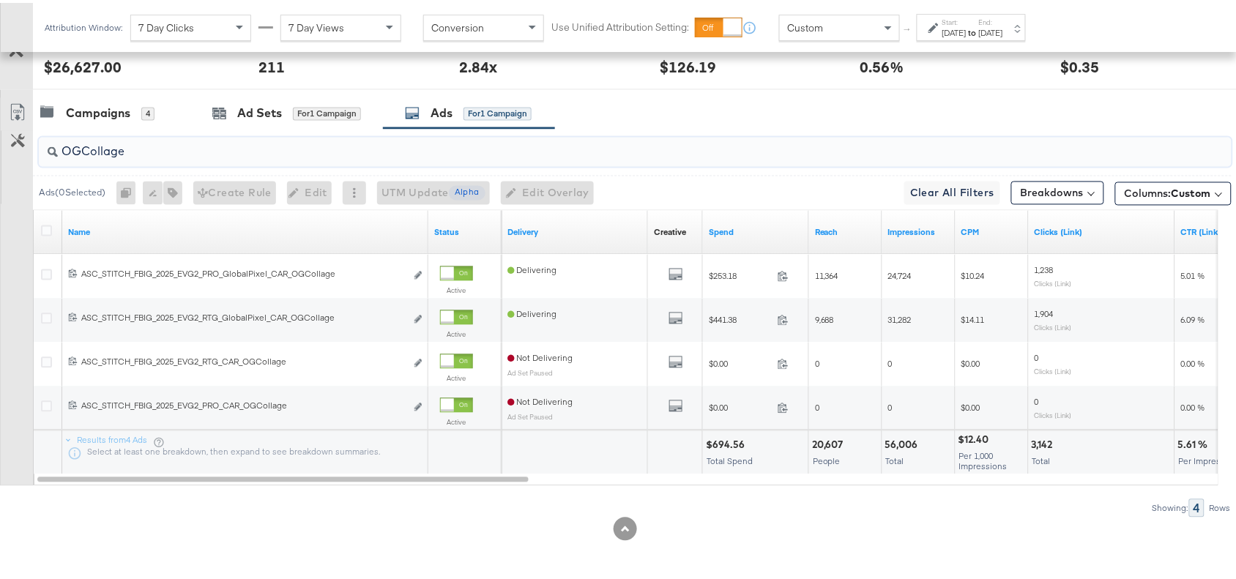
type input "OGCollage"
click at [727, 443] on div "$694.56" at bounding box center [727, 443] width 43 height 14
click at [86, 106] on div "Campaigns" at bounding box center [98, 111] width 64 height 17
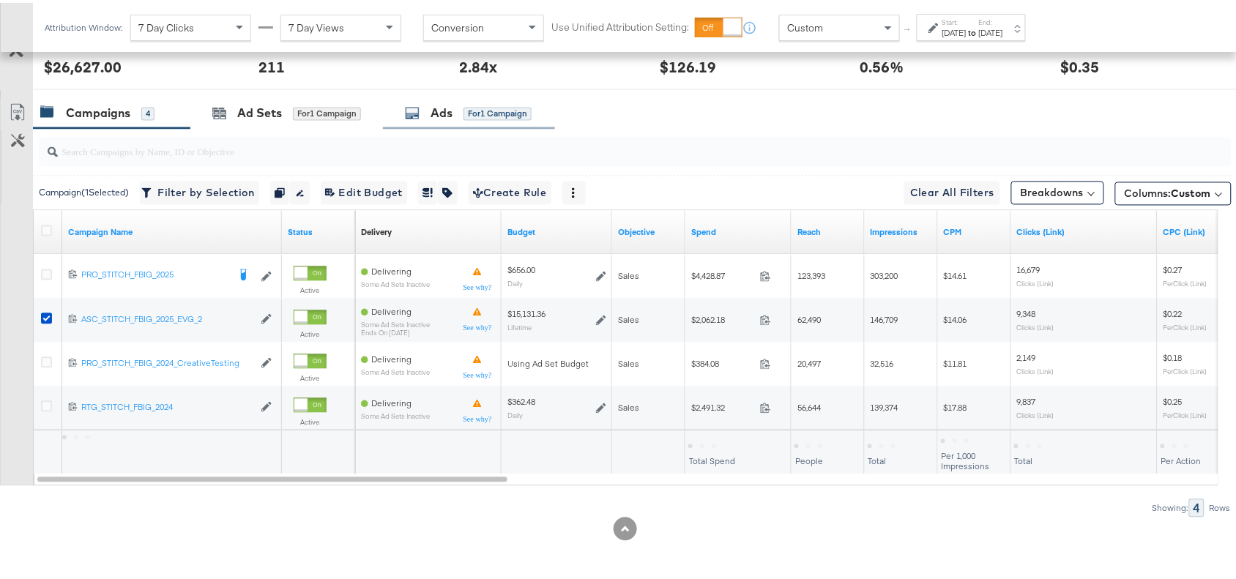
click at [437, 108] on div "Ads" at bounding box center [442, 111] width 22 height 17
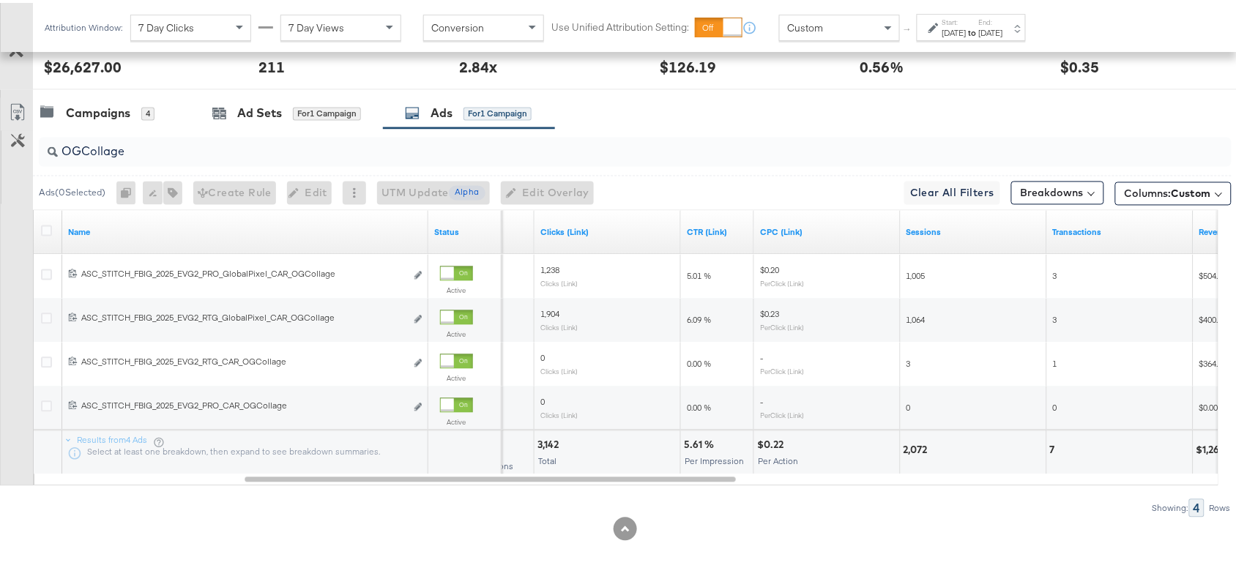
click at [686, 448] on div "5.61 %" at bounding box center [701, 443] width 34 height 14
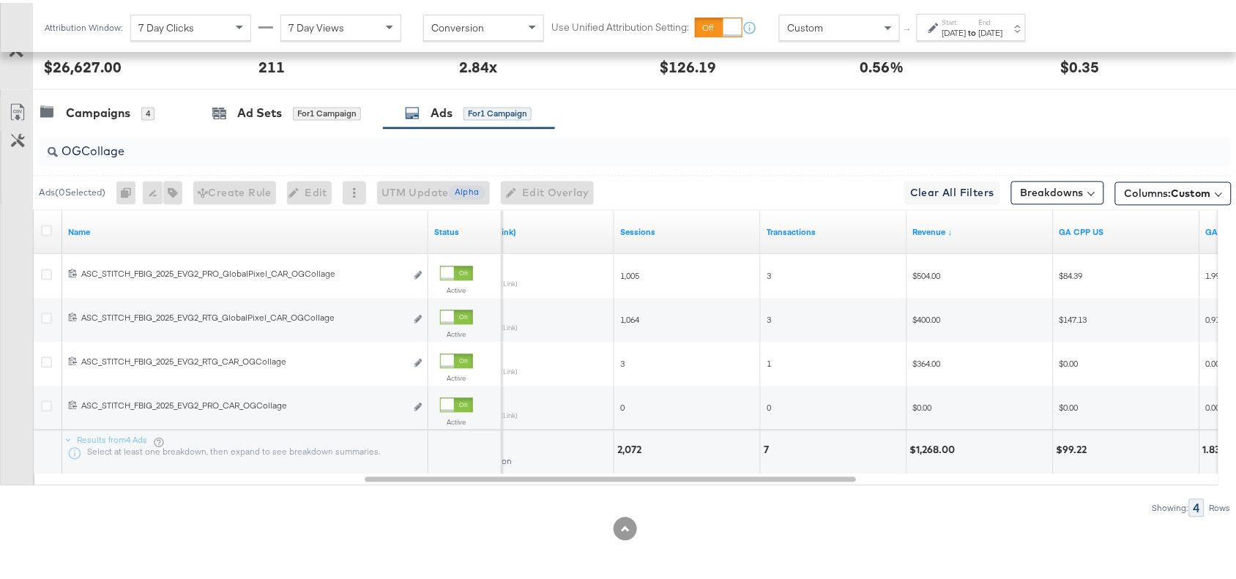
click at [931, 443] on div "$1,268.00" at bounding box center [935, 448] width 50 height 14
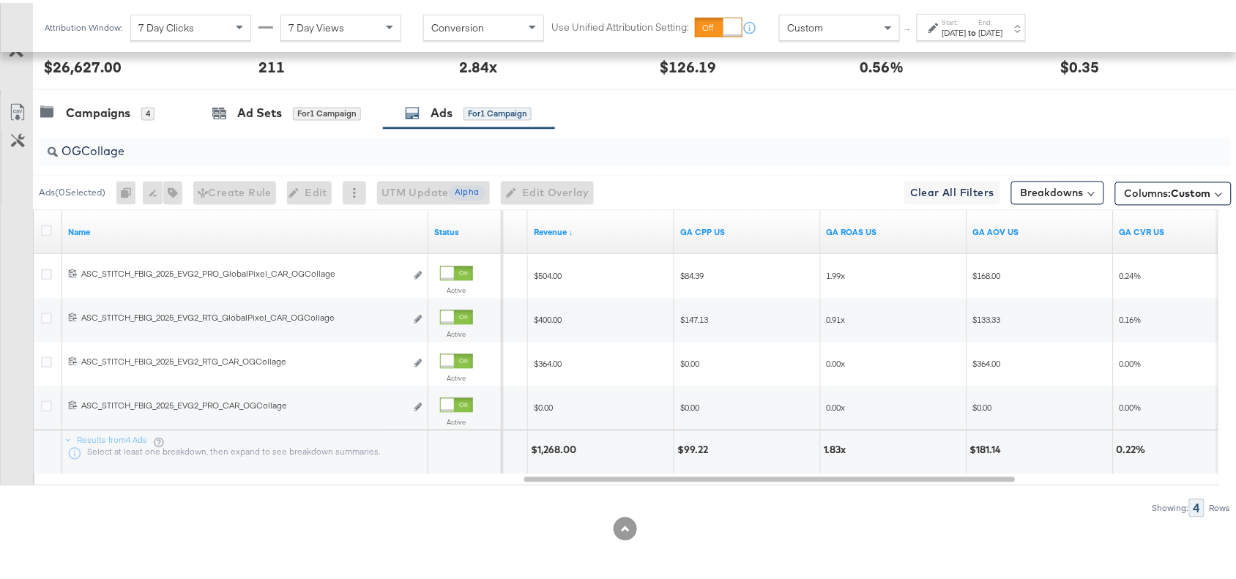
click at [828, 444] on div "1.83x" at bounding box center [837, 448] width 27 height 14
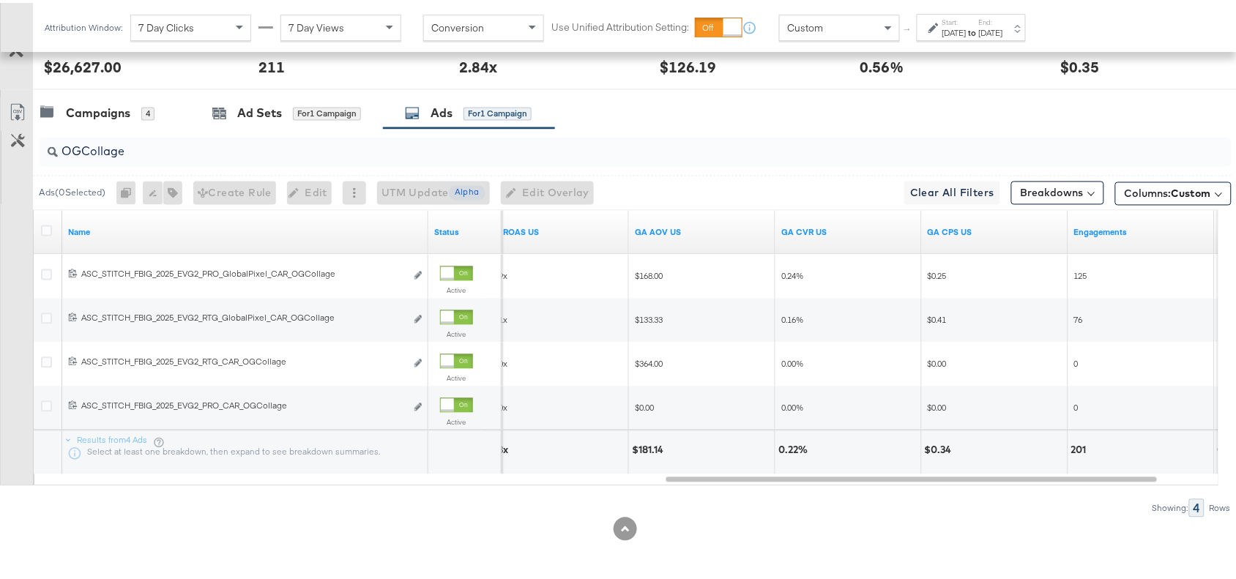
click at [784, 449] on div "0.22%" at bounding box center [796, 448] width 34 height 14
click at [141, 144] on input "OGCollage" at bounding box center [591, 143] width 1066 height 29
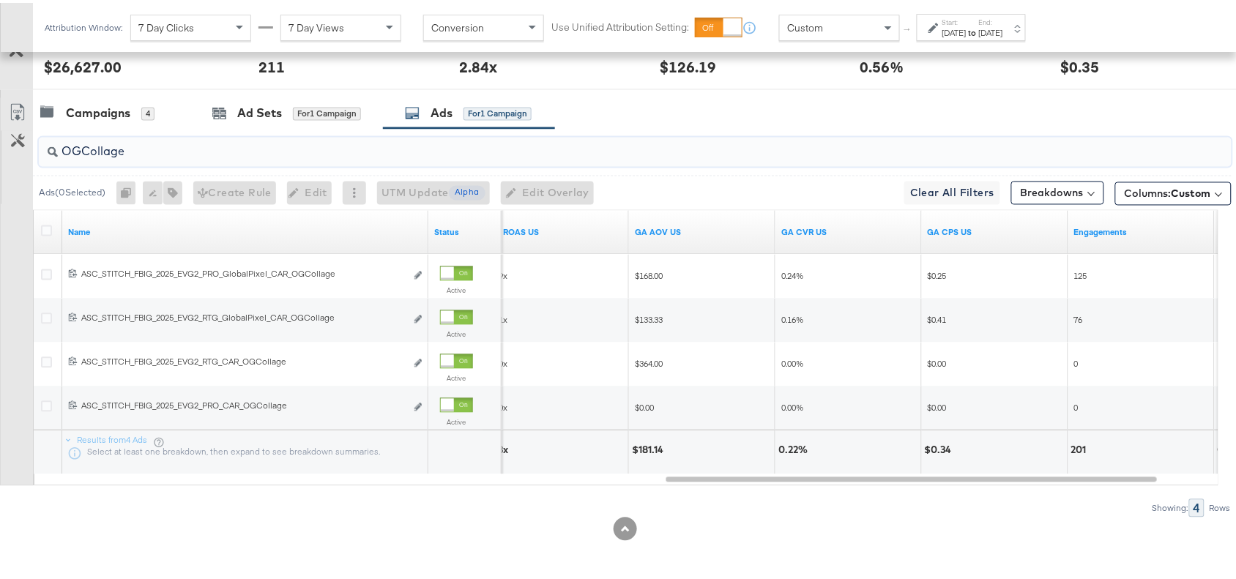
paste input "Premium"
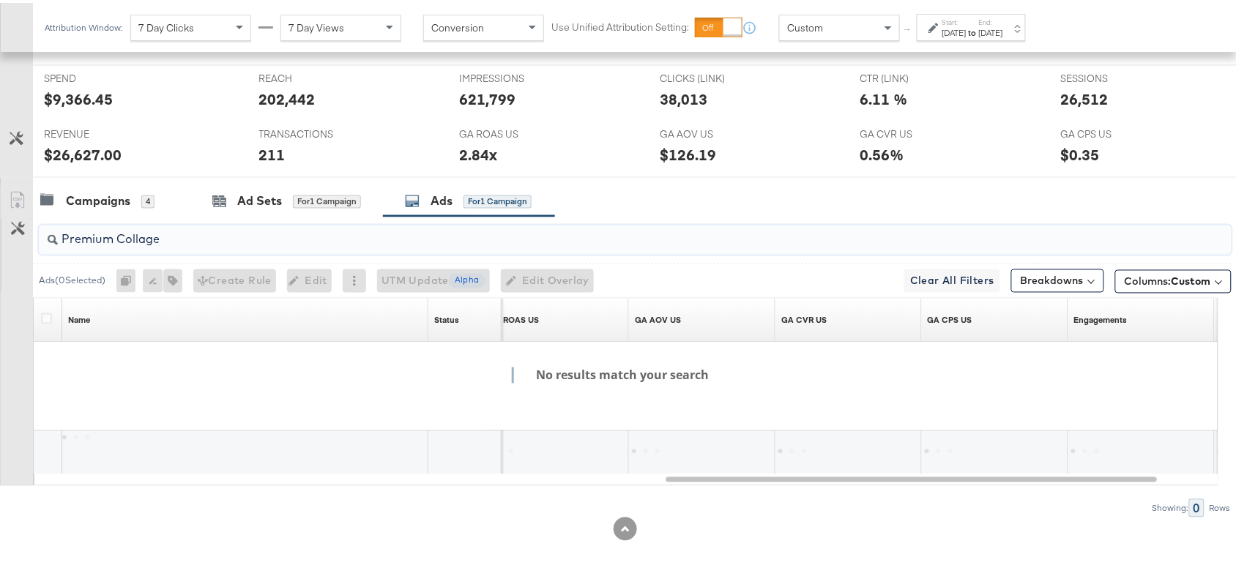
scroll to position [643, 0]
click at [119, 236] on input "Premium Collage" at bounding box center [591, 231] width 1066 height 29
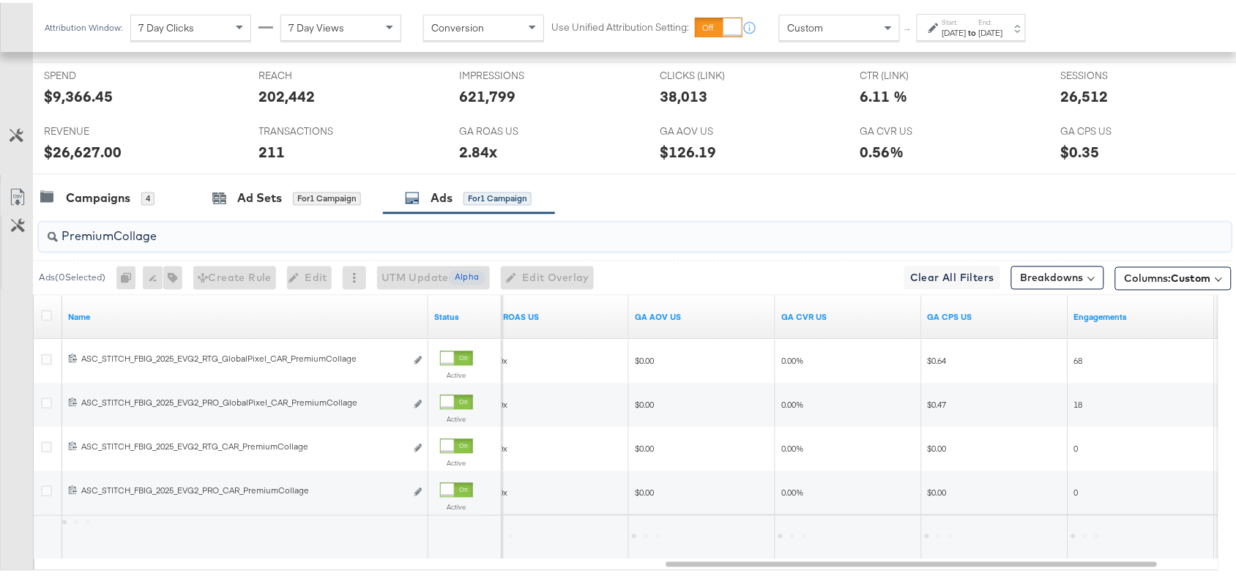
scroll to position [731, 0]
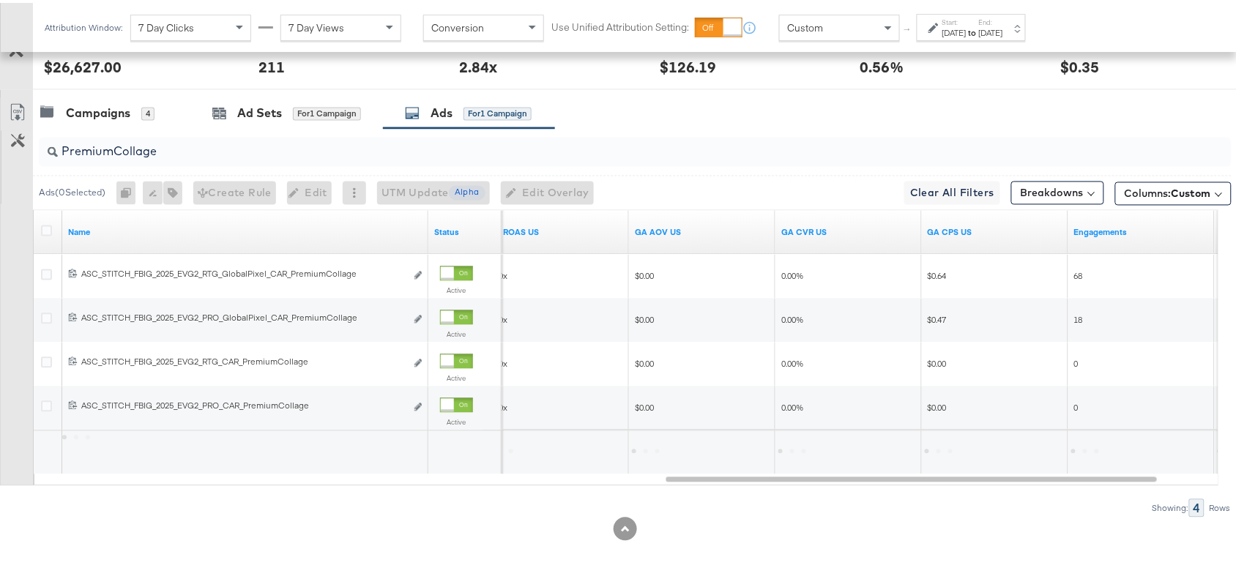
click at [825, 114] on div "Campaigns 4 Ad Sets for 1 Campaign Ads for 1 Campaign" at bounding box center [641, 110] width 1217 height 31
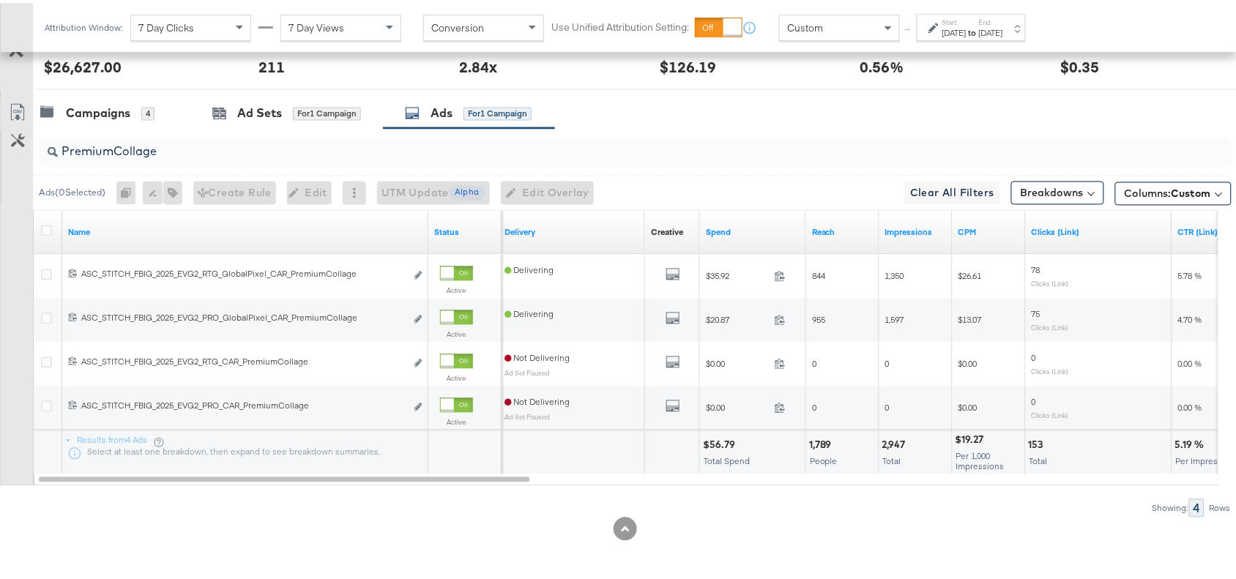
click at [719, 434] on div "$56.79 Total Spend" at bounding box center [752, 450] width 105 height 44
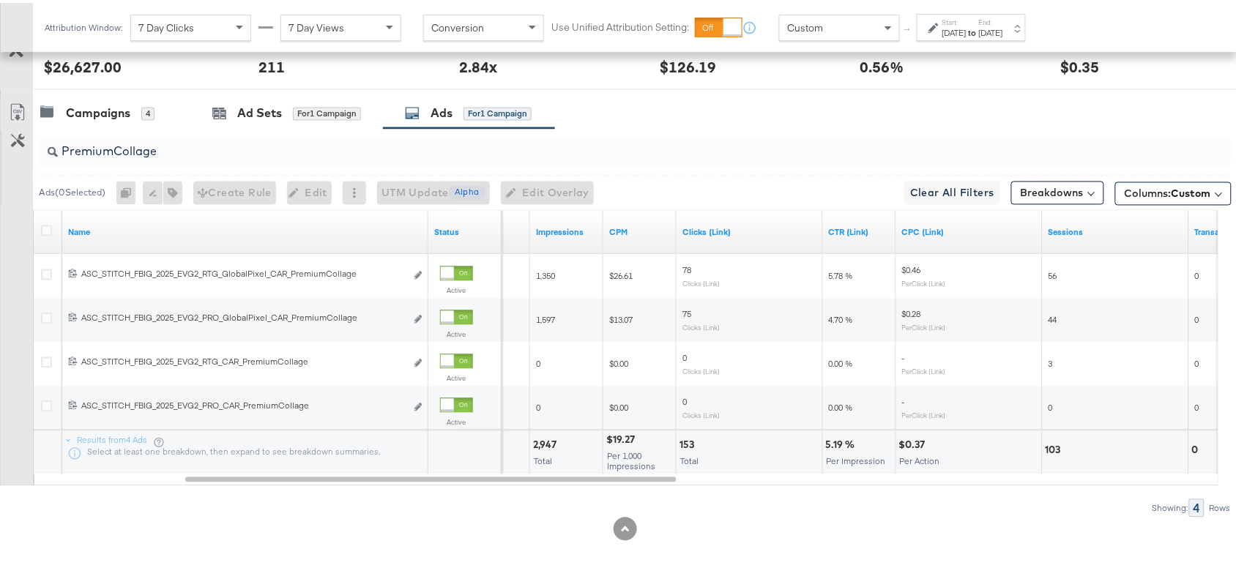
click at [832, 440] on div "5.19 %" at bounding box center [843, 443] width 34 height 14
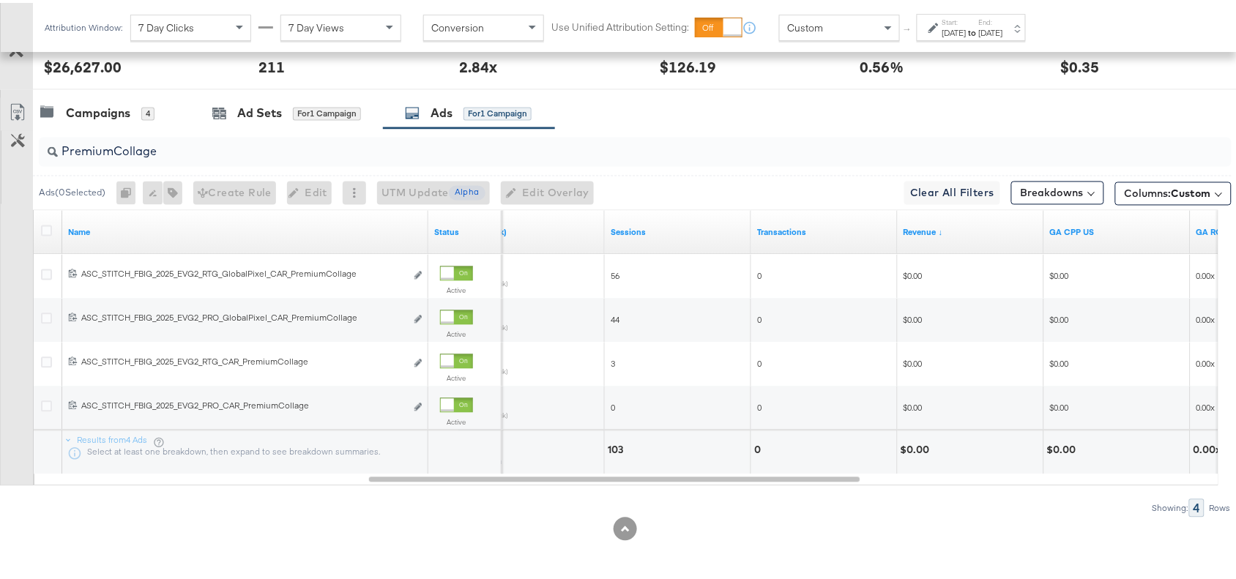
click at [914, 450] on div "$0.00" at bounding box center [918, 448] width 34 height 14
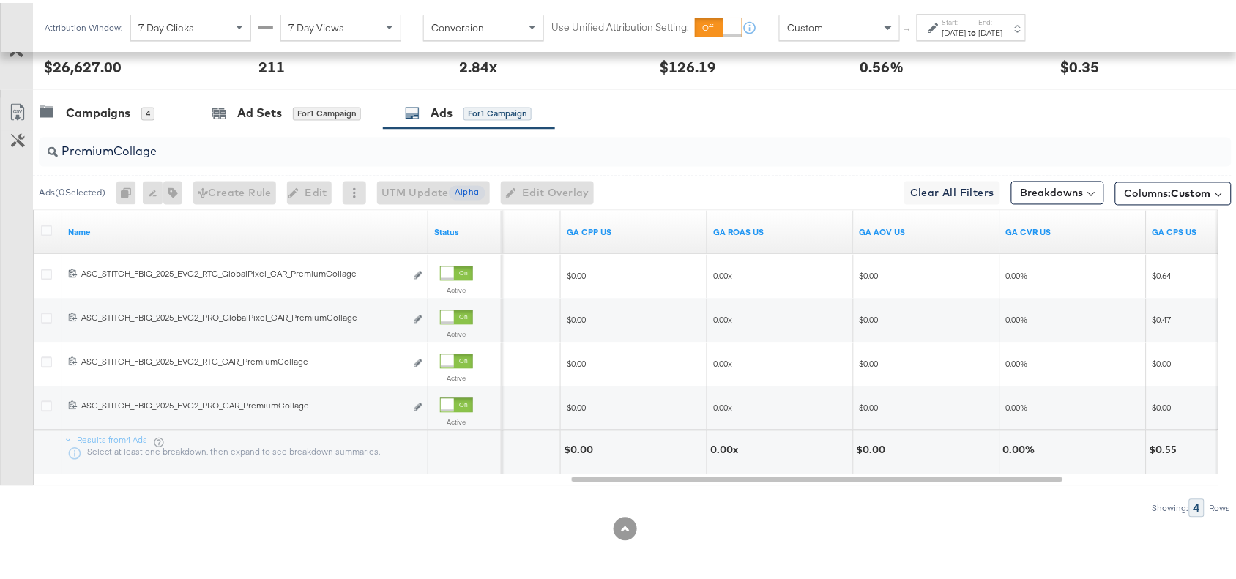
click at [179, 152] on input "PremiumCollage" at bounding box center [591, 143] width 1066 height 29
paste input "OG Kids Black [PERSON_NAME]"
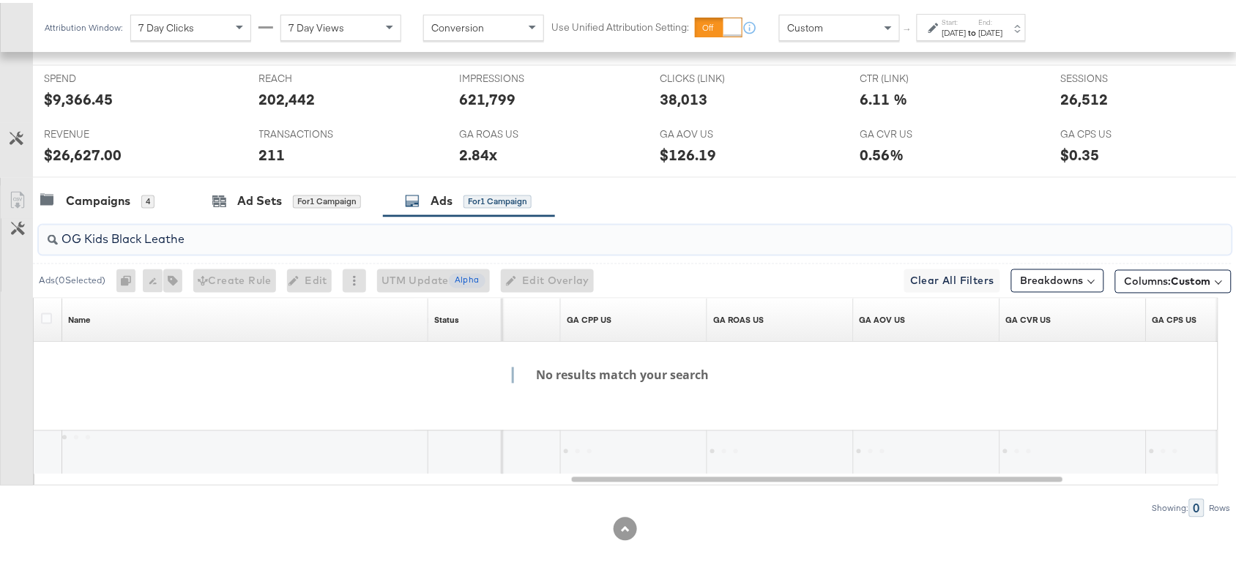
scroll to position [643, 0]
click at [85, 239] on input "OG Kids Black Leathe" at bounding box center [591, 231] width 1066 height 29
click at [110, 236] on input "OGKids Black Leathe" at bounding box center [591, 231] width 1066 height 29
click at [140, 239] on input "OGKidsBlack Leathe" at bounding box center [591, 231] width 1066 height 29
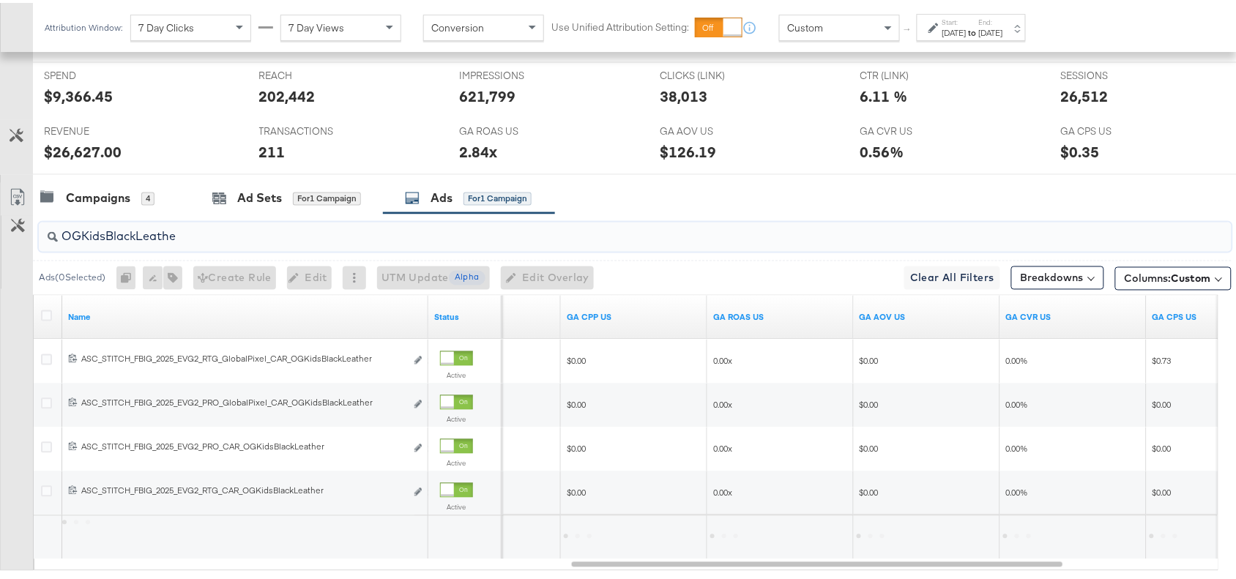
scroll to position [731, 0]
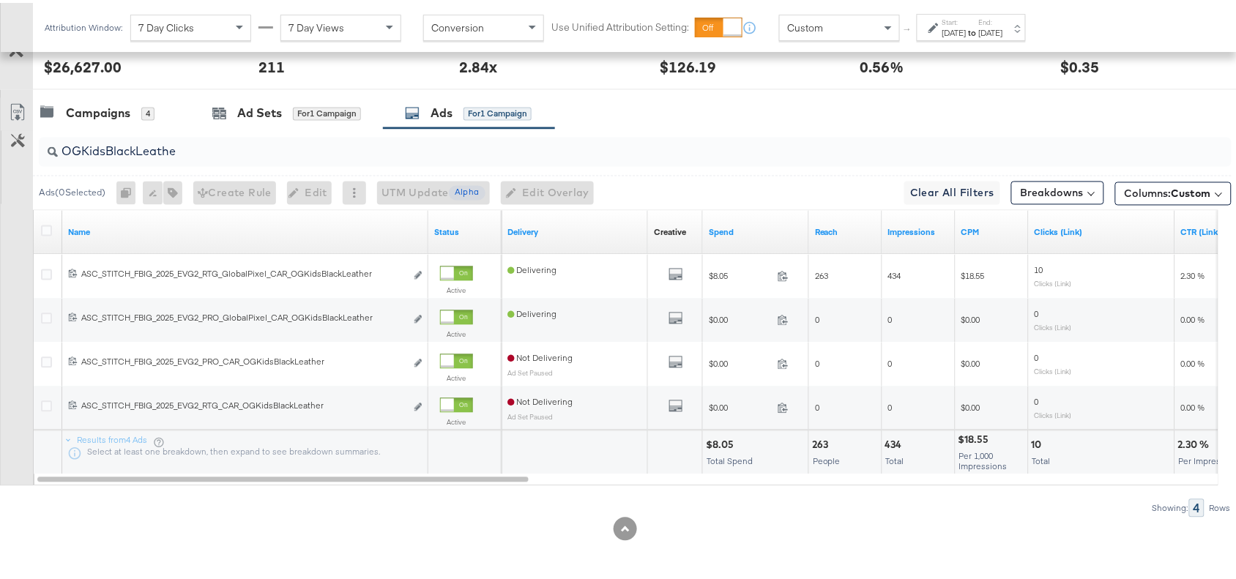
click at [718, 444] on div "$8.05" at bounding box center [722, 443] width 32 height 14
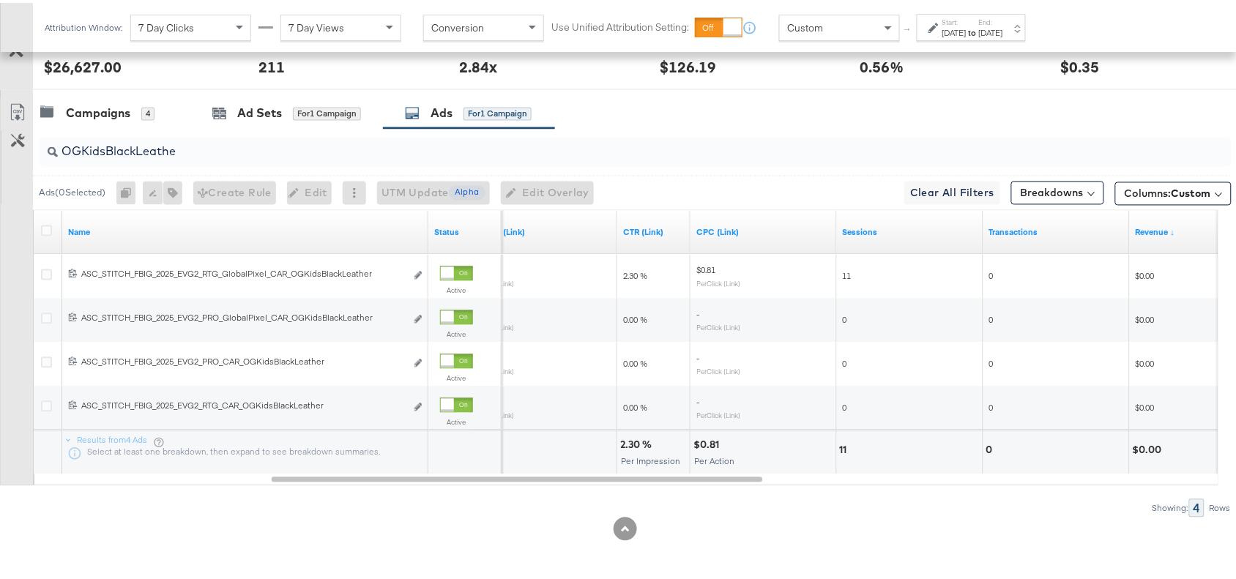
click at [625, 443] on div "2.30 %" at bounding box center [638, 443] width 36 height 14
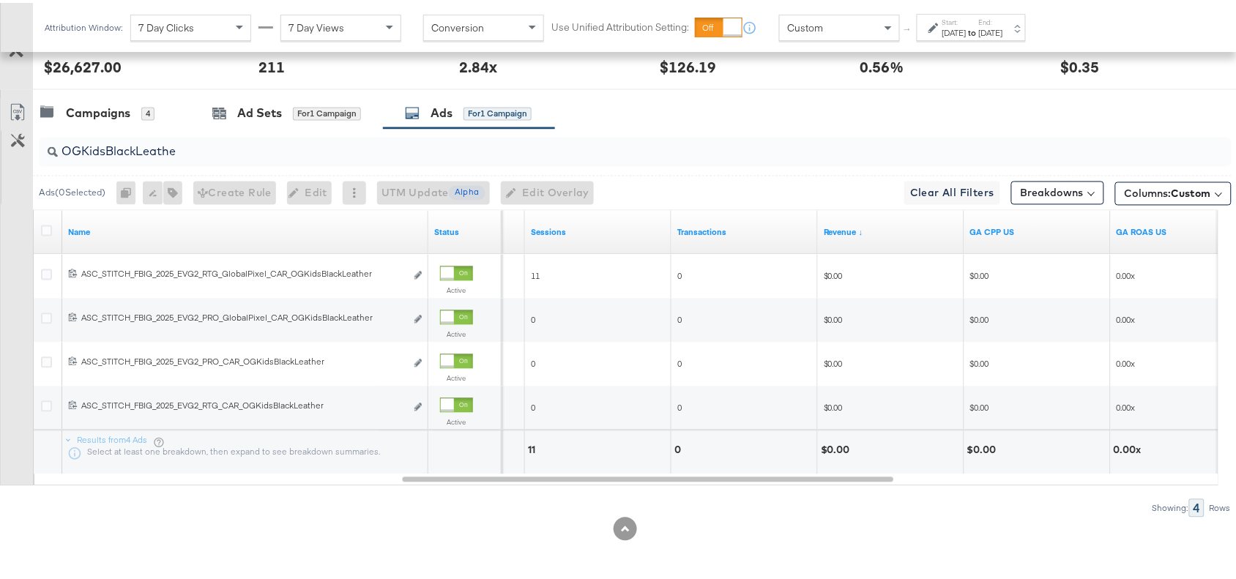
click at [841, 125] on div "Campaigns 4 Ad Sets for 1 Campaign Ads for 1 Campaign" at bounding box center [641, 110] width 1217 height 31
click at [200, 149] on input "OGKidsBlackLeathe" at bounding box center [591, 143] width 1066 height 29
paste input "Solevana Colours"
click at [200, 149] on input "OGKidsBlackLeathe" at bounding box center [591, 143] width 1066 height 29
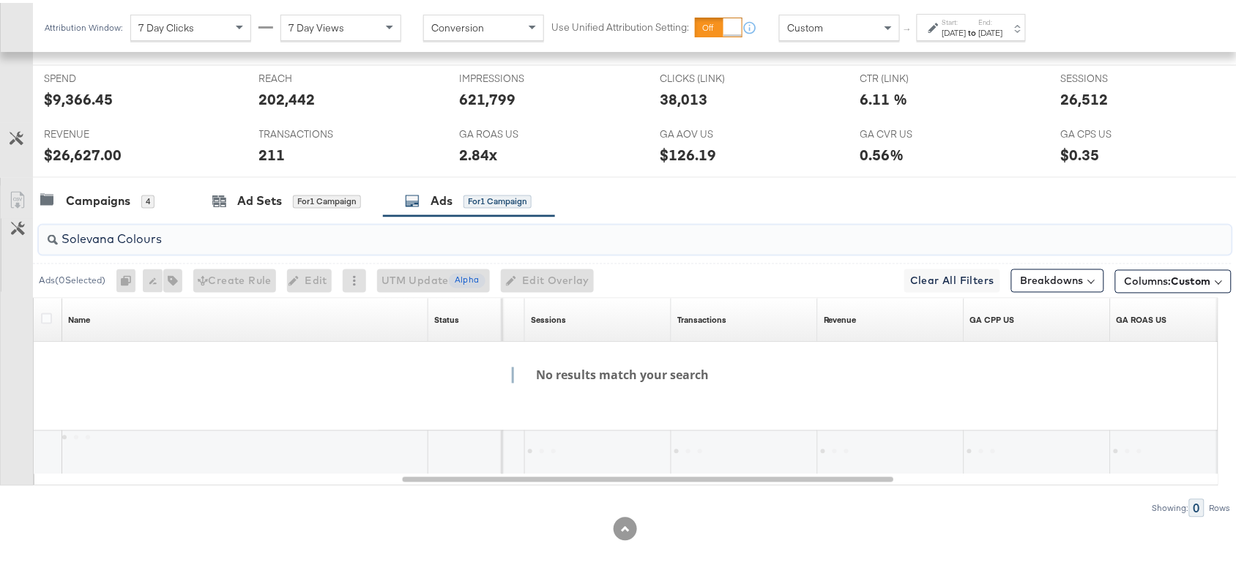
scroll to position [643, 0]
click at [119, 242] on input "Solevana Colours" at bounding box center [591, 231] width 1066 height 29
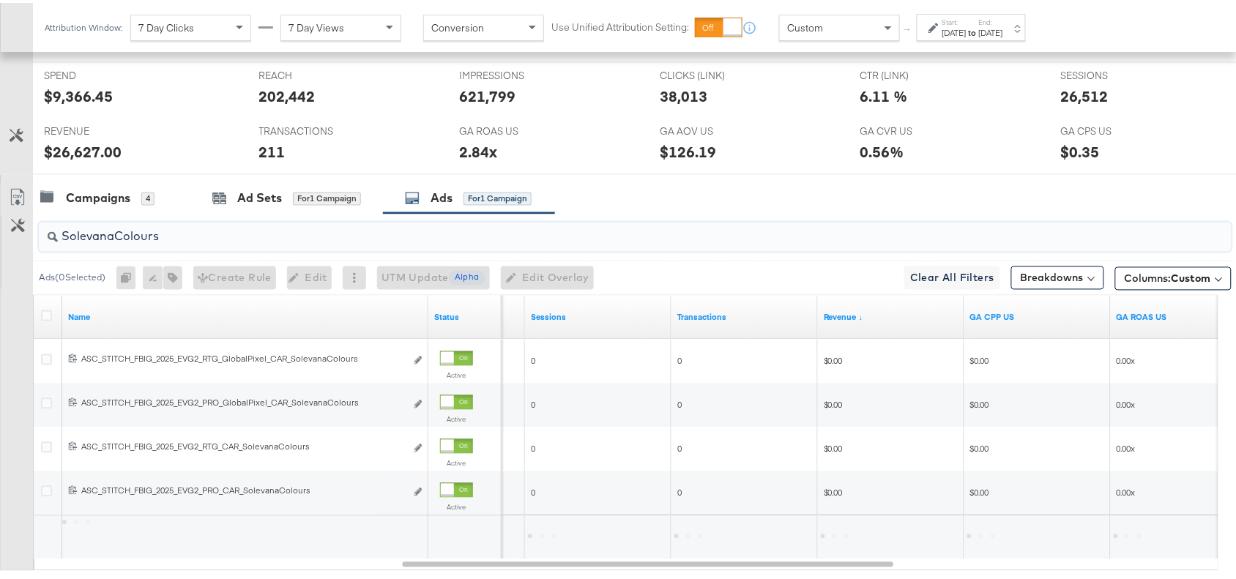
scroll to position [731, 0]
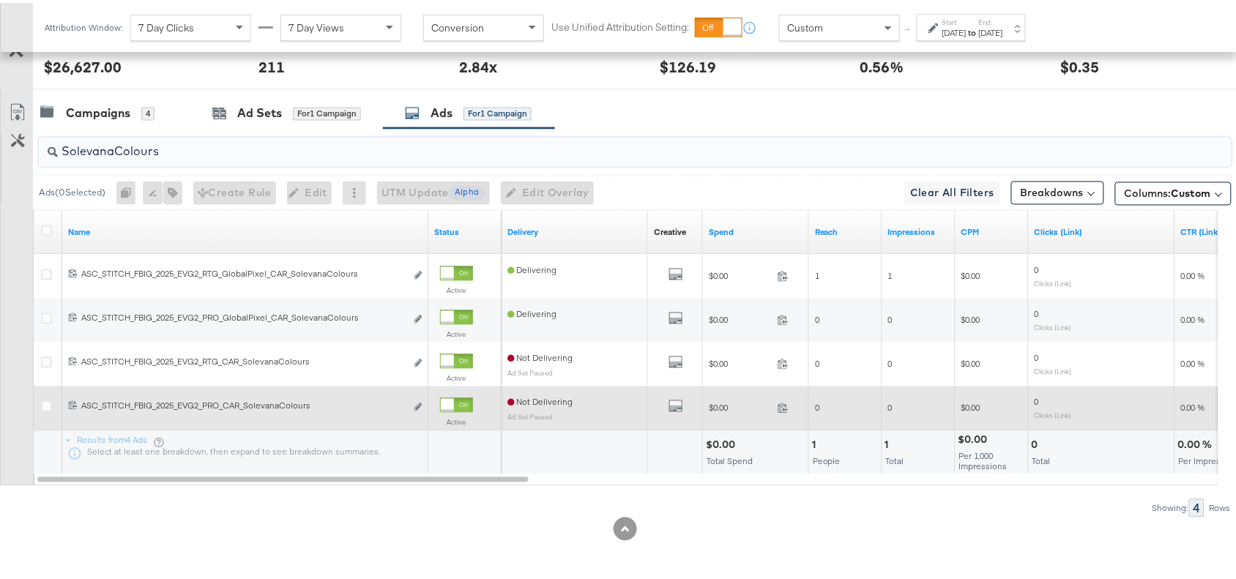
type input "SolevanaColours"
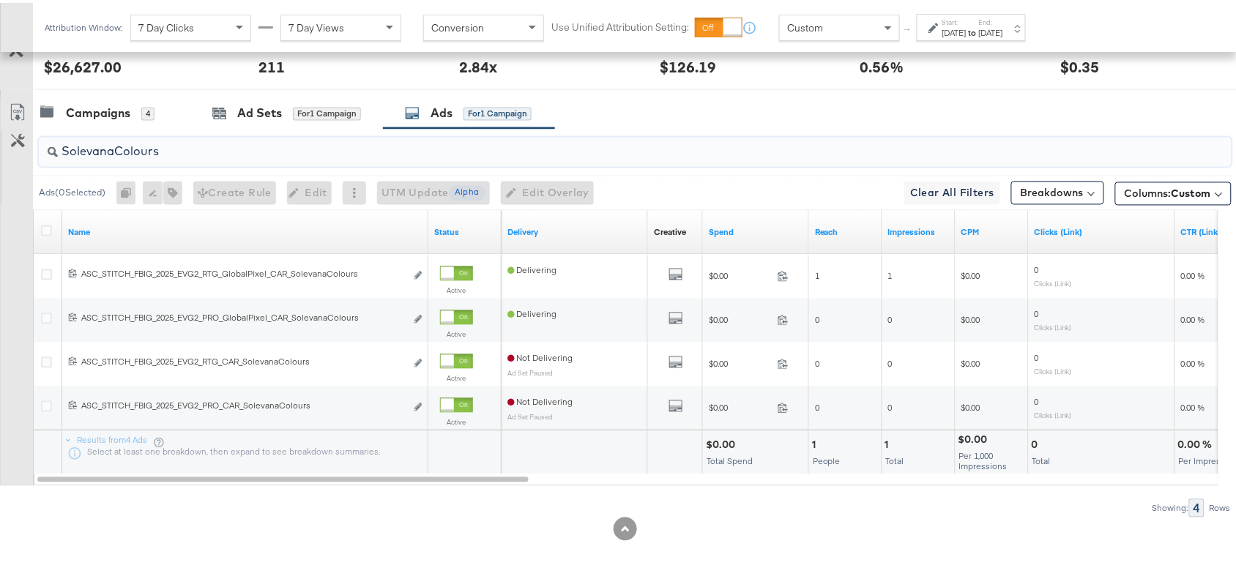
click at [185, 149] on input "SolevanaColours" at bounding box center [591, 143] width 1066 height 29
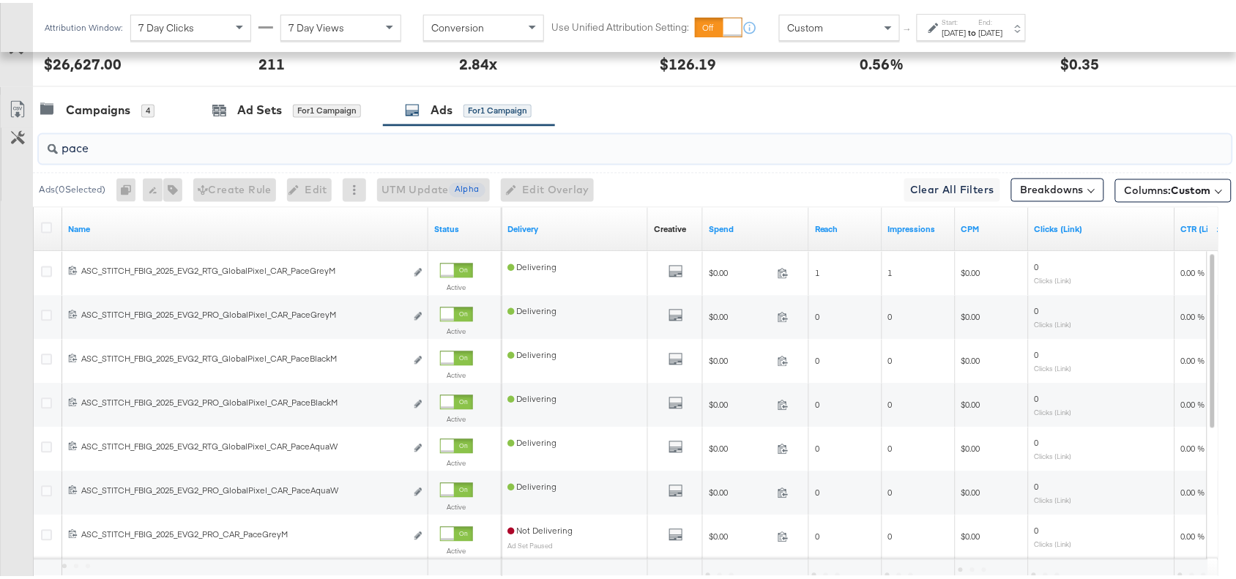
scroll to position [863, 0]
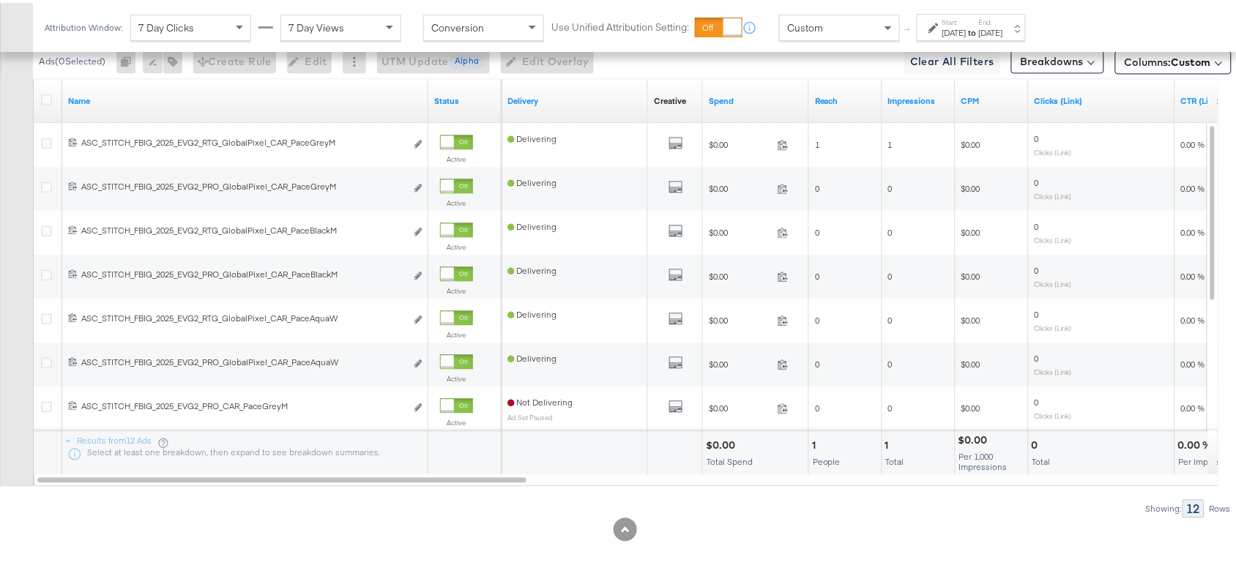
type input "pace"
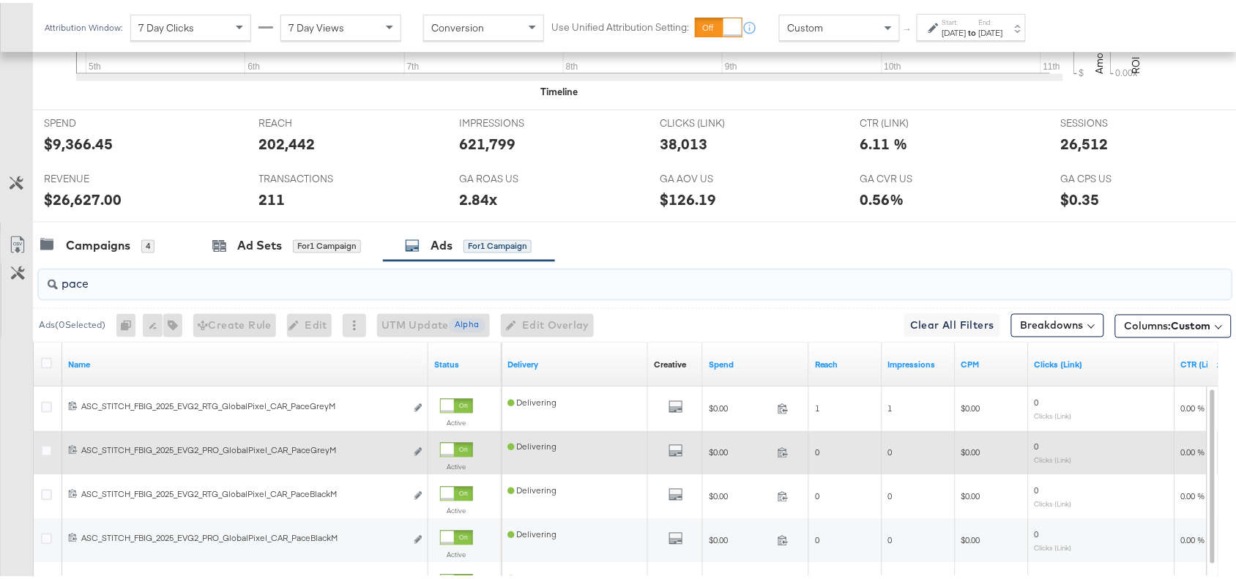
scroll to position [595, 0]
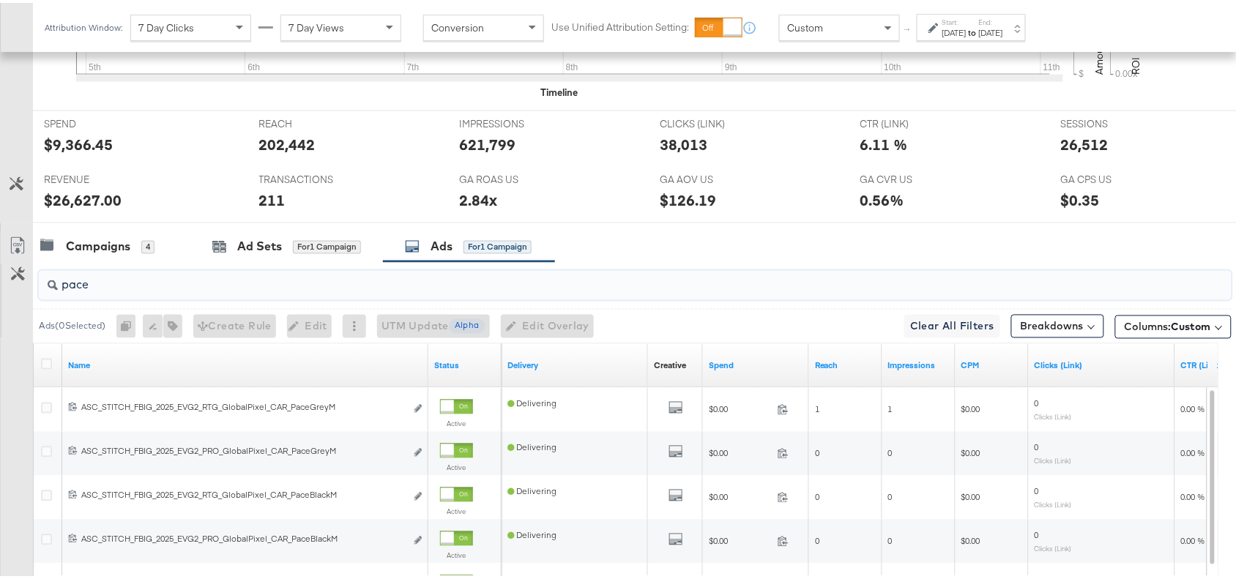
click at [126, 280] on input "pace" at bounding box center [591, 276] width 1066 height 29
click at [90, 245] on div "Campaigns" at bounding box center [98, 244] width 64 height 17
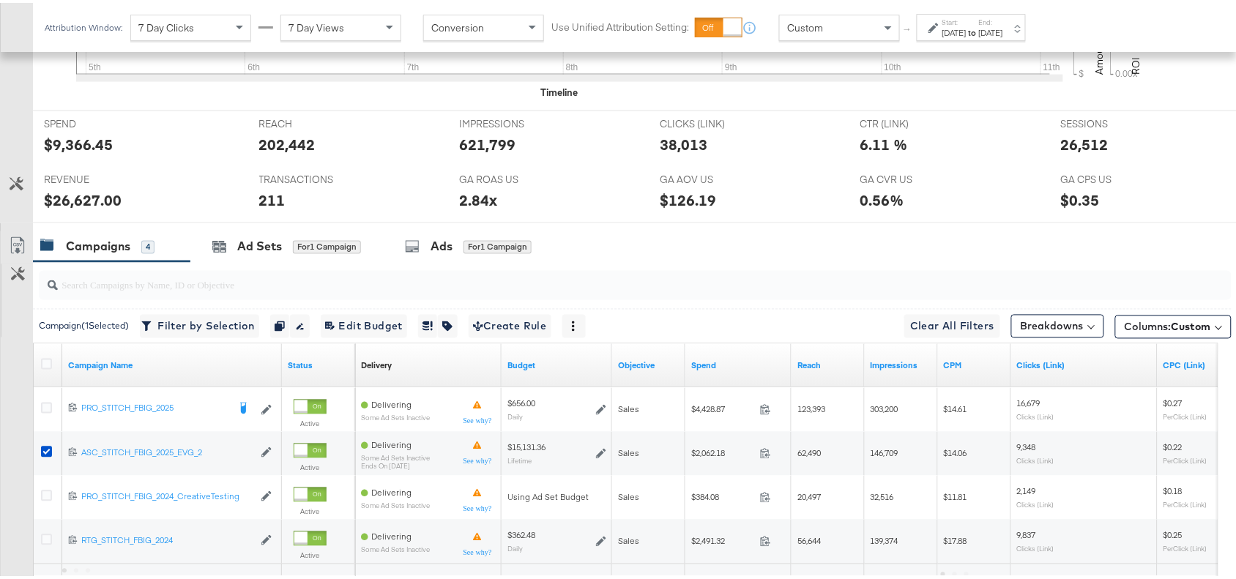
scroll to position [731, 0]
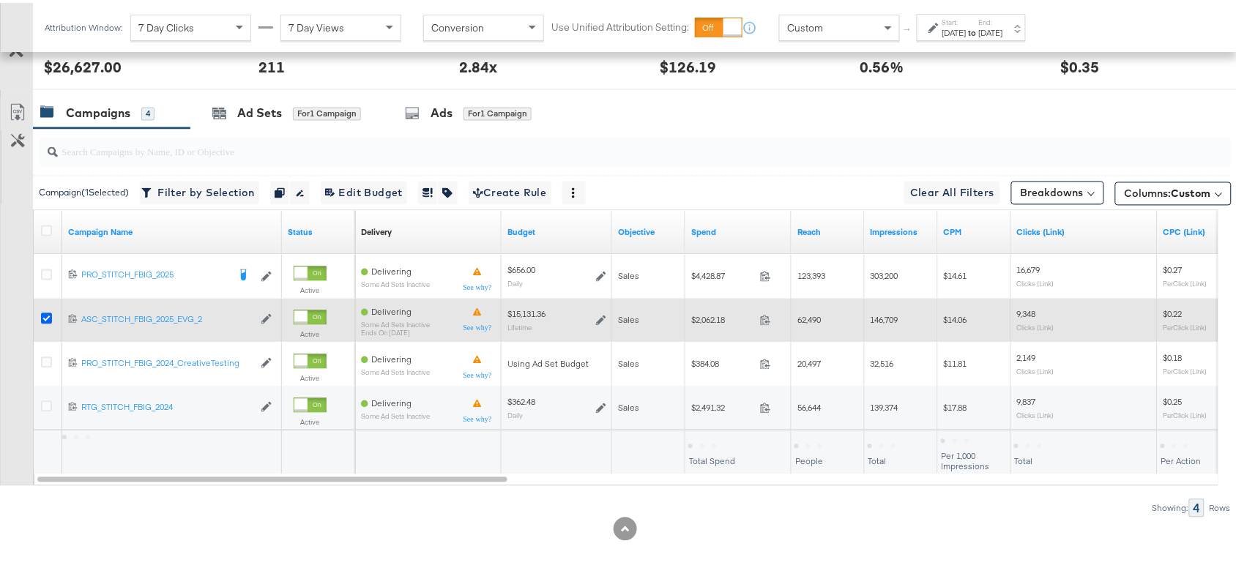
click at [45, 313] on icon at bounding box center [46, 316] width 11 height 11
click at [0, 0] on input "checkbox" at bounding box center [0, 0] width 0 height 0
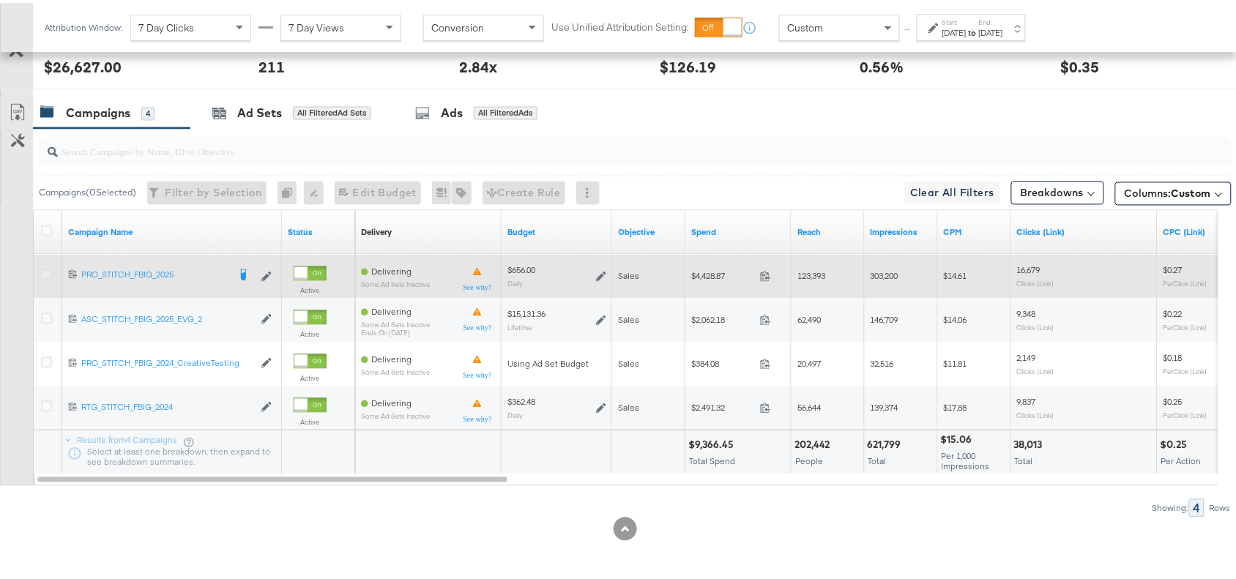
click at [46, 272] on icon at bounding box center [46, 272] width 11 height 11
click at [0, 0] on input "checkbox" at bounding box center [0, 0] width 0 height 0
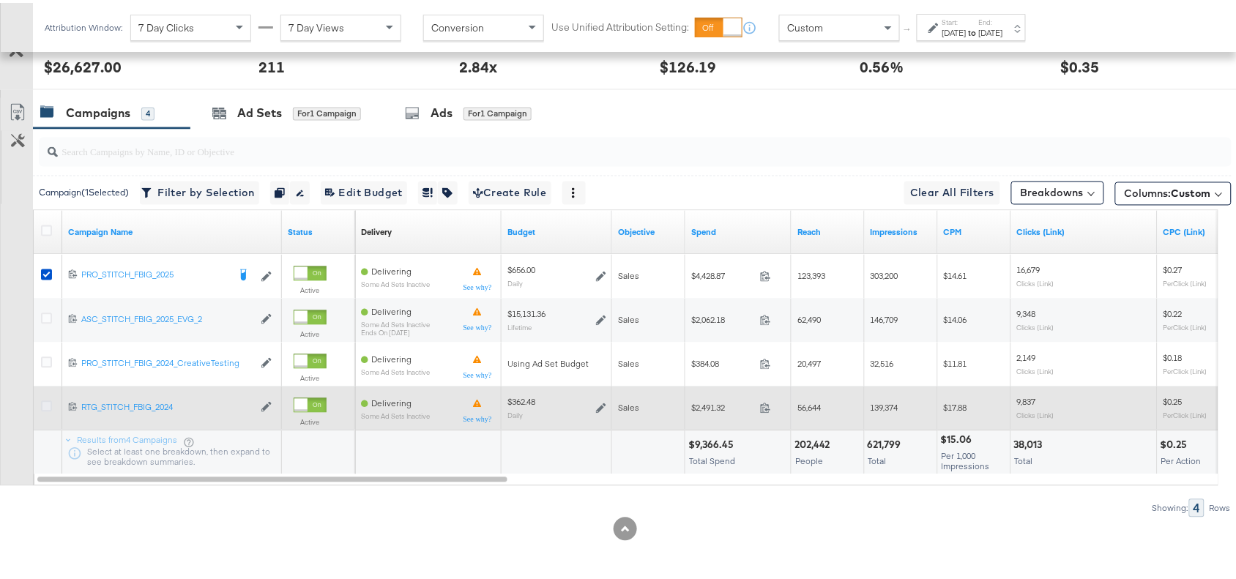
click at [44, 407] on icon at bounding box center [46, 403] width 11 height 11
click at [0, 0] on input "checkbox" at bounding box center [0, 0] width 0 height 0
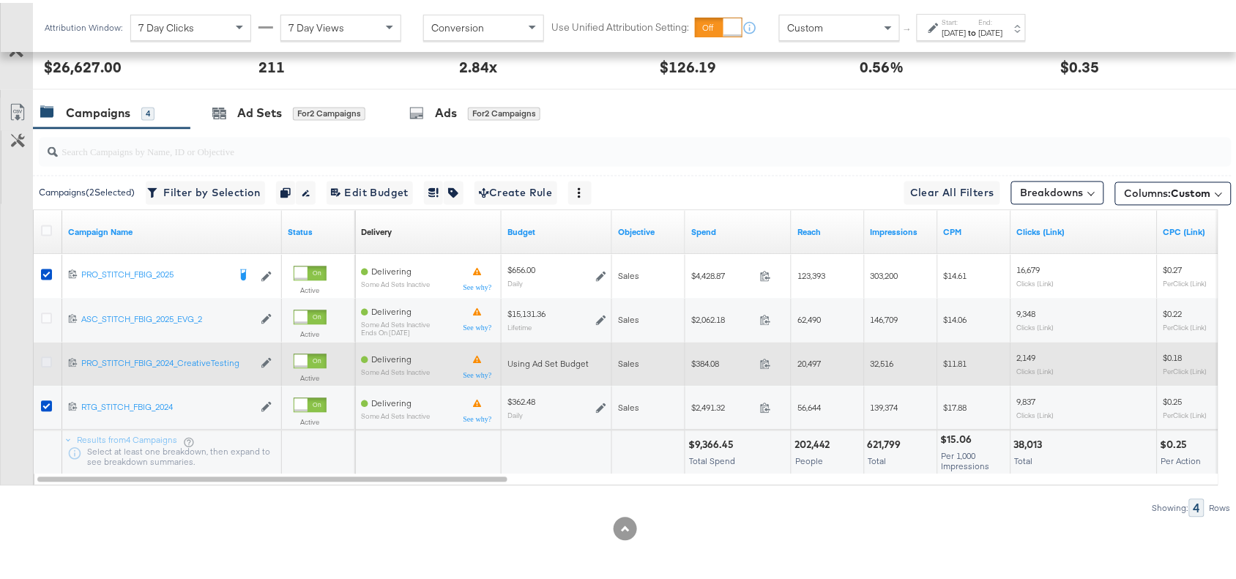
click at [42, 360] on icon at bounding box center [46, 359] width 11 height 11
click at [0, 0] on input "checkbox" at bounding box center [0, 0] width 0 height 0
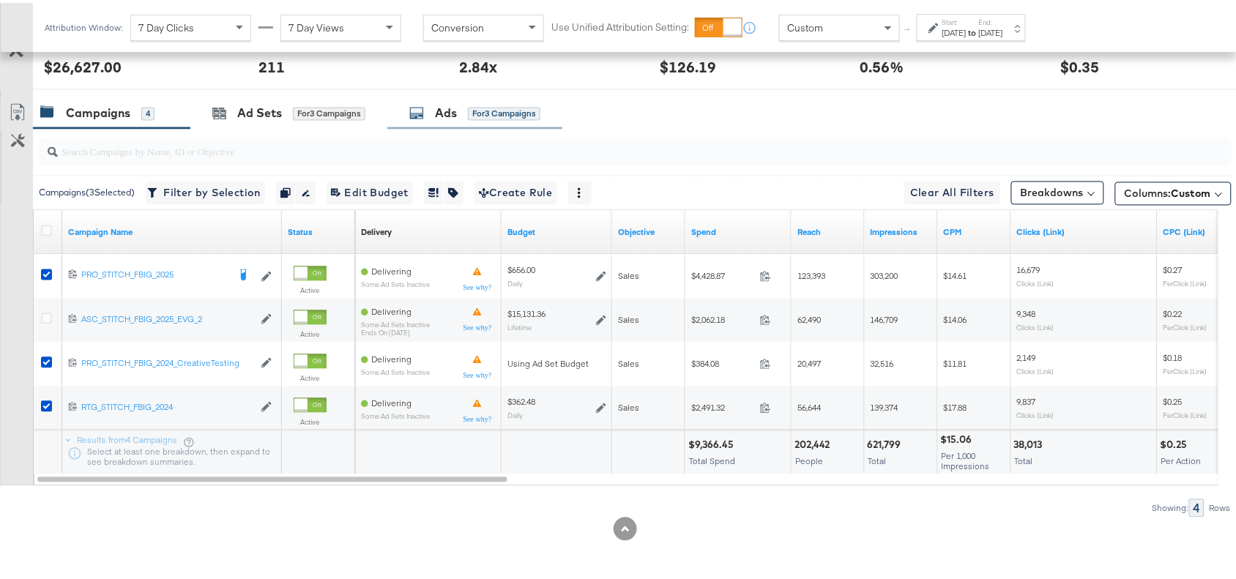
click at [440, 111] on div "Ads" at bounding box center [446, 111] width 22 height 17
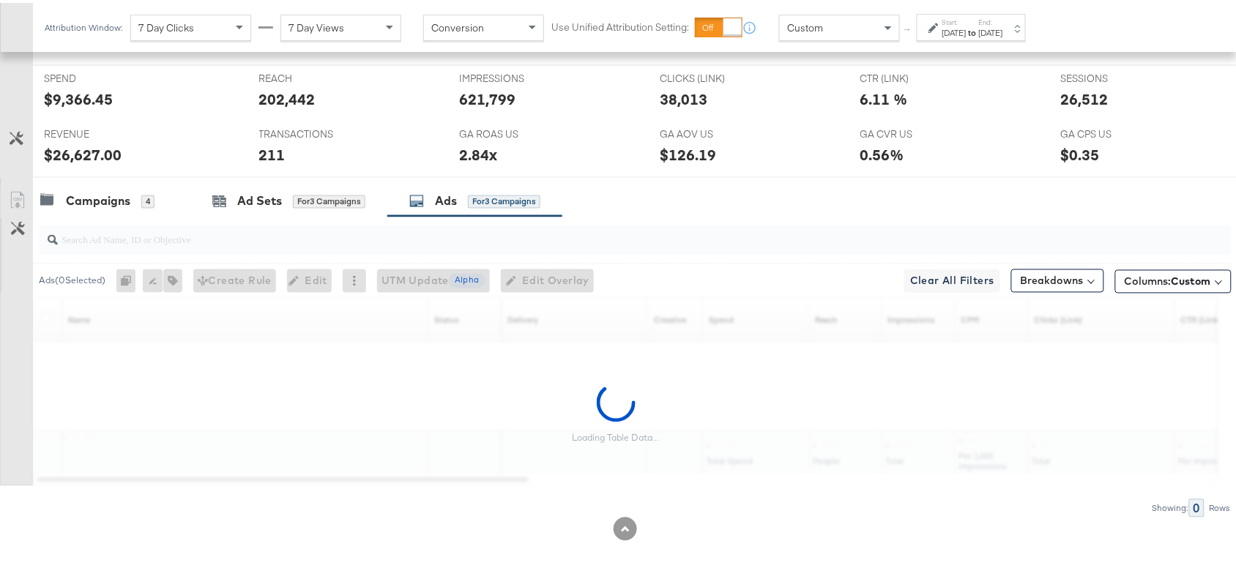
scroll to position [643, 0]
click at [255, 232] on input "search" at bounding box center [591, 231] width 1066 height 29
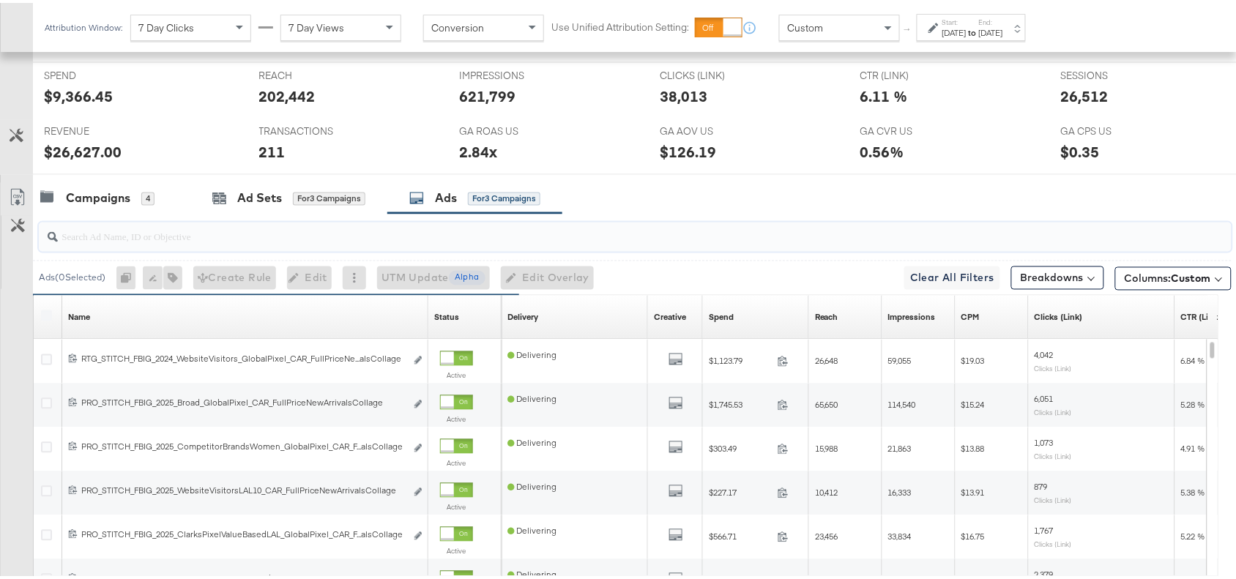
paste input "Solevana Colours"
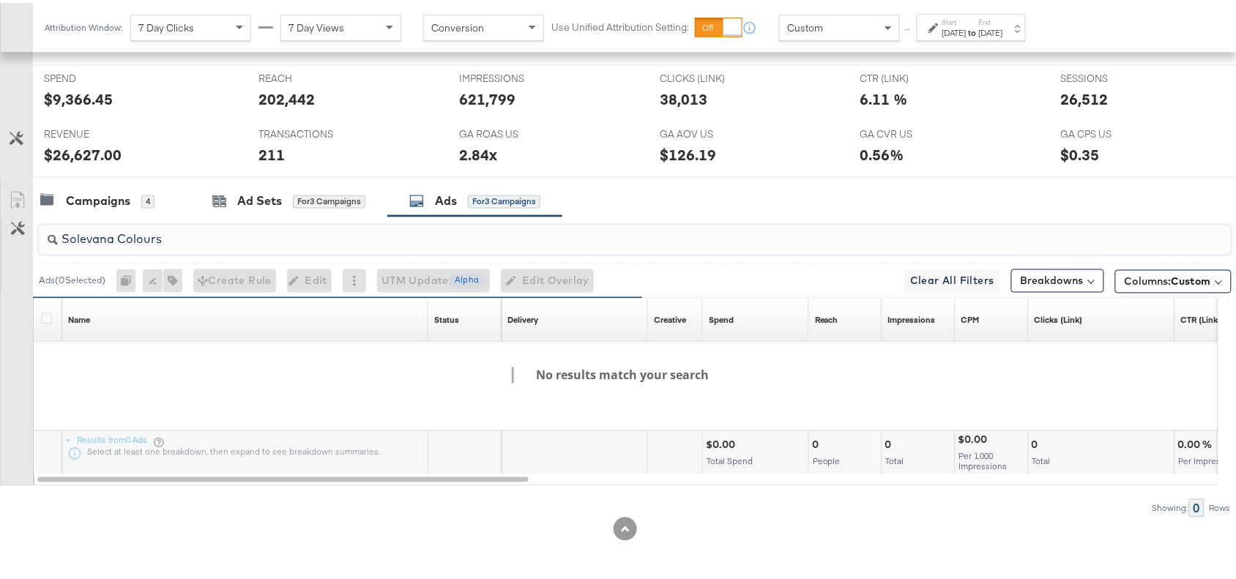
click at [121, 239] on input "Solevana Colours" at bounding box center [591, 231] width 1066 height 29
click at [705, 202] on div "Campaigns 4 Ad Sets for 3 Campaigns Ads for 3 Campaigns" at bounding box center [641, 198] width 1217 height 31
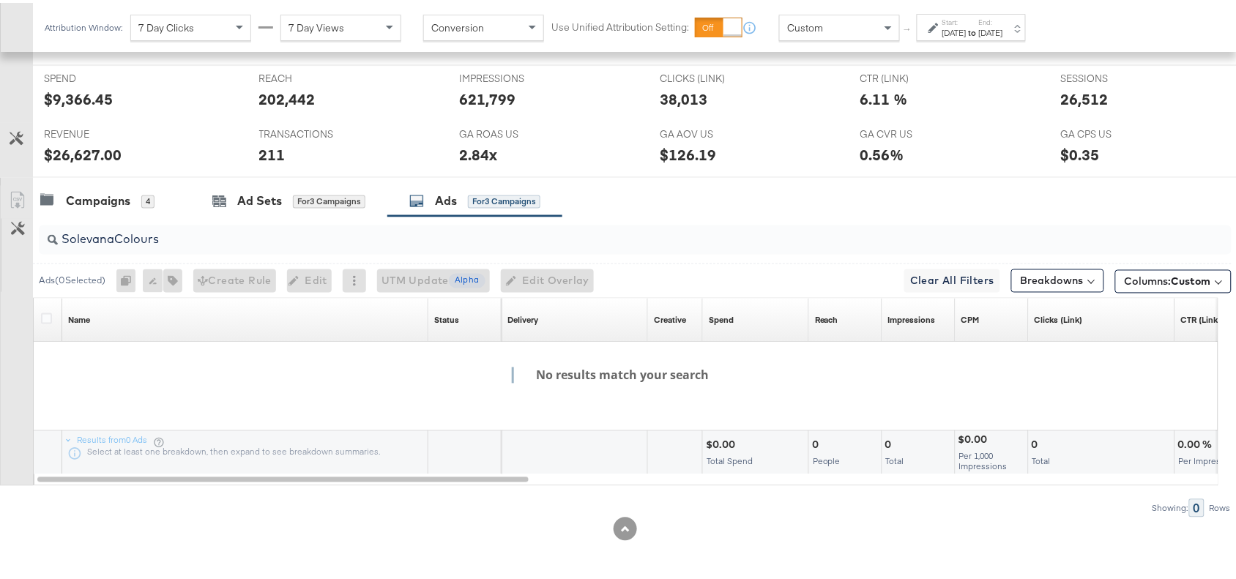
click at [177, 242] on input "SolevanaColours" at bounding box center [591, 231] width 1066 height 29
paste input "Premium Collage"
click at [118, 236] on input "Premium Collage" at bounding box center [591, 231] width 1066 height 29
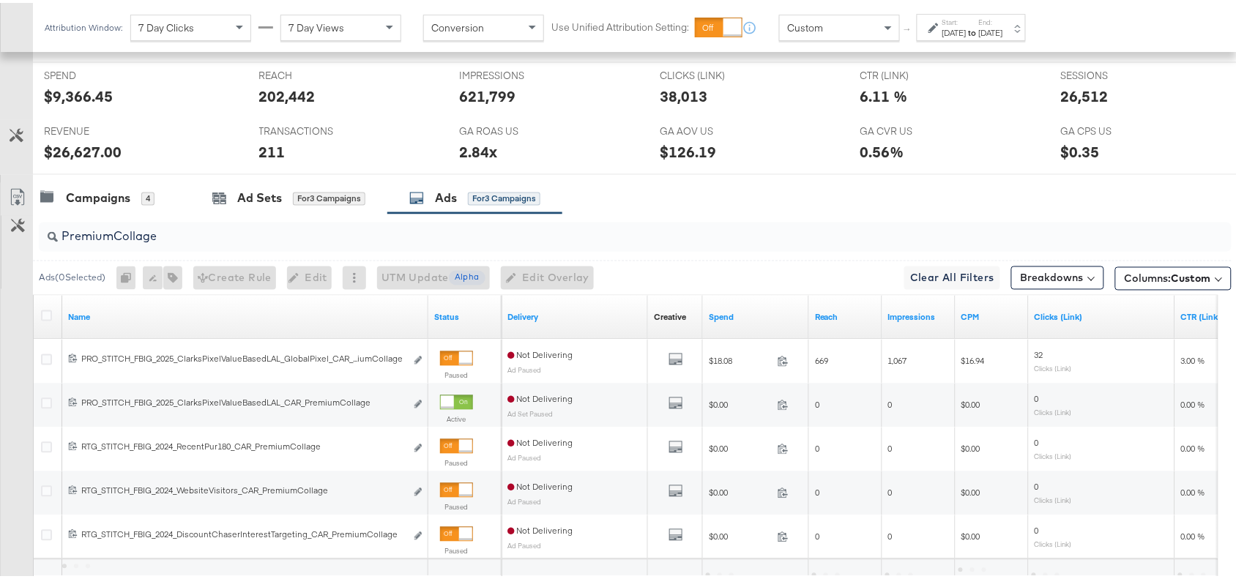
click at [751, 184] on div "Campaigns 4 Ad Sets for 3 Campaigns Ads for 3 Campaigns" at bounding box center [641, 195] width 1217 height 31
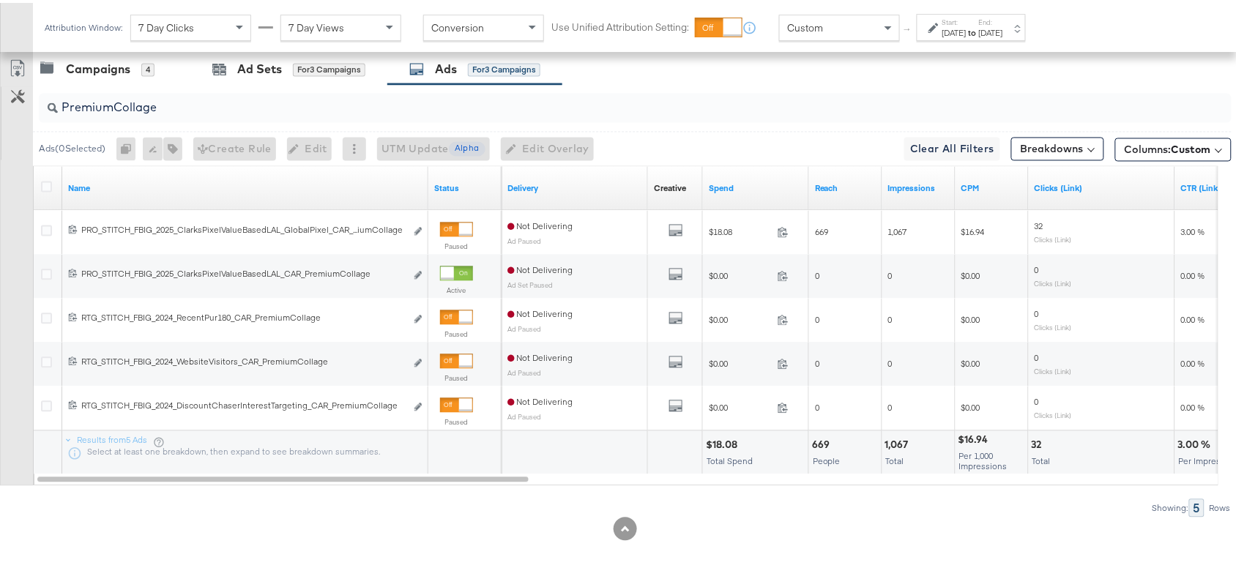
click at [714, 441] on div "$18.08" at bounding box center [724, 443] width 36 height 14
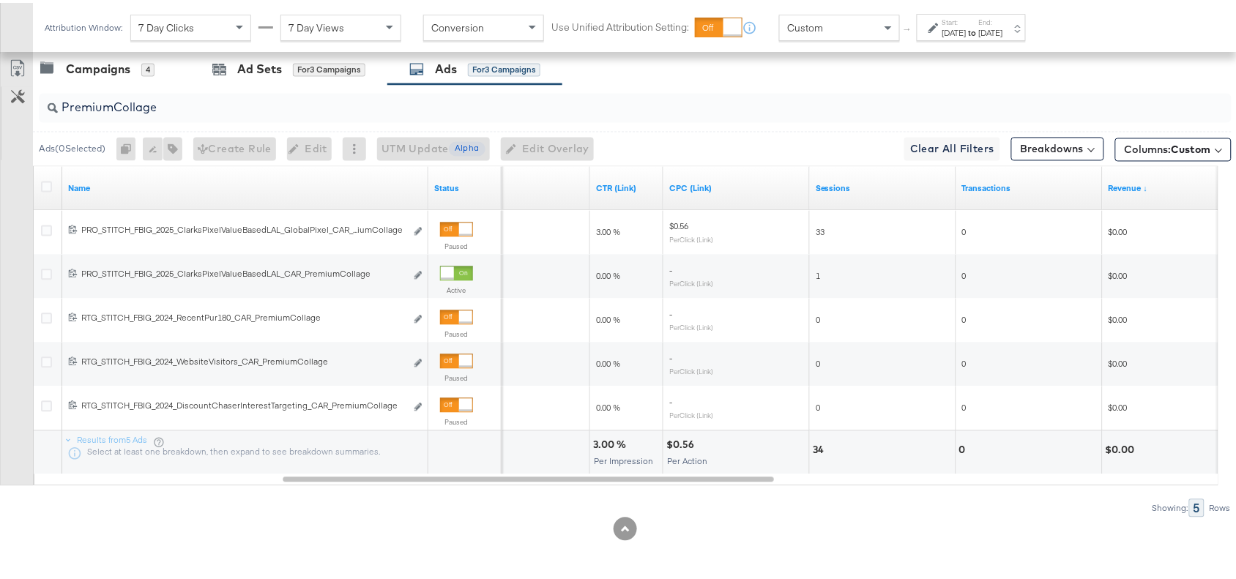
click at [601, 443] on div "3.00 %" at bounding box center [611, 443] width 37 height 14
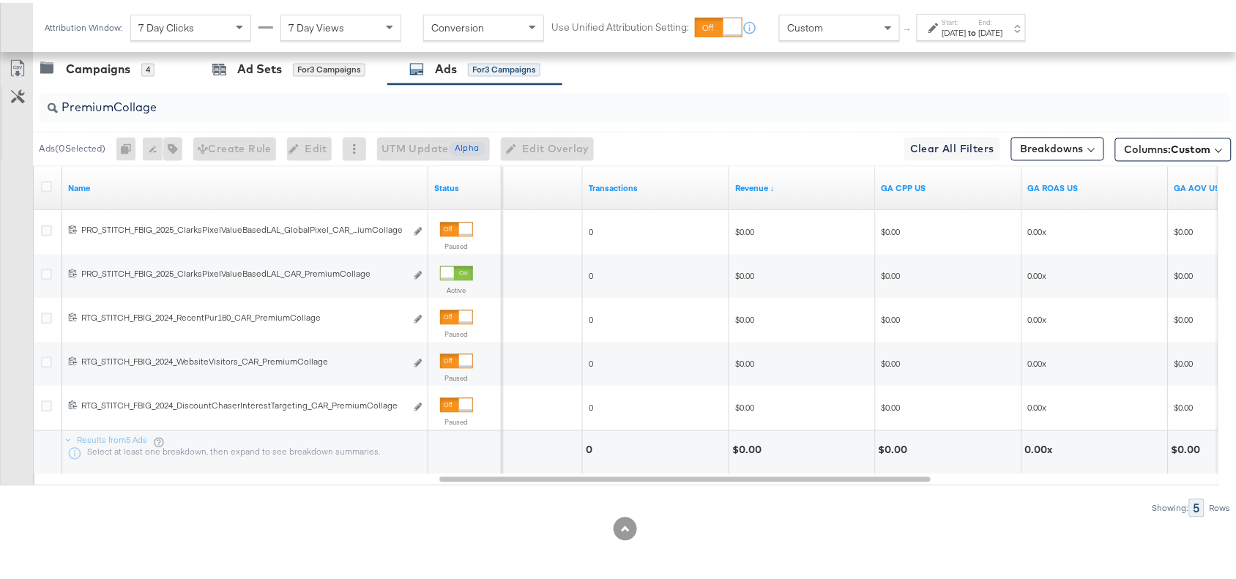
click at [183, 103] on input "PremiumCollage" at bounding box center [591, 99] width 1066 height 29
paste input "Full Price New Arrivals"
click at [183, 103] on input "PremiumCollage" at bounding box center [591, 99] width 1066 height 29
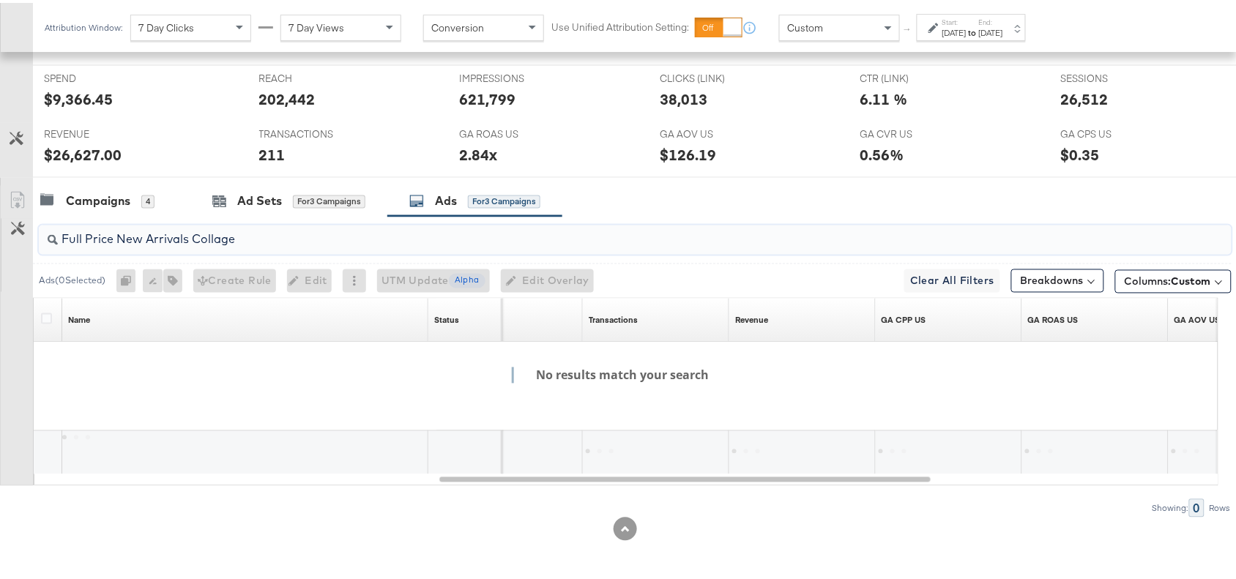
scroll to position [643, 0]
click at [194, 239] on input "Full Price New Arrivals Collage" at bounding box center [591, 231] width 1066 height 29
click at [147, 239] on input "Full Price New ArrivalsCollage" at bounding box center [591, 231] width 1066 height 29
click at [119, 235] on input "Full Price NewArrivalsCollage" at bounding box center [591, 231] width 1066 height 29
click at [86, 239] on input "Full PriceNewArrivalsCollage" at bounding box center [591, 231] width 1066 height 29
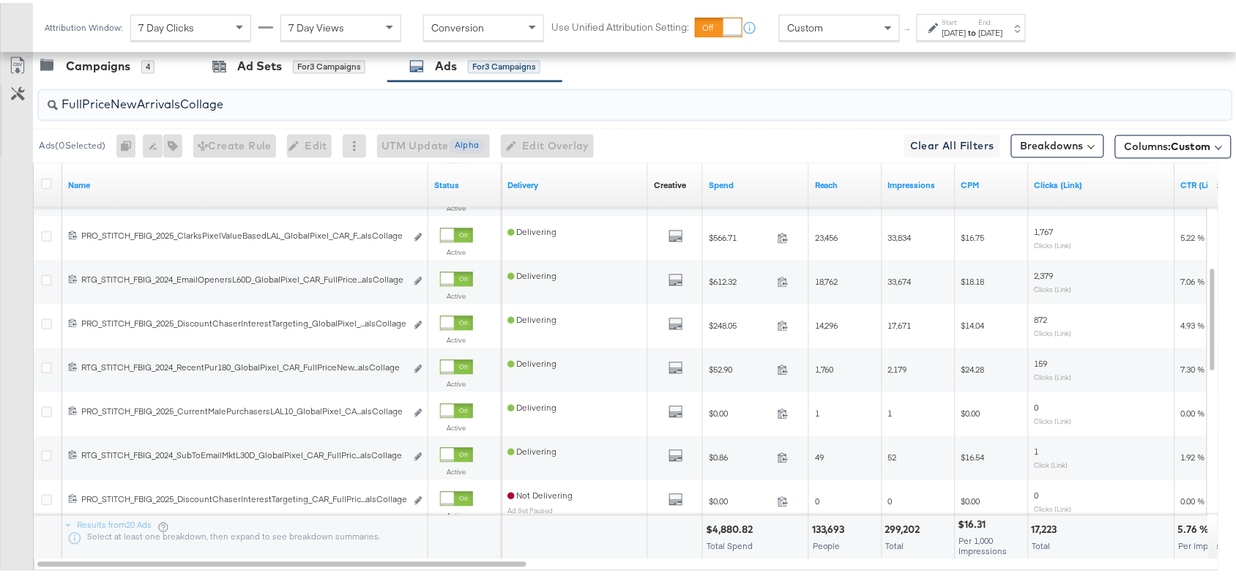
scroll to position [863, 0]
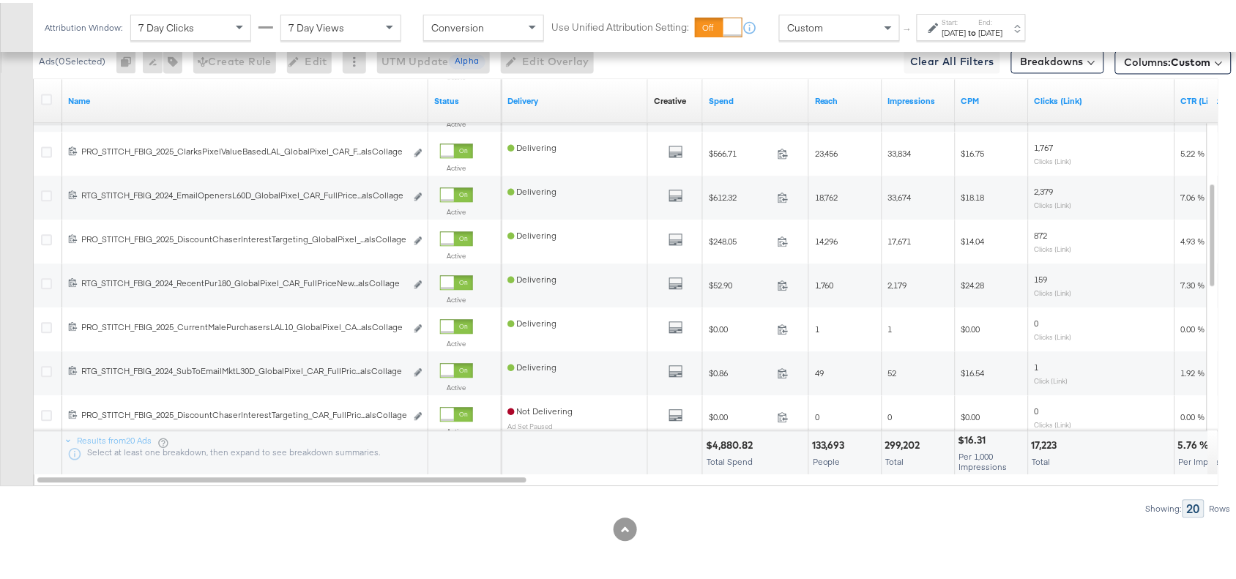
click at [725, 447] on div "$4,880.82" at bounding box center [731, 443] width 51 height 14
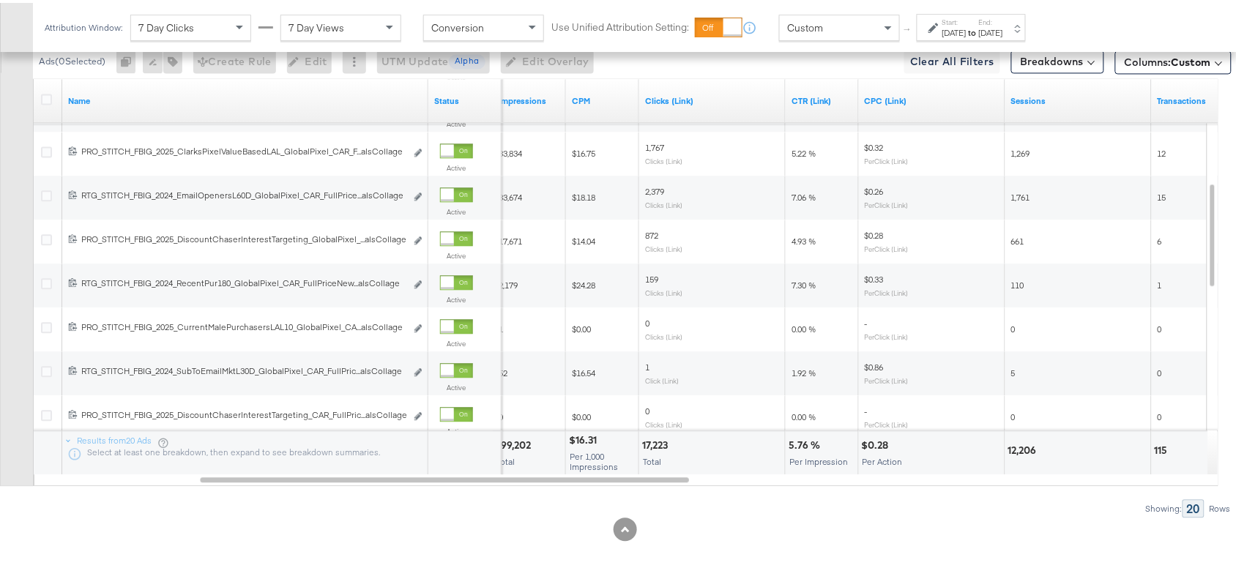
click at [796, 443] on div "5.76 %" at bounding box center [807, 443] width 36 height 14
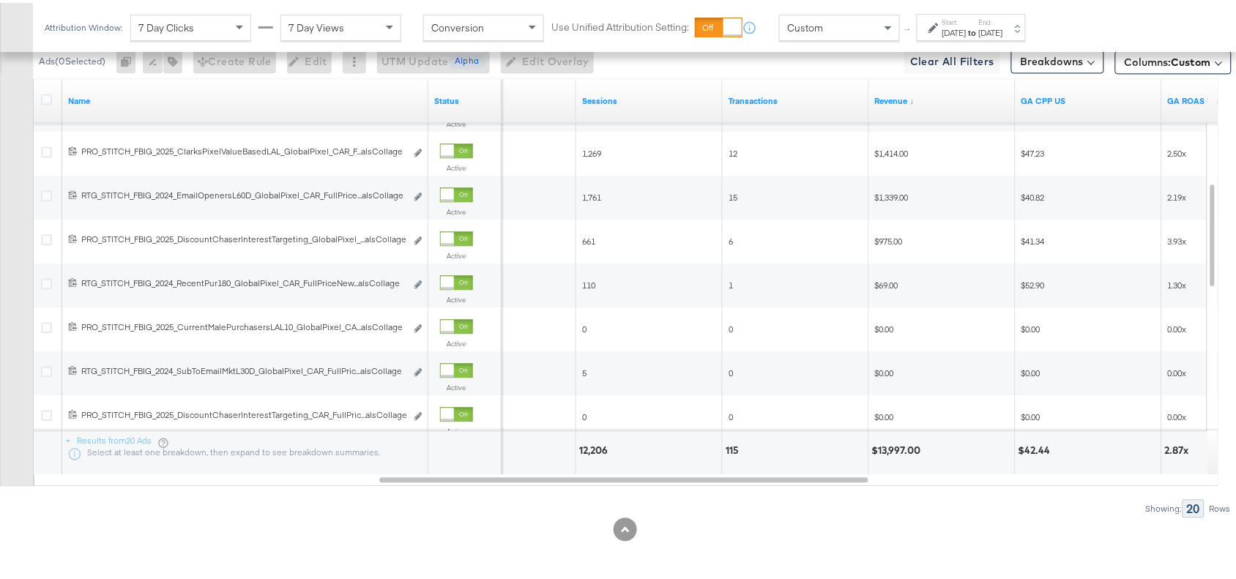
click at [899, 443] on div "$13,997.00" at bounding box center [898, 448] width 53 height 14
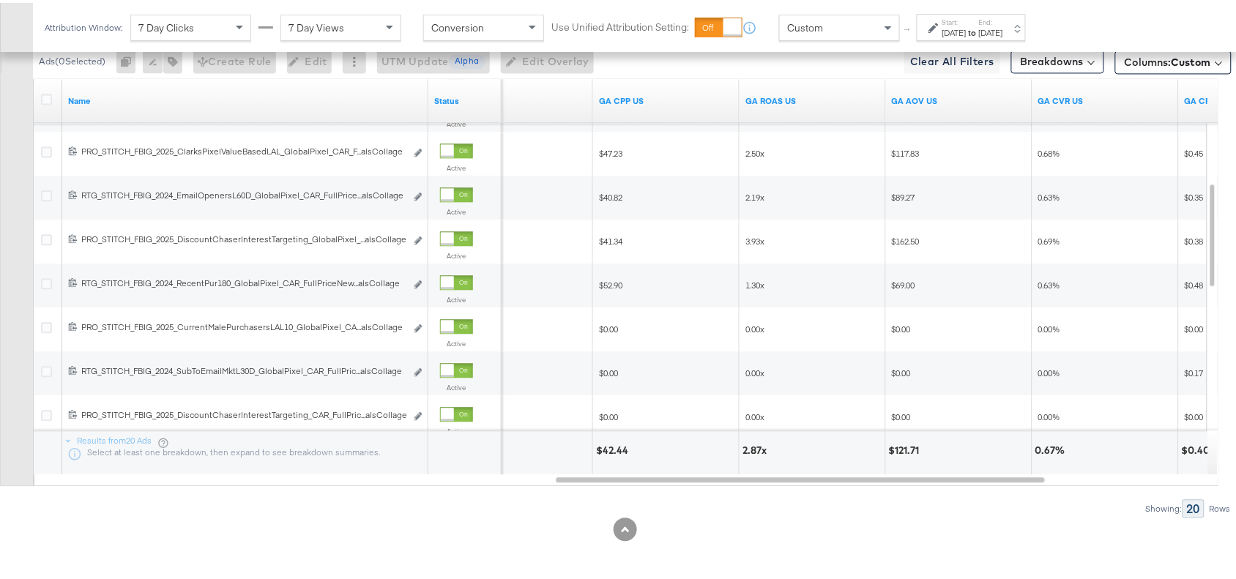
click at [747, 447] on div "2.87x" at bounding box center [757, 448] width 29 height 14
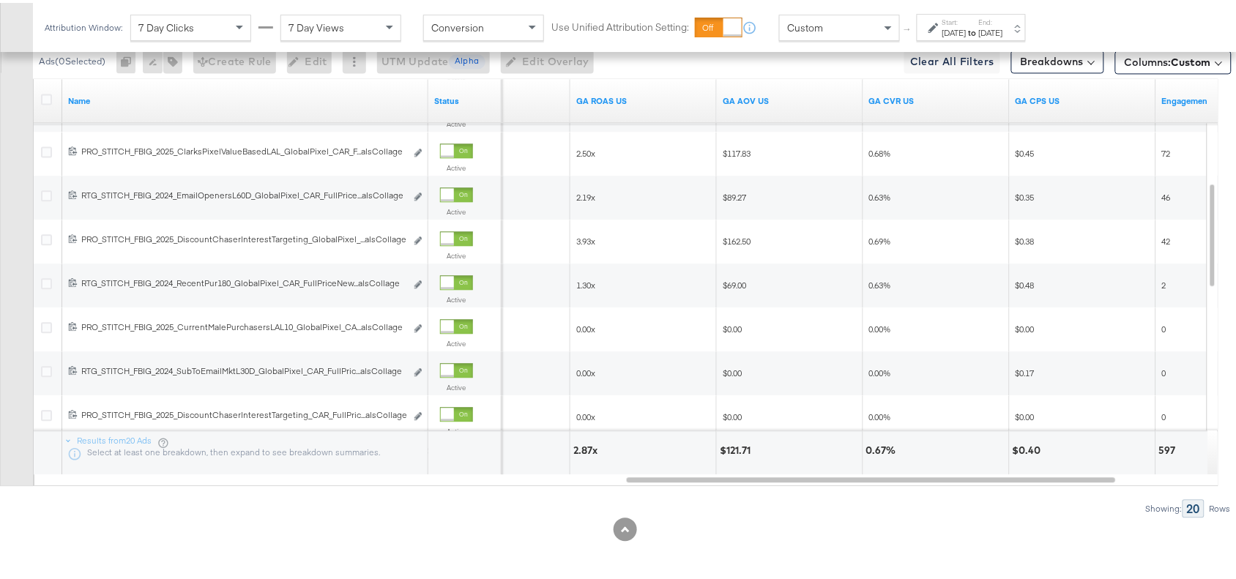
click at [874, 447] on div "0.67%" at bounding box center [883, 448] width 34 height 14
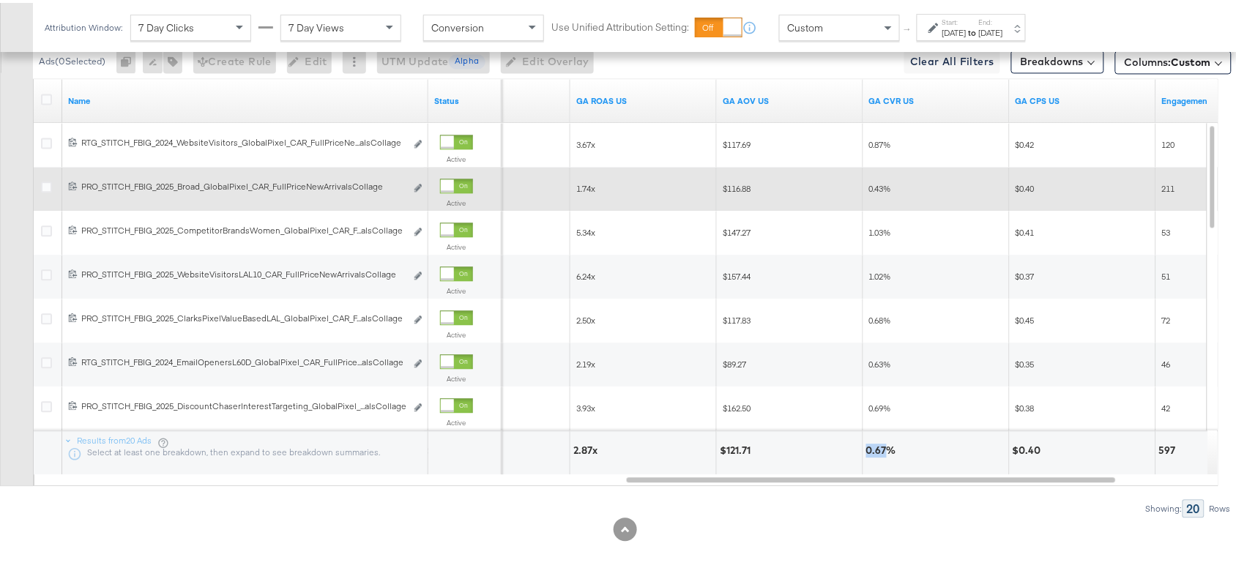
scroll to position [741, 0]
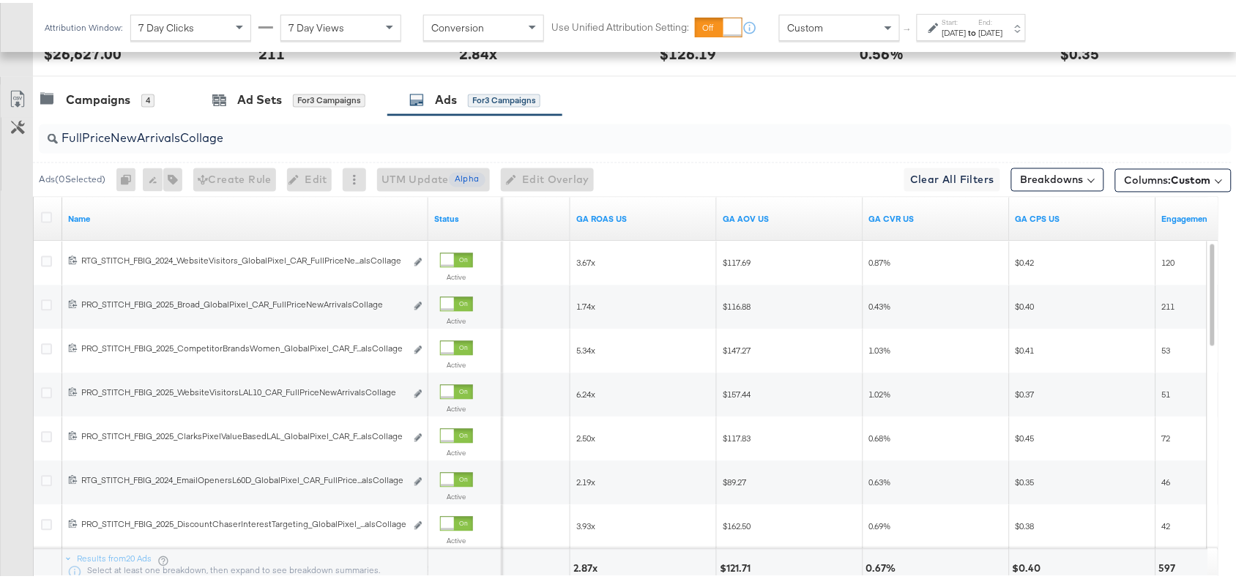
click at [265, 137] on input "FullPriceNewArrivalsCollage" at bounding box center [591, 130] width 1066 height 29
paste input "Essentials"
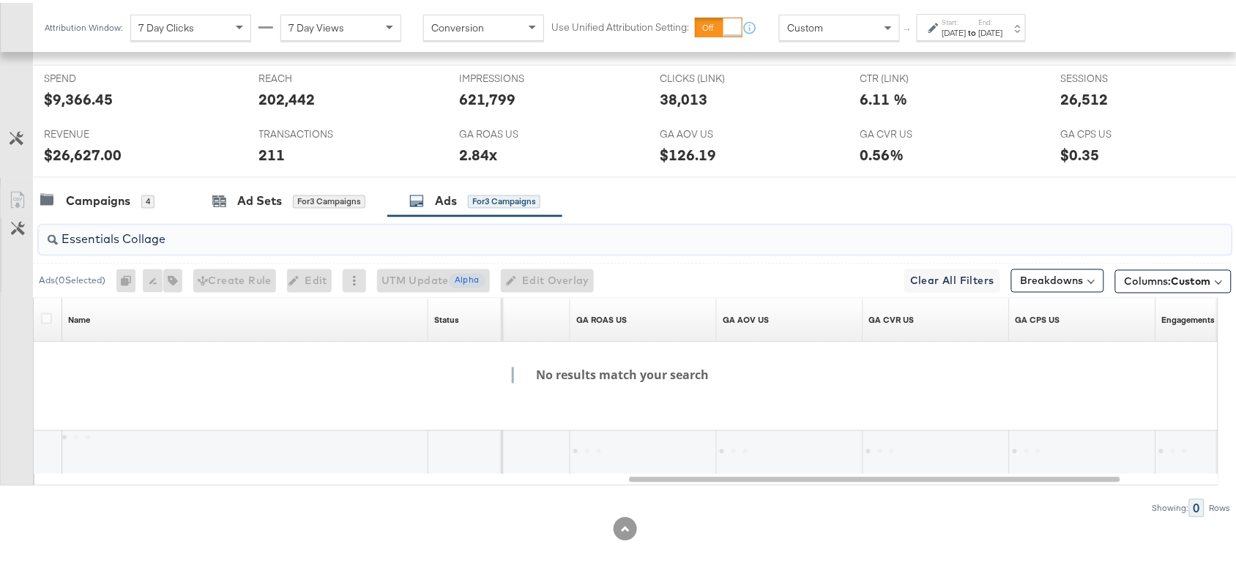
scroll to position [643, 0]
click at [126, 236] on input "Essentials Collage" at bounding box center [591, 231] width 1066 height 29
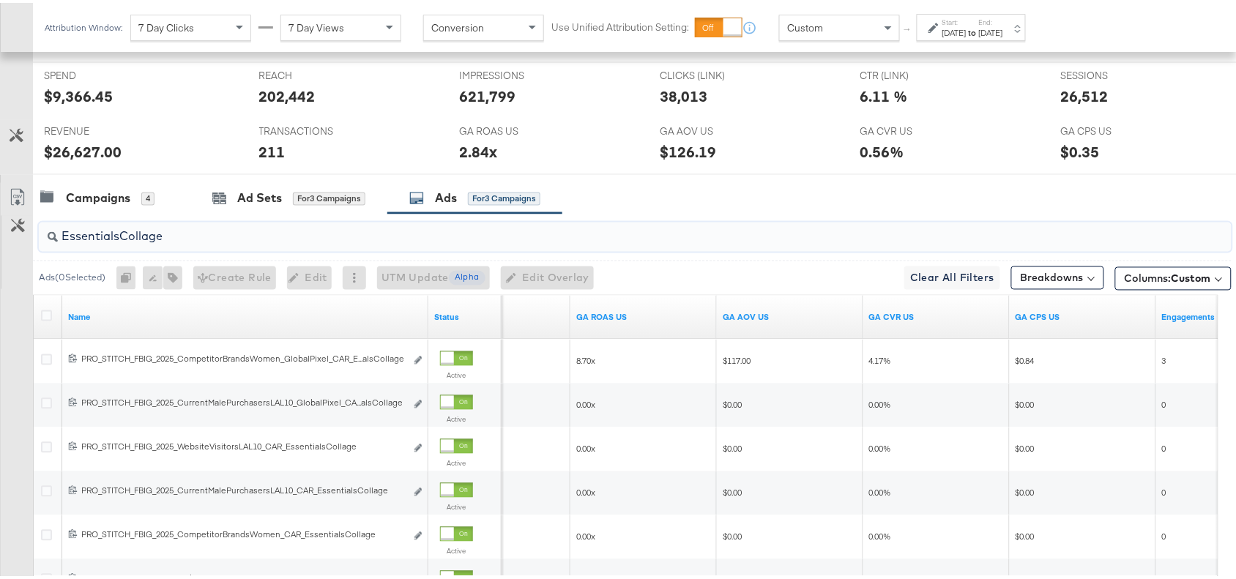
scroll to position [741, 0]
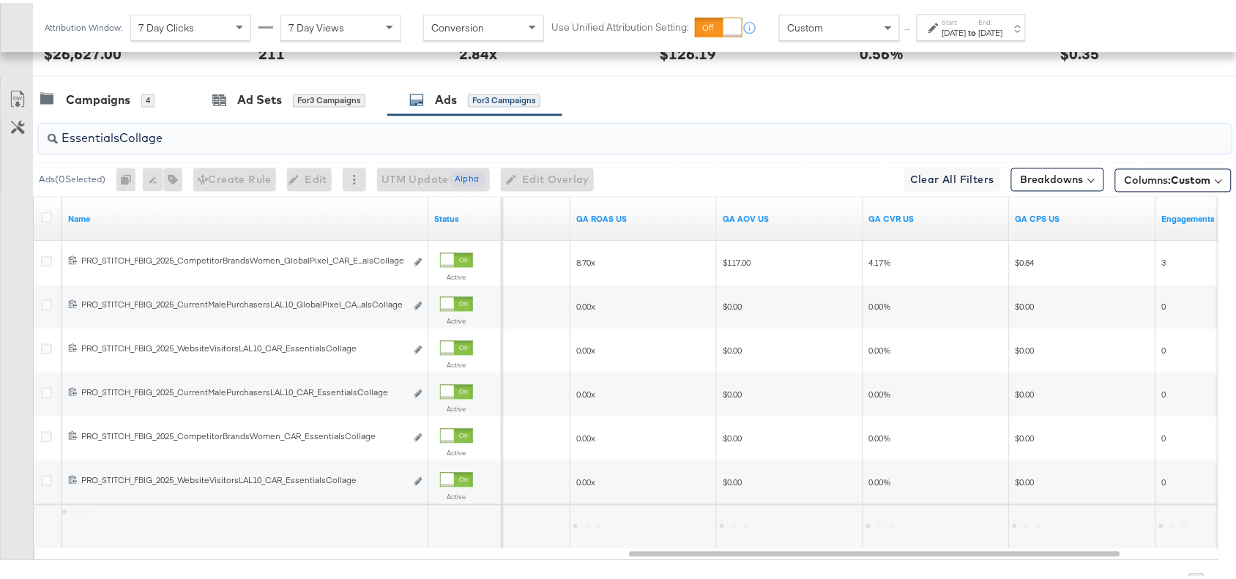
type input "EssentialsCollage"
click at [787, 99] on div "Campaigns 4 Ad Sets for 3 Campaigns Ads for 3 Campaigns" at bounding box center [641, 97] width 1217 height 31
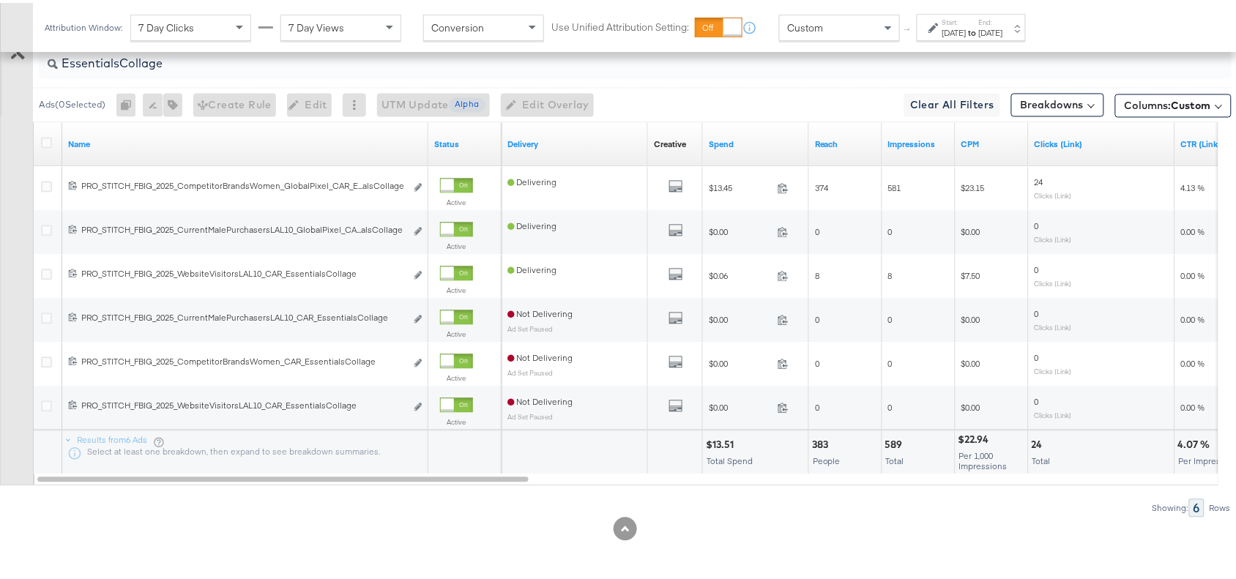
click at [712, 440] on div "$13.51" at bounding box center [722, 443] width 32 height 14
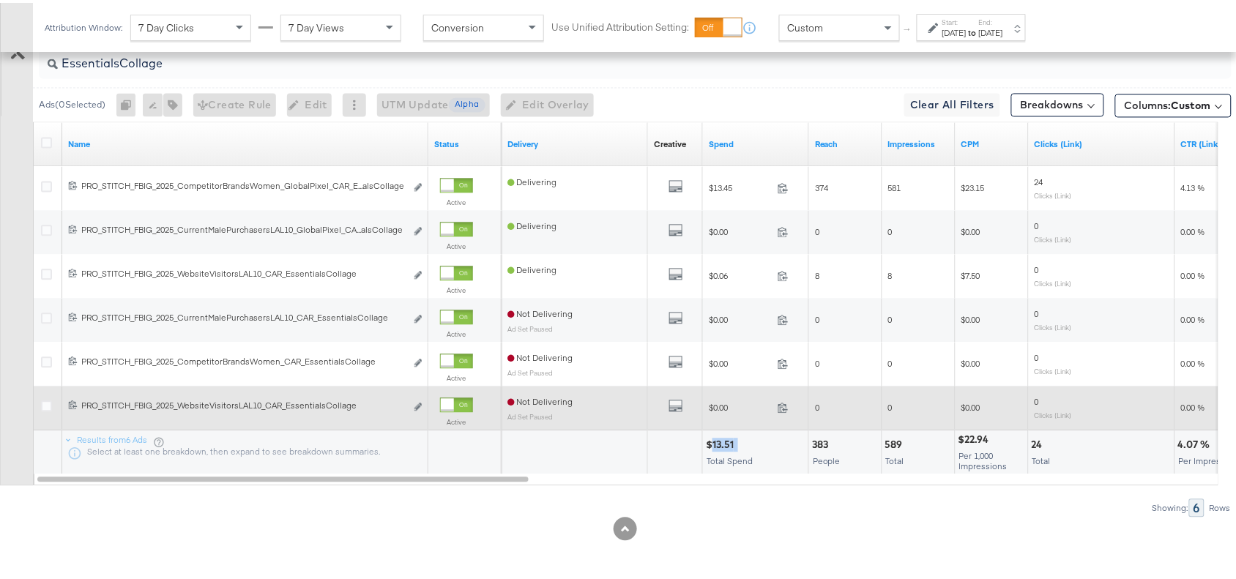
scroll to position [819, 0]
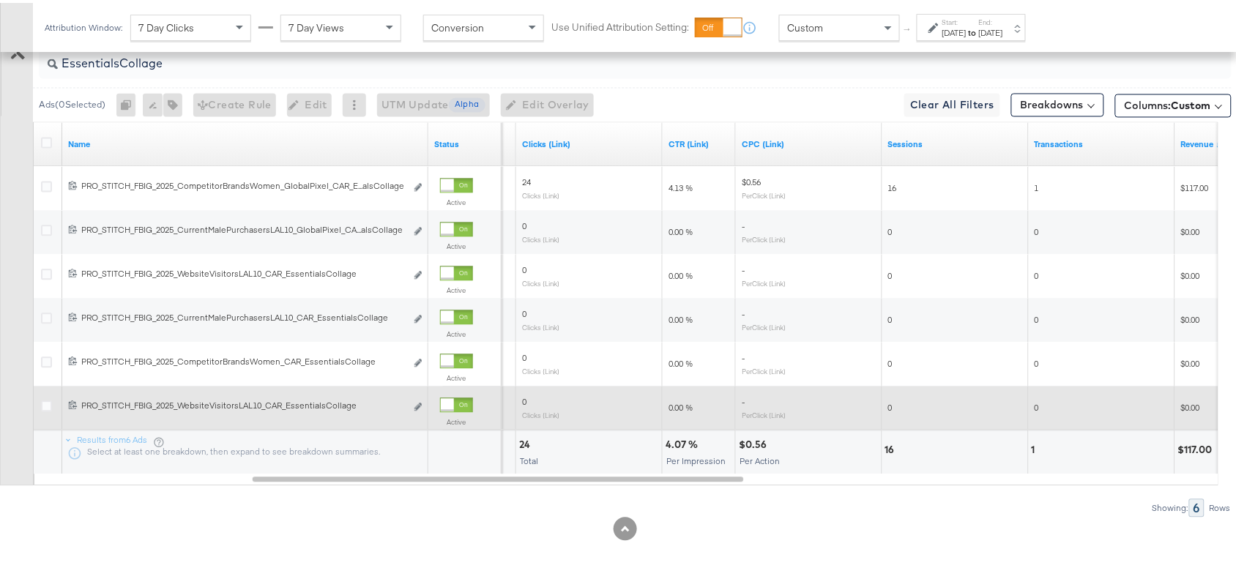
click at [672, 443] on div "4.07 %" at bounding box center [684, 443] width 37 height 14
copy div "4.07"
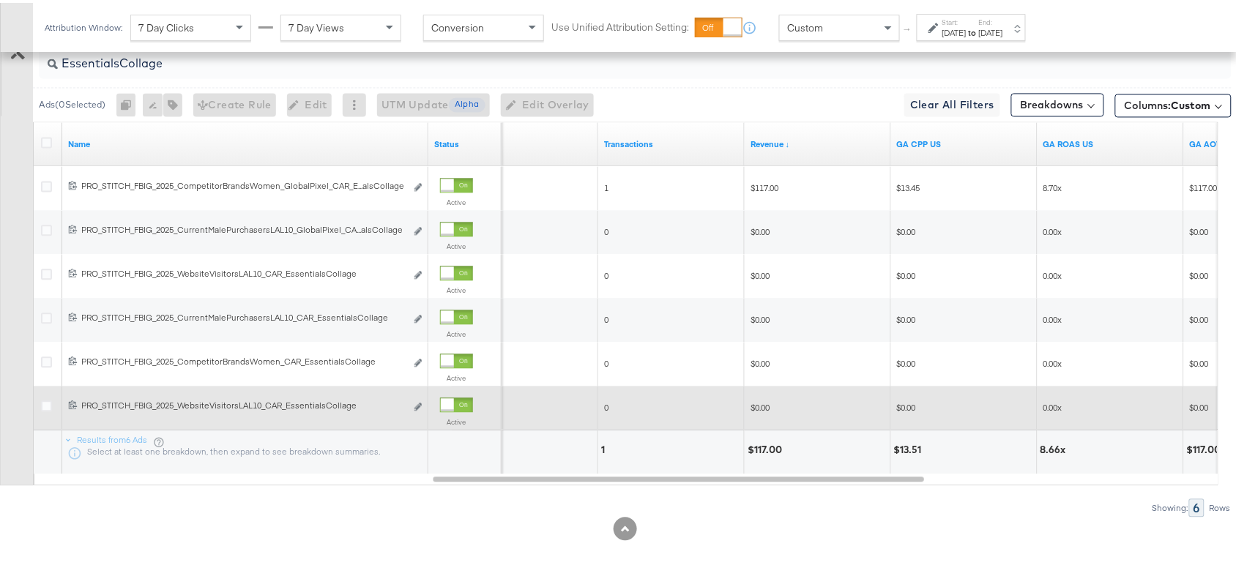
click at [759, 449] on div "$117.00" at bounding box center [767, 448] width 39 height 14
copy div "117.00"
click at [759, 449] on div "$117.00" at bounding box center [767, 448] width 39 height 14
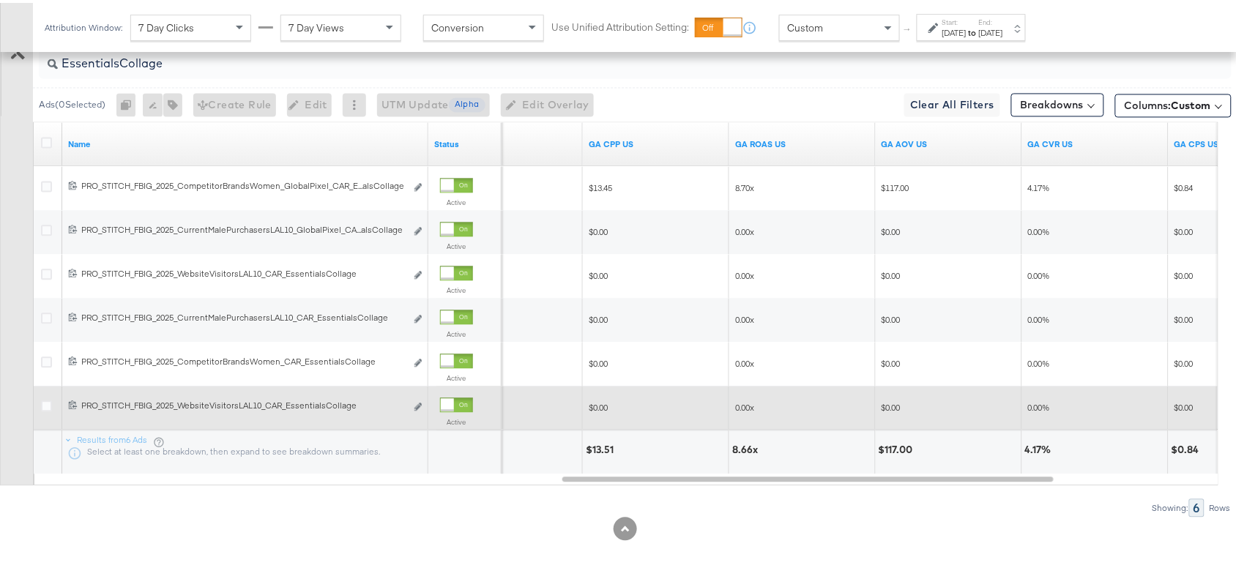
click at [740, 449] on div "8.66x" at bounding box center [747, 448] width 30 height 14
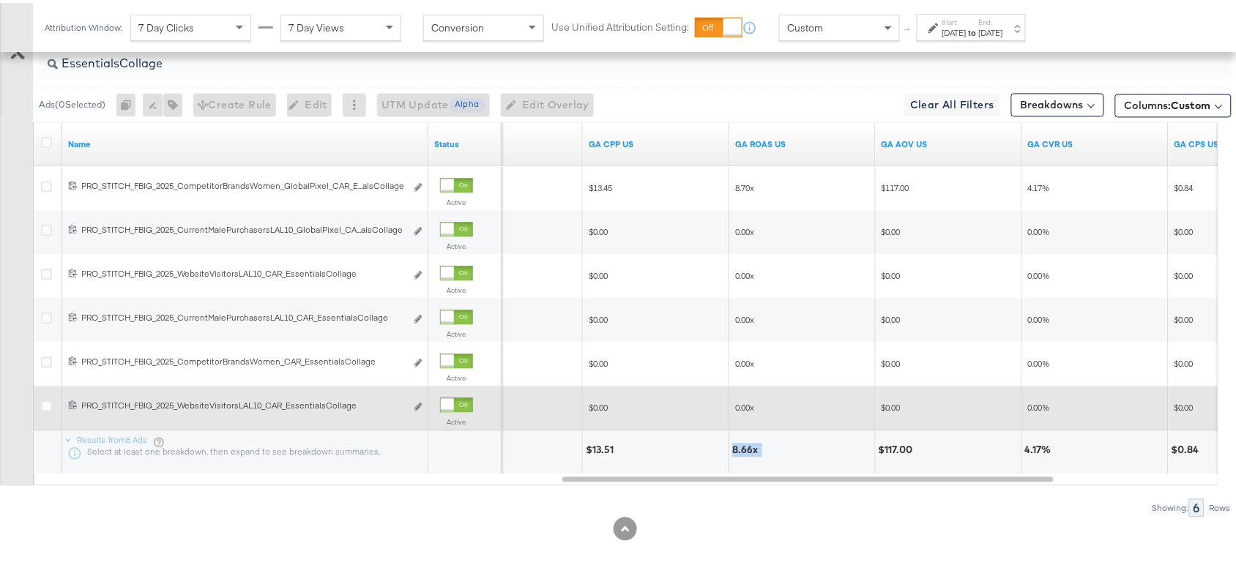
click at [740, 449] on div "8.66x" at bounding box center [747, 448] width 30 height 14
copy div "8.66"
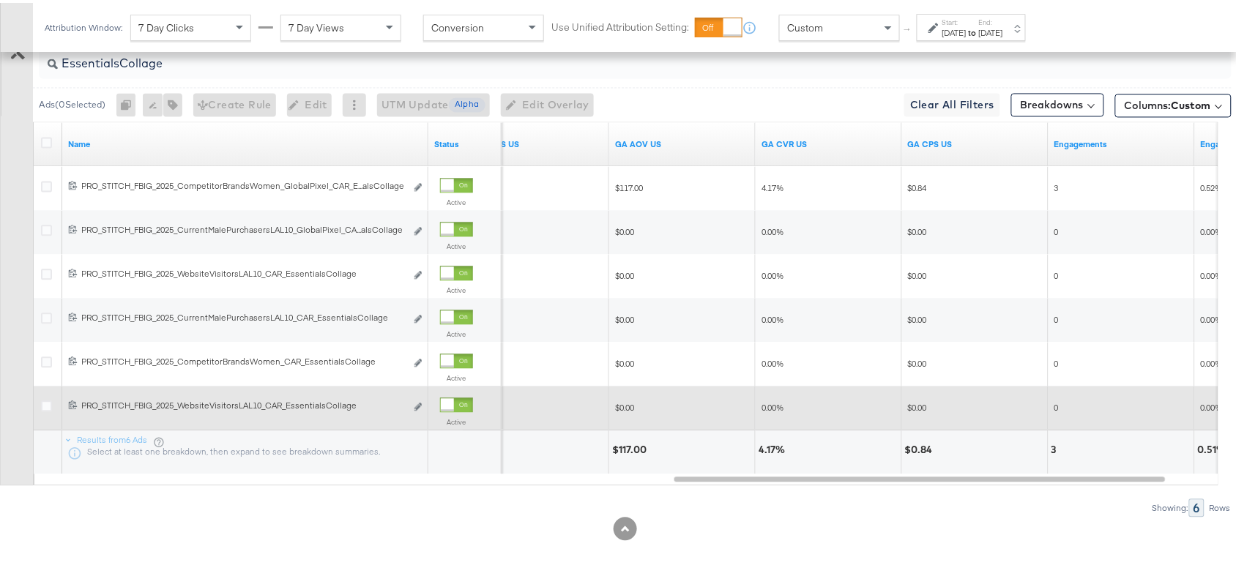
click at [766, 449] on div "4.17%" at bounding box center [774, 448] width 31 height 14
copy div "4.17"
click at [209, 70] on div "EssentialsCollage" at bounding box center [635, 61] width 1193 height 29
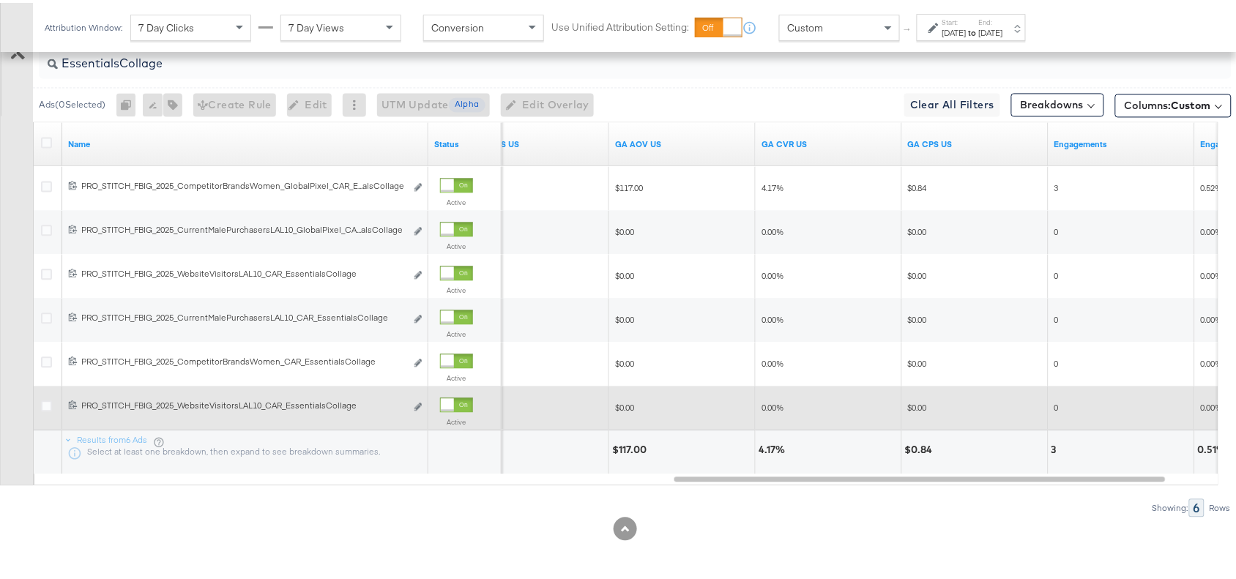
click at [209, 70] on div "EssentialsCollage" at bounding box center [635, 61] width 1193 height 29
click at [224, 62] on input "EssentialsCollage" at bounding box center [591, 55] width 1066 height 29
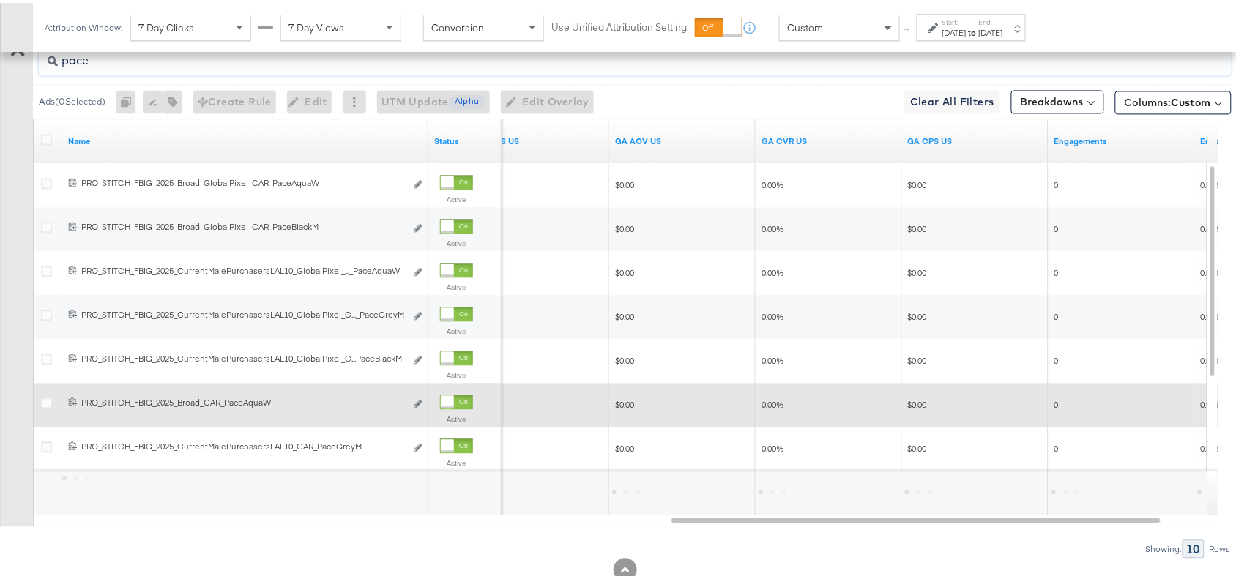
type input "pace"
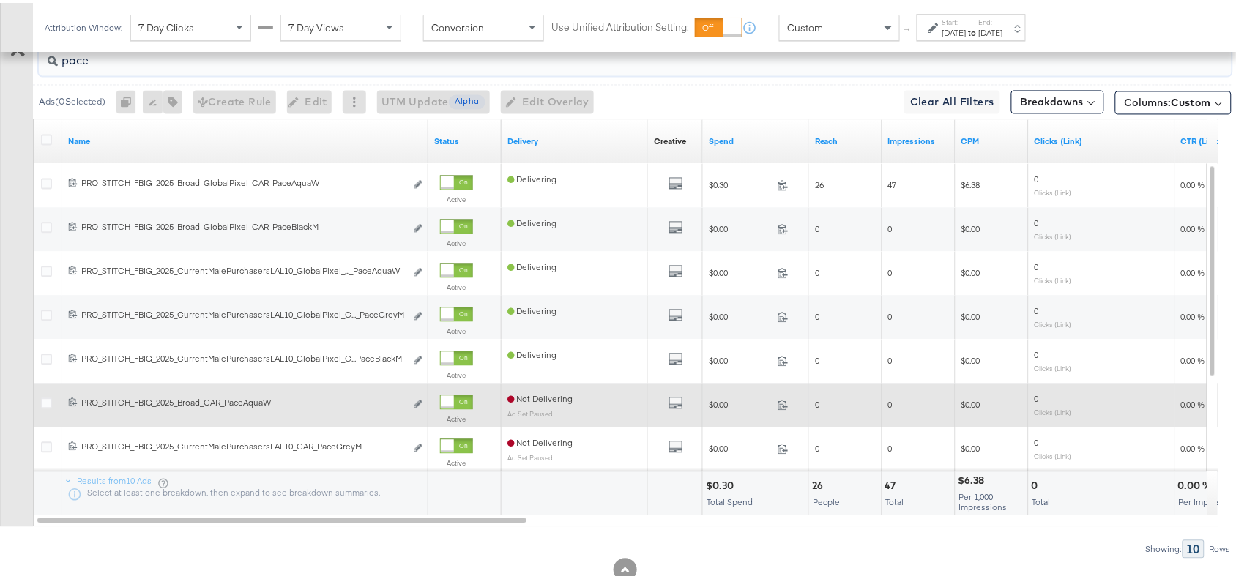
click at [721, 486] on div "$0.30" at bounding box center [722, 484] width 32 height 14
copy div "0.30"
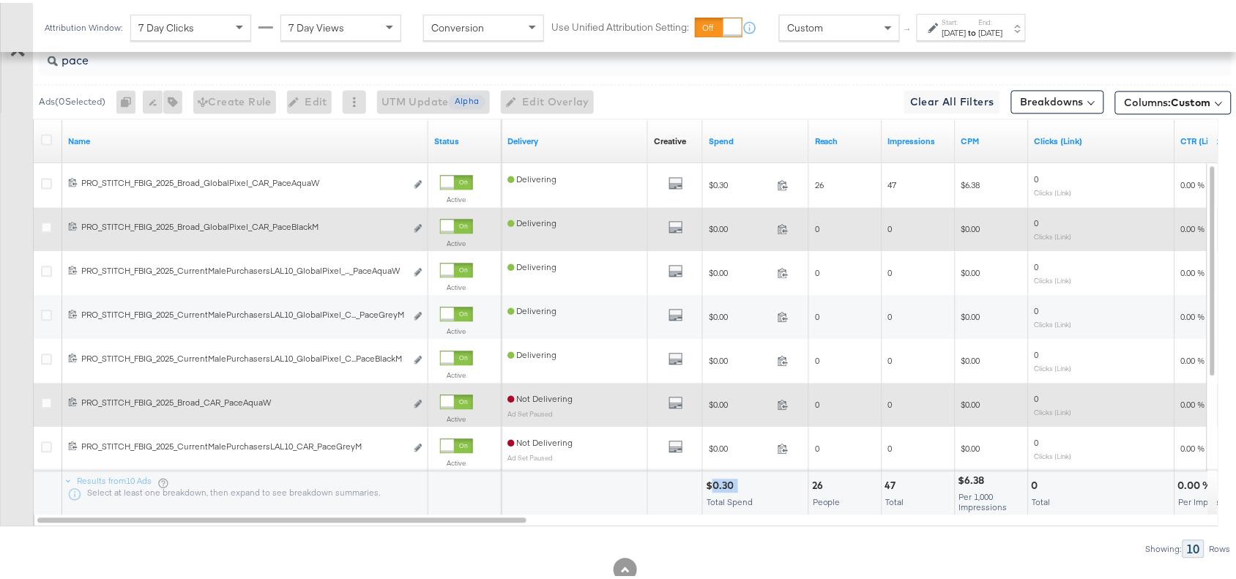
scroll to position [569, 0]
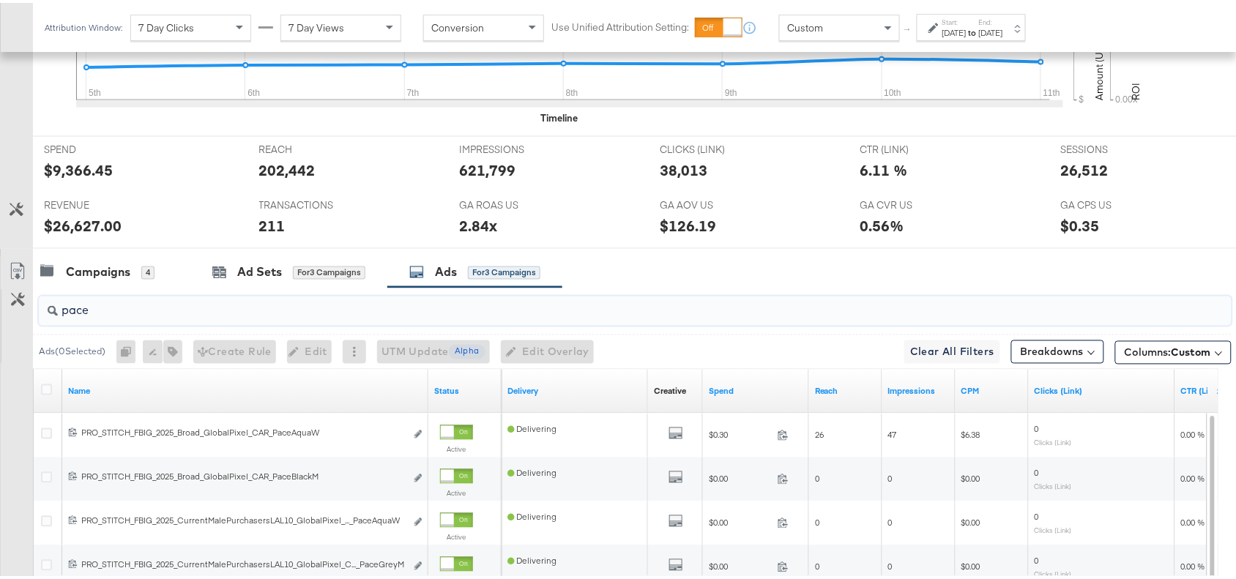
click at [103, 305] on input "pace" at bounding box center [591, 302] width 1066 height 29
click at [86, 267] on div "Campaigns" at bounding box center [98, 269] width 64 height 17
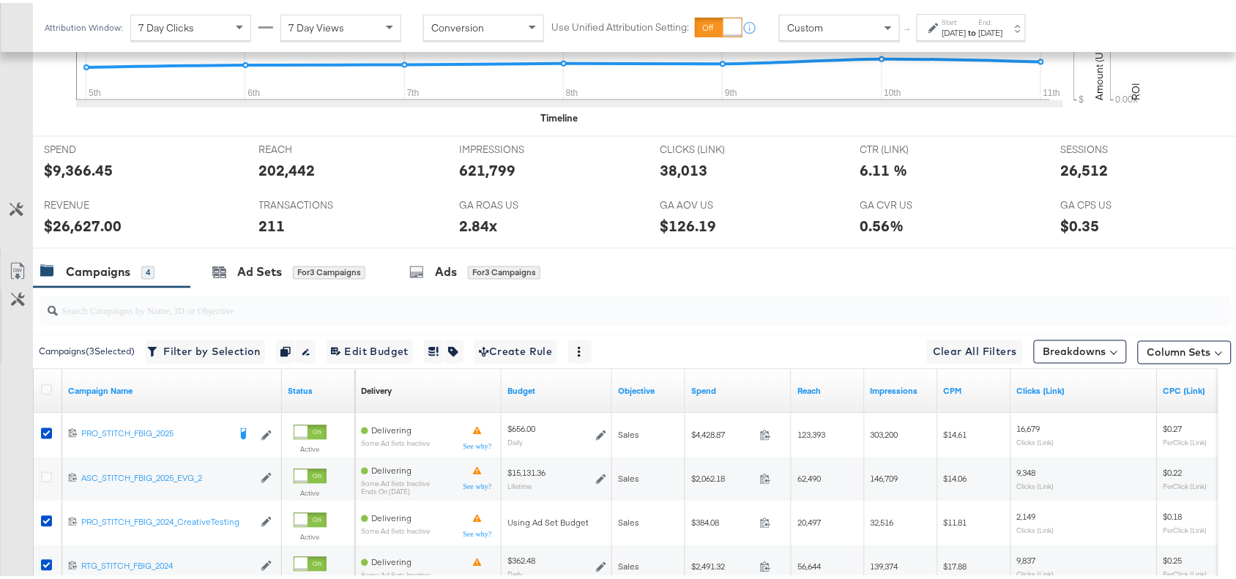
scroll to position [731, 0]
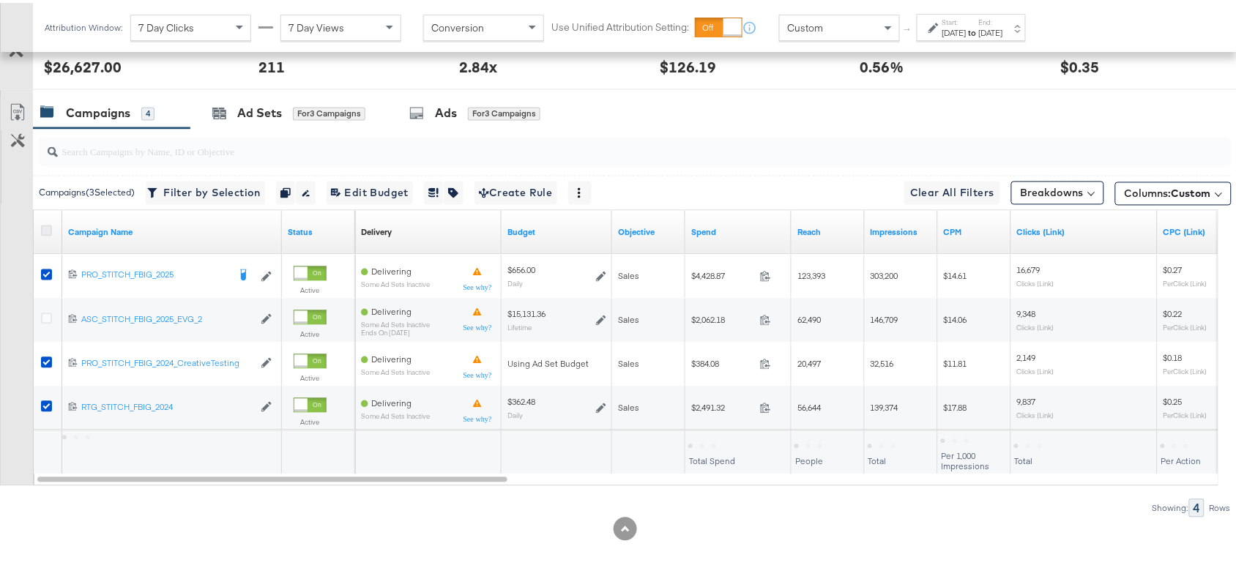
click at [45, 224] on icon at bounding box center [46, 228] width 11 height 11
click at [0, 0] on input "checkbox" at bounding box center [0, 0] width 0 height 0
click at [45, 224] on icon at bounding box center [46, 228] width 11 height 11
click at [0, 0] on input "checkbox" at bounding box center [0, 0] width 0 height 0
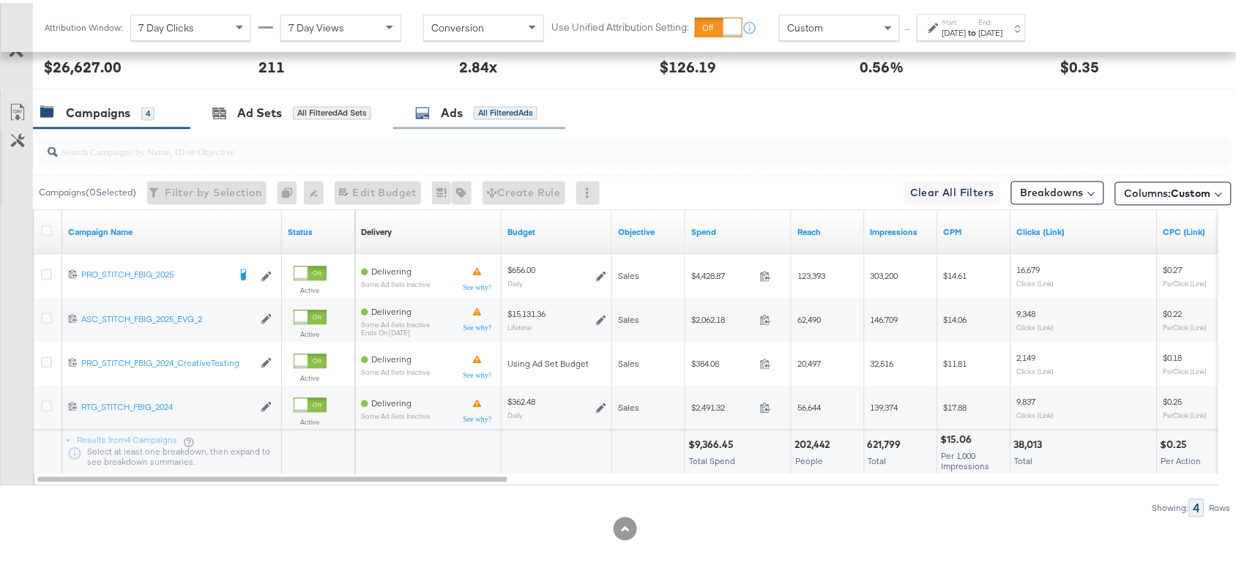
click at [463, 117] on div "Ads" at bounding box center [452, 111] width 22 height 17
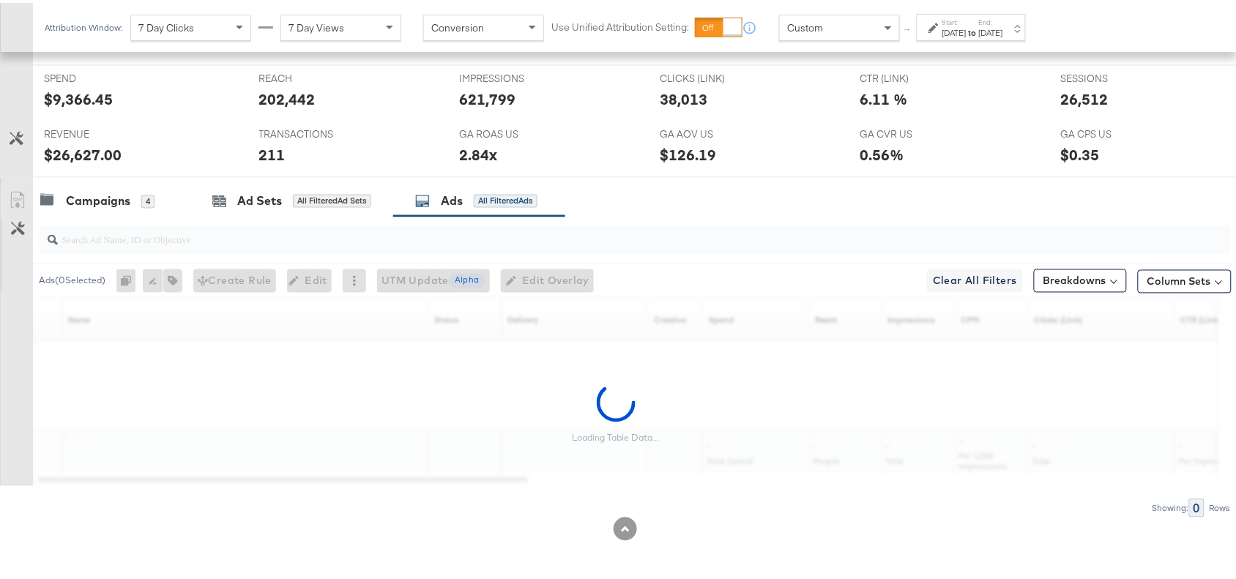
scroll to position [643, 0]
click at [168, 235] on input "search" at bounding box center [591, 231] width 1066 height 29
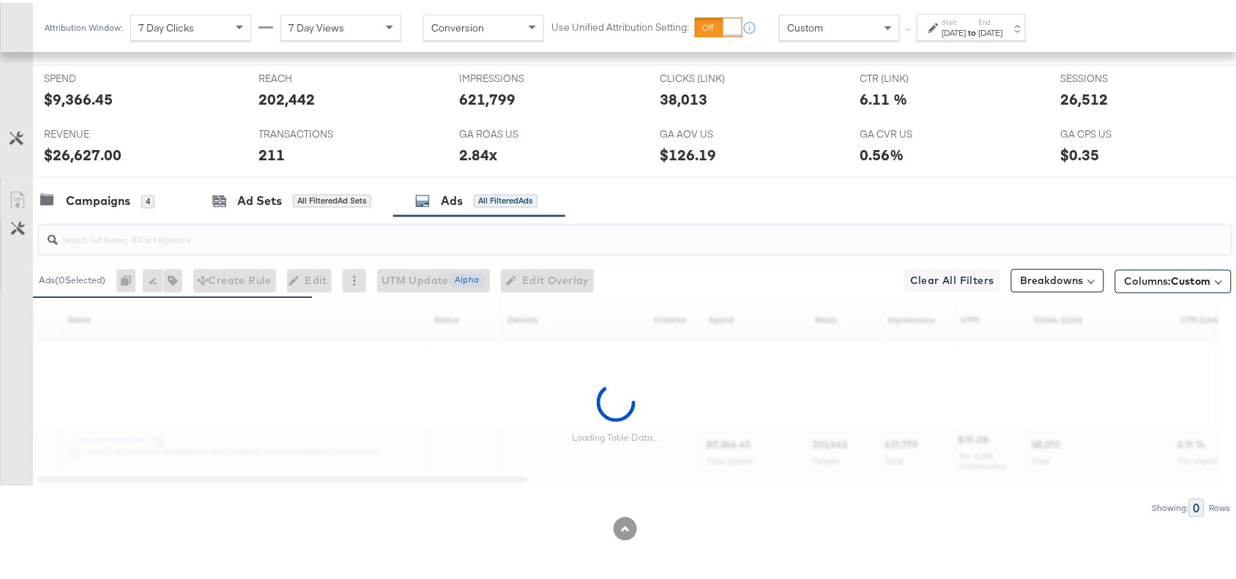
paste input "Everyday Value"
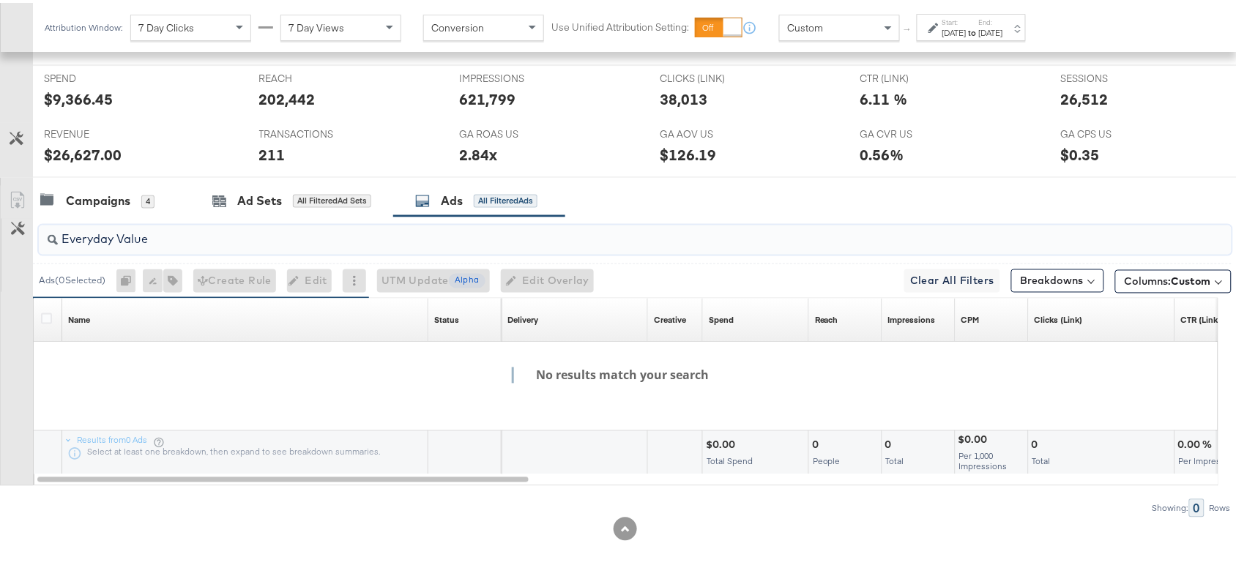
click at [119, 233] on input "Everyday Value" at bounding box center [591, 231] width 1066 height 29
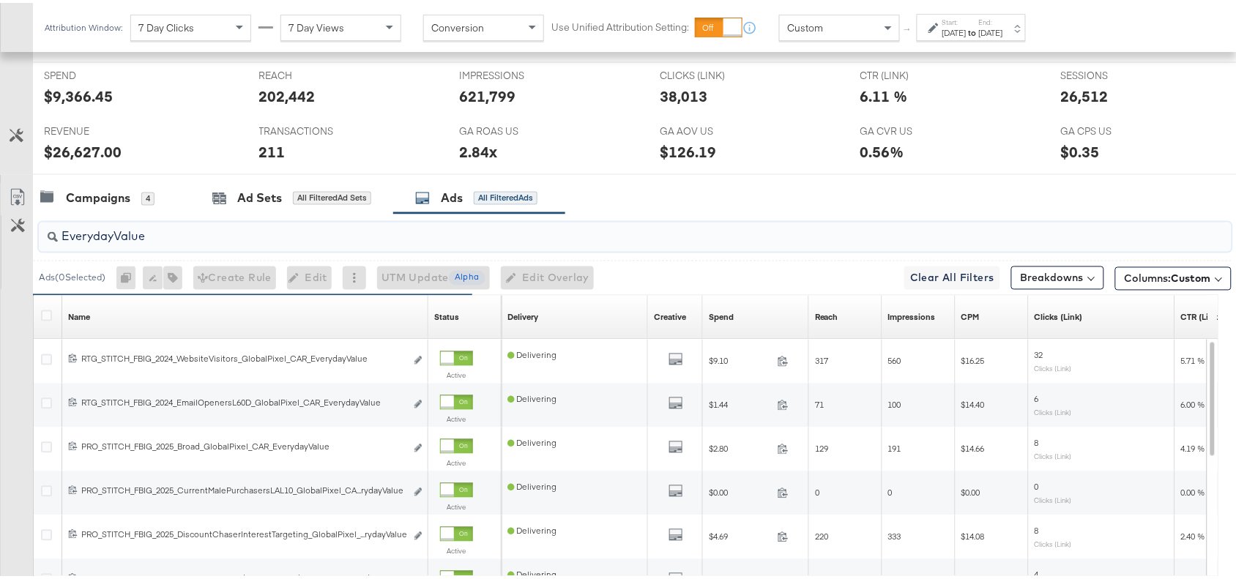
type input "EverydayValue"
click at [811, 207] on div "Campaigns 4 Ad Sets All Filtered Ad Sets Ads All Filtered Ads" at bounding box center [641, 195] width 1217 height 31
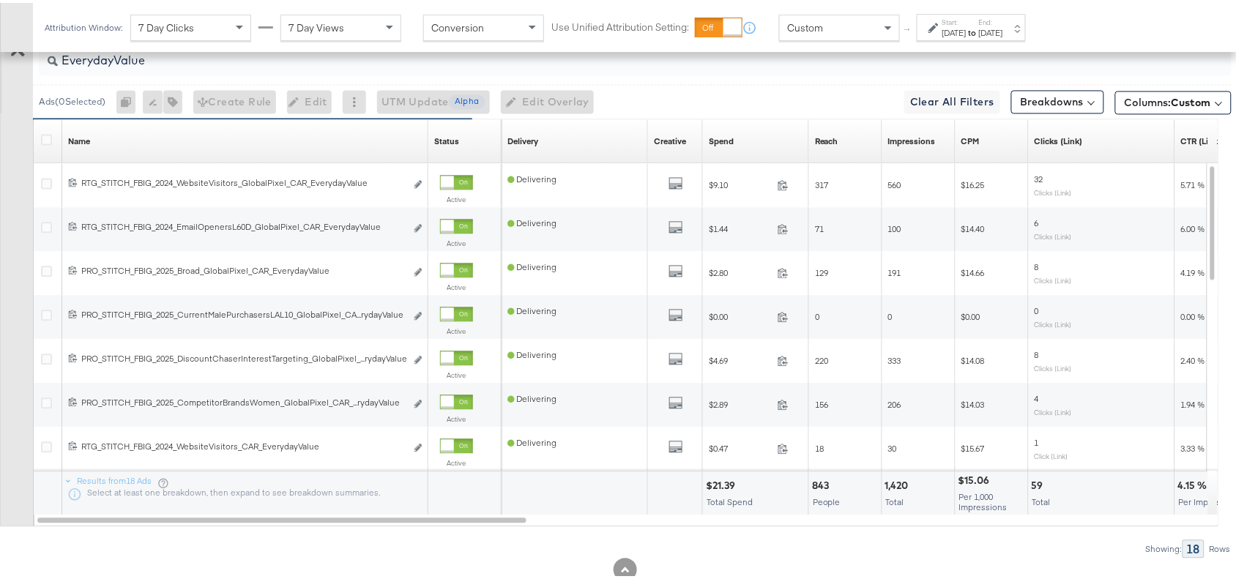
scroll to position [863, 0]
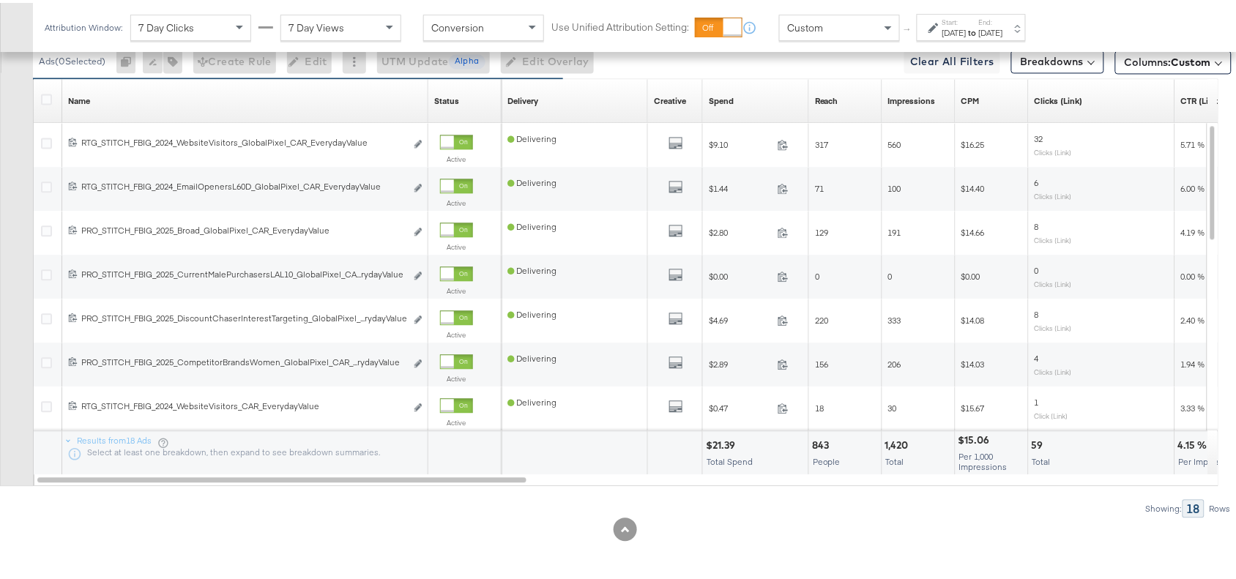
click at [721, 436] on div "$21.39" at bounding box center [723, 443] width 34 height 14
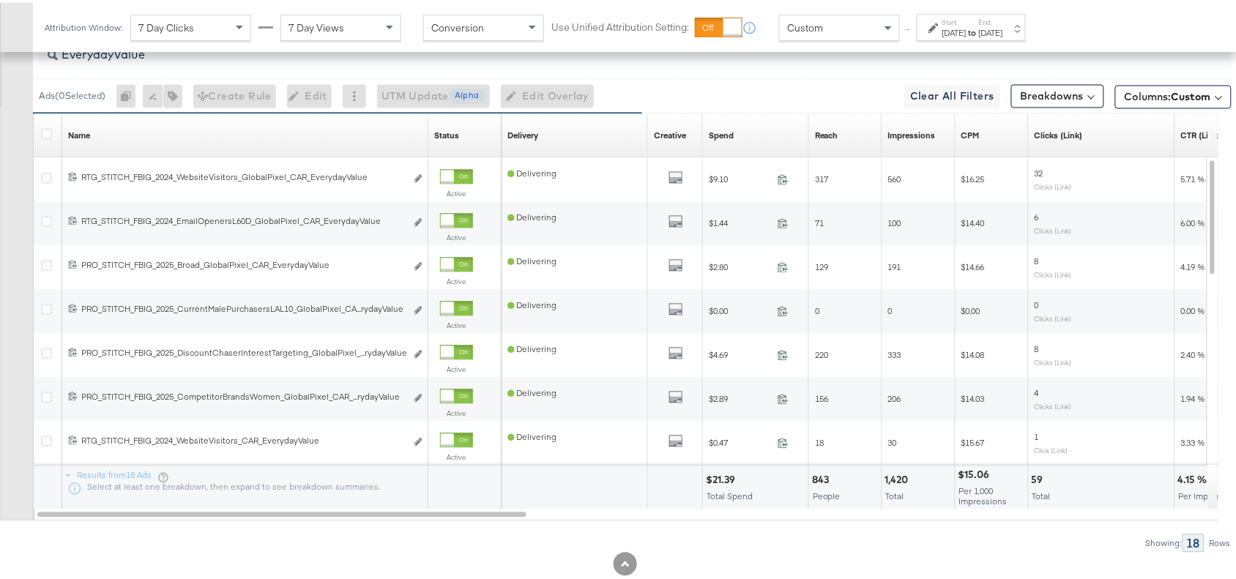
click at [896, 546] on div "Showing: 18 Rows" at bounding box center [616, 540] width 1232 height 18
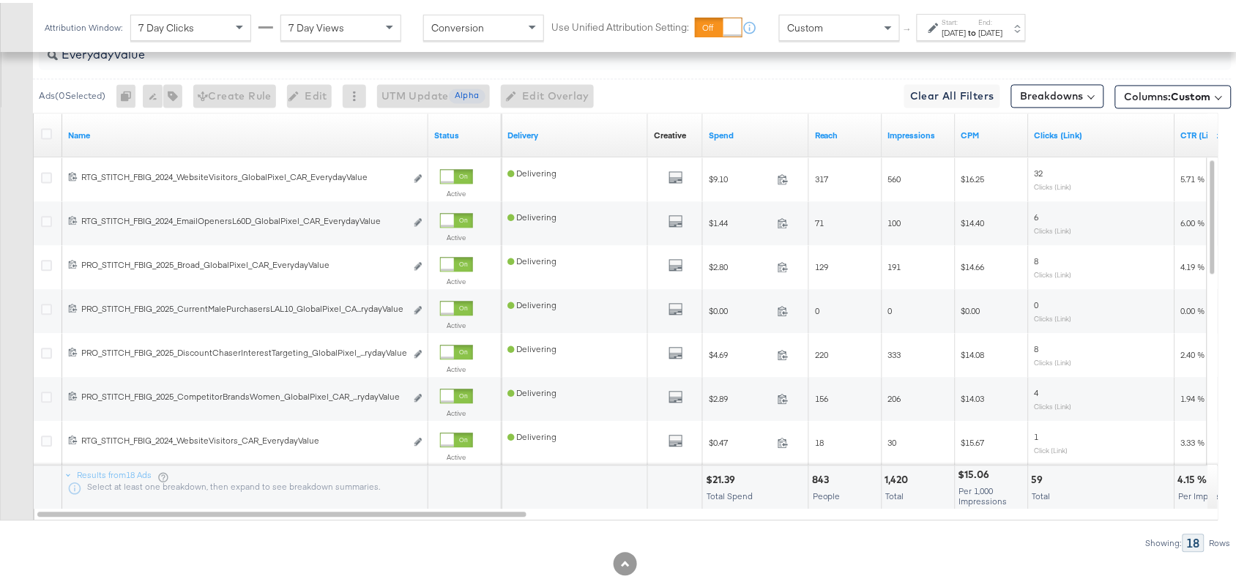
click at [722, 478] on div "$21.39" at bounding box center [723, 477] width 34 height 14
copy div "21.39"
click at [722, 478] on div "$21.39" at bounding box center [723, 477] width 34 height 14
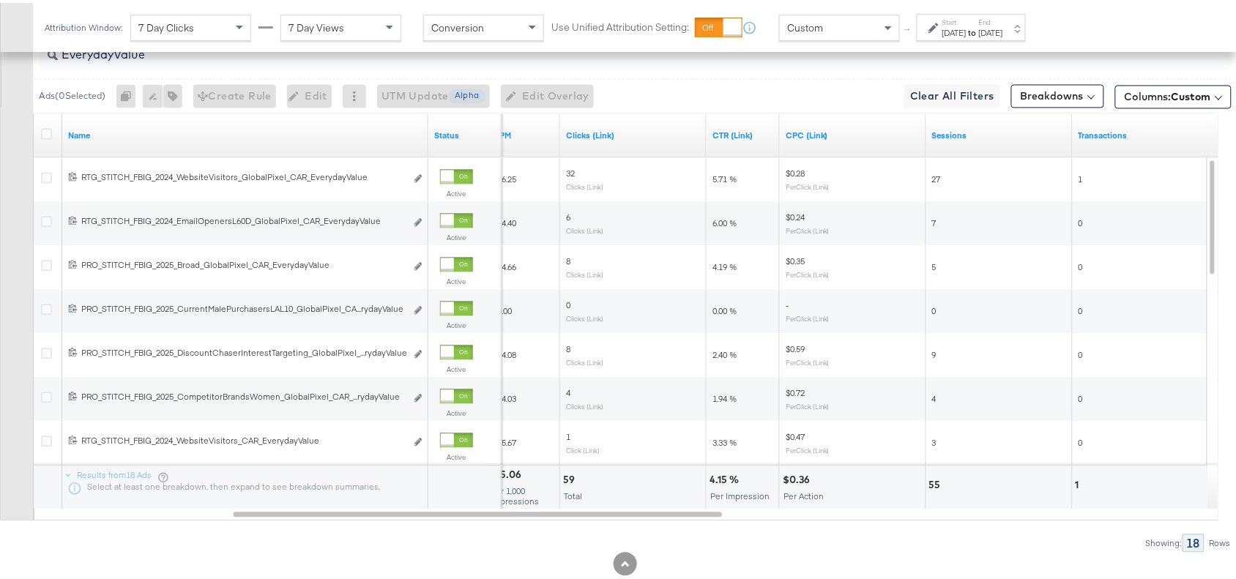
click at [718, 480] on div "4.15 %" at bounding box center [727, 477] width 34 height 14
copy div "4.15"
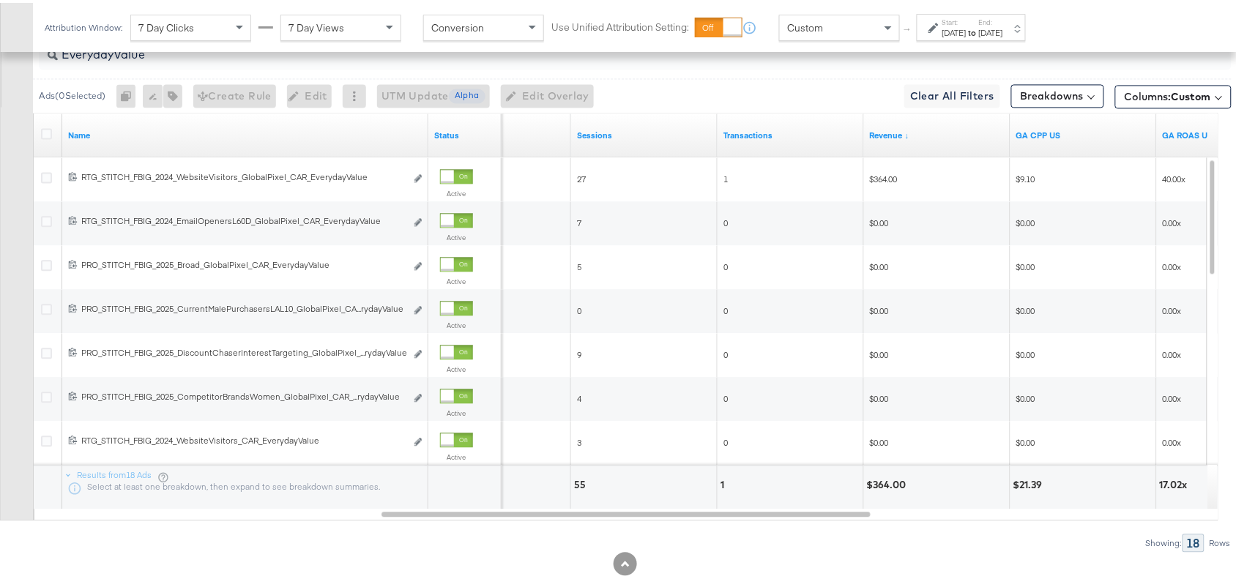
click at [885, 480] on div "$364.00" at bounding box center [889, 482] width 44 height 14
copy div "364.00"
click at [885, 480] on div "$364.00" at bounding box center [889, 482] width 44 height 14
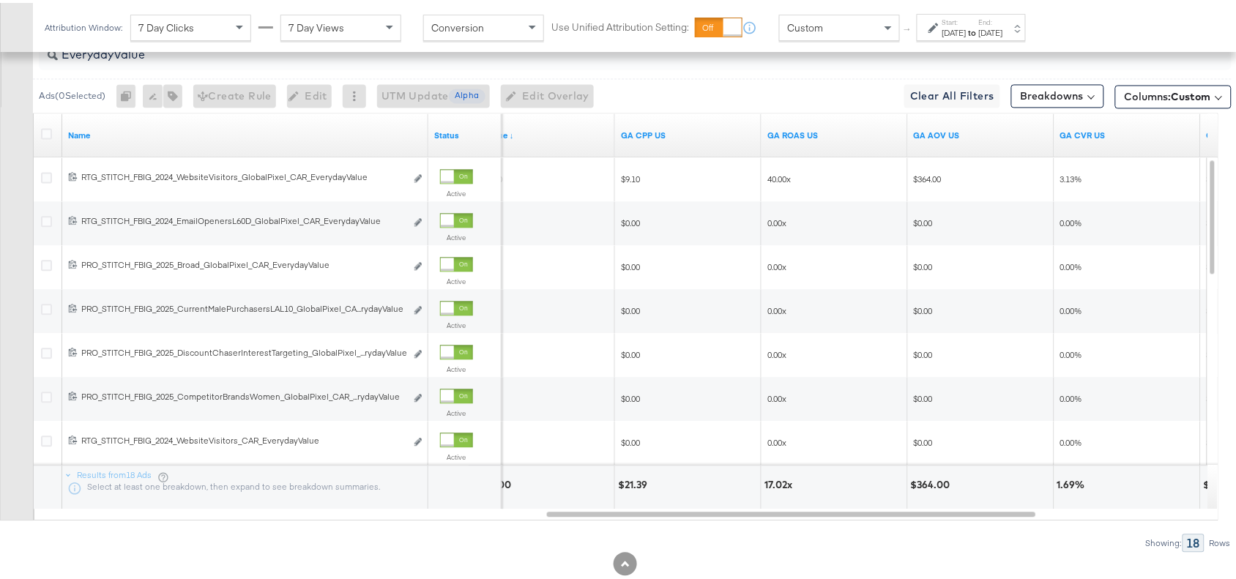
click at [769, 488] on div "17.02x" at bounding box center [781, 482] width 32 height 14
copy div "17.02x"
click at [769, 488] on div "17.02x" at bounding box center [781, 482] width 32 height 14
copy div "17.02"
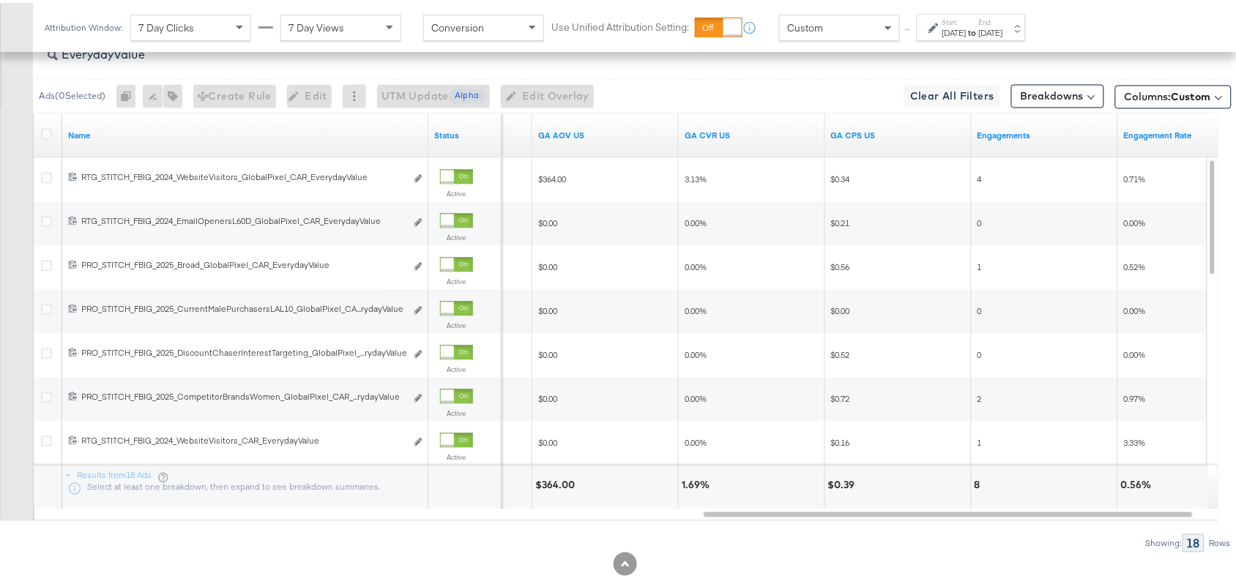
click at [693, 488] on div "1.69%" at bounding box center [698, 482] width 32 height 14
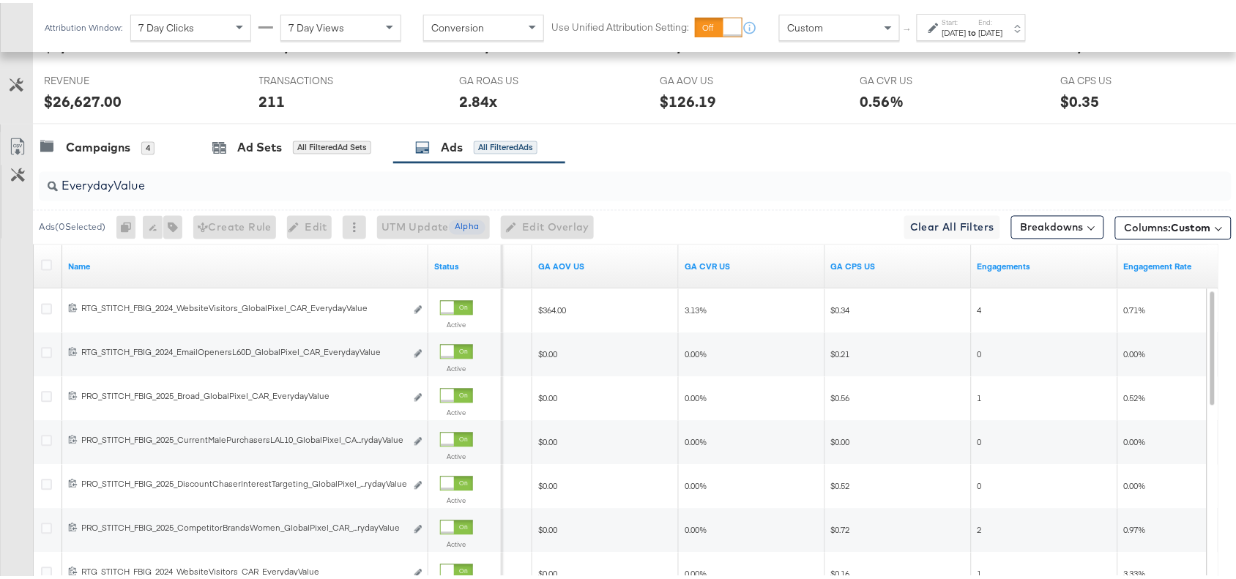
click at [215, 179] on input "EverydayValue" at bounding box center [591, 177] width 1066 height 29
click at [146, 180] on input "search" at bounding box center [591, 177] width 1066 height 29
paste input "Premium & Essentials Collage Ads"
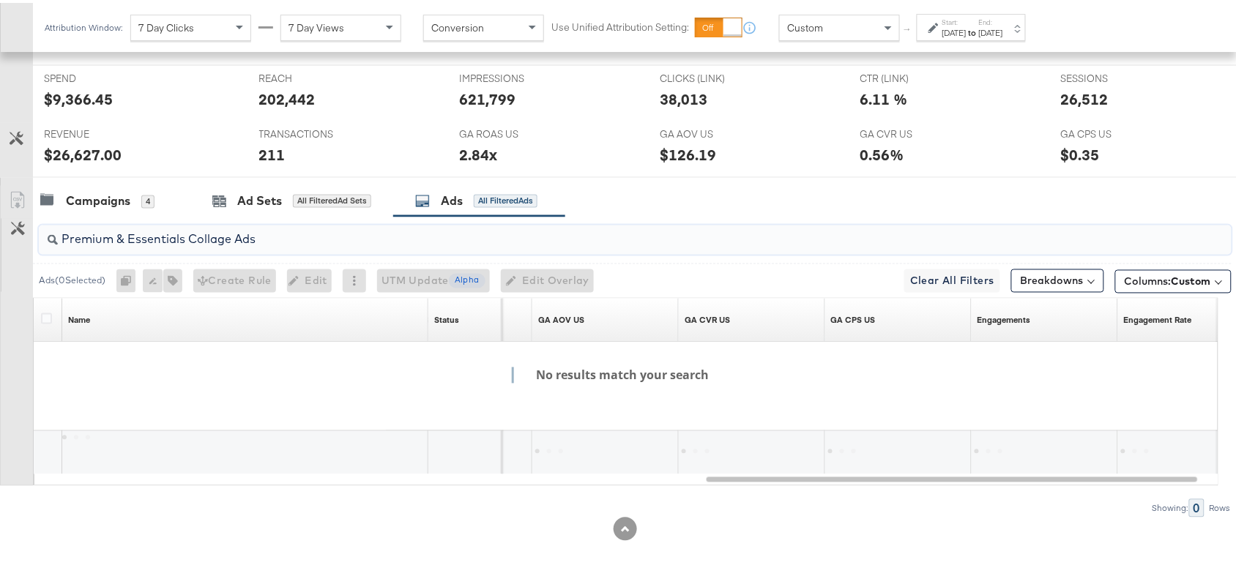
scroll to position [643, 0]
click at [127, 235] on input "Premium & Essentials Collage Ads" at bounding box center [591, 231] width 1066 height 29
click at [189, 239] on input "Premium &Essentials Collage Ads" at bounding box center [591, 231] width 1066 height 29
click at [118, 239] on input "Premium &EssentialsCollageAds" at bounding box center [591, 231] width 1066 height 29
click at [123, 237] on input "Premium&EssentialsCollageAds" at bounding box center [591, 231] width 1066 height 29
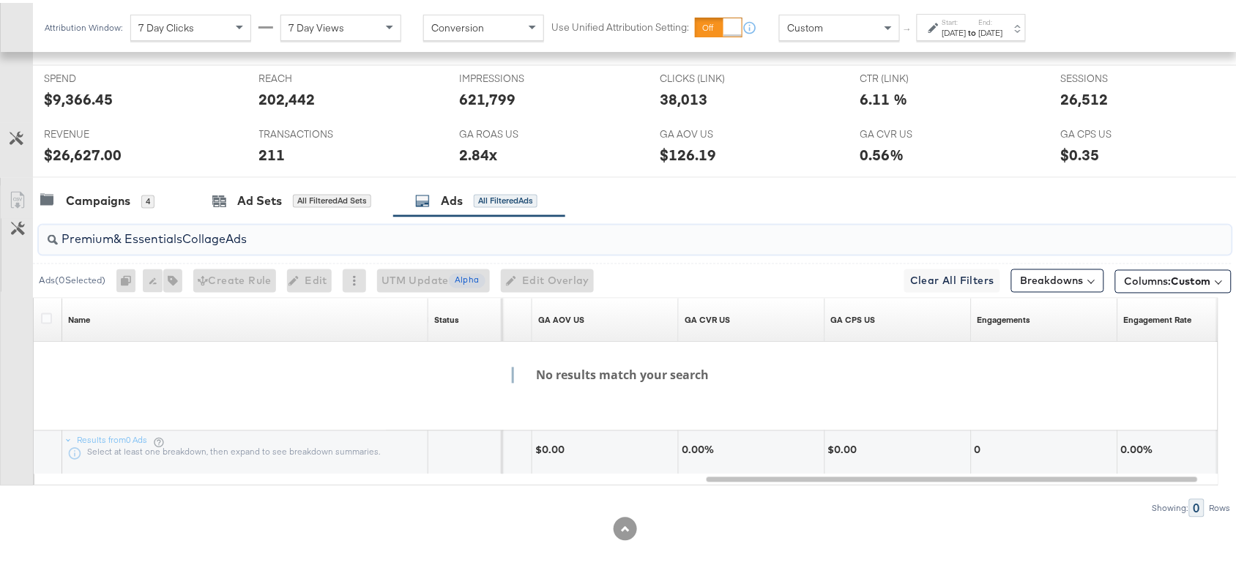
click at [111, 237] on input "Premium& EssentialsCollageAds" at bounding box center [591, 231] width 1066 height 29
click at [264, 237] on input "Premium & EssentialsCollageAds" at bounding box center [591, 231] width 1066 height 29
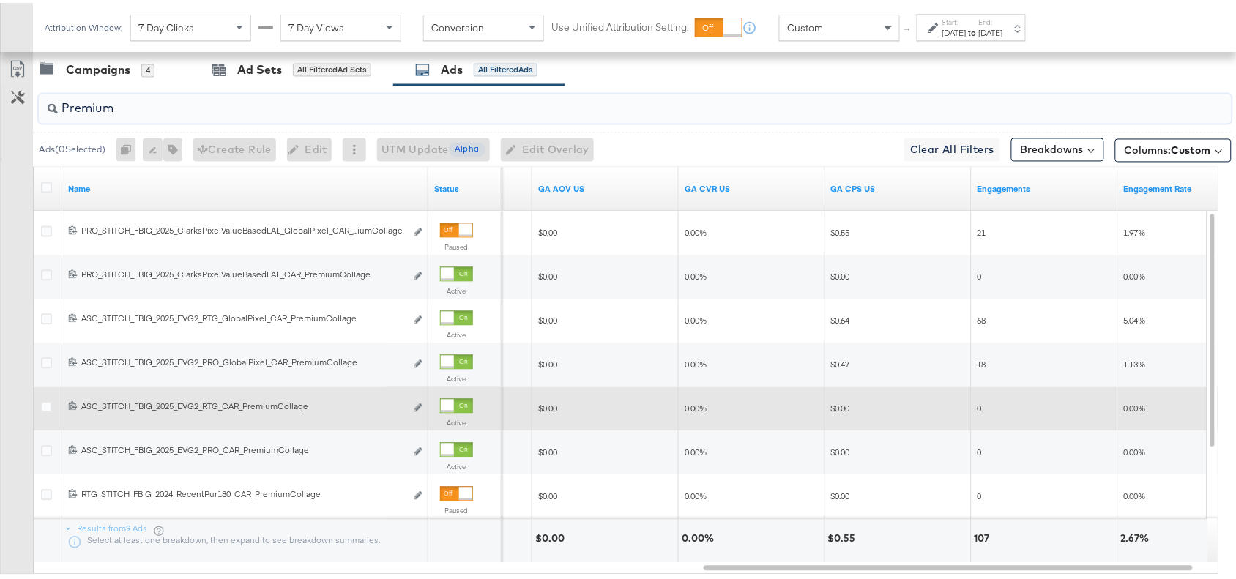
scroll to position [743, 0]
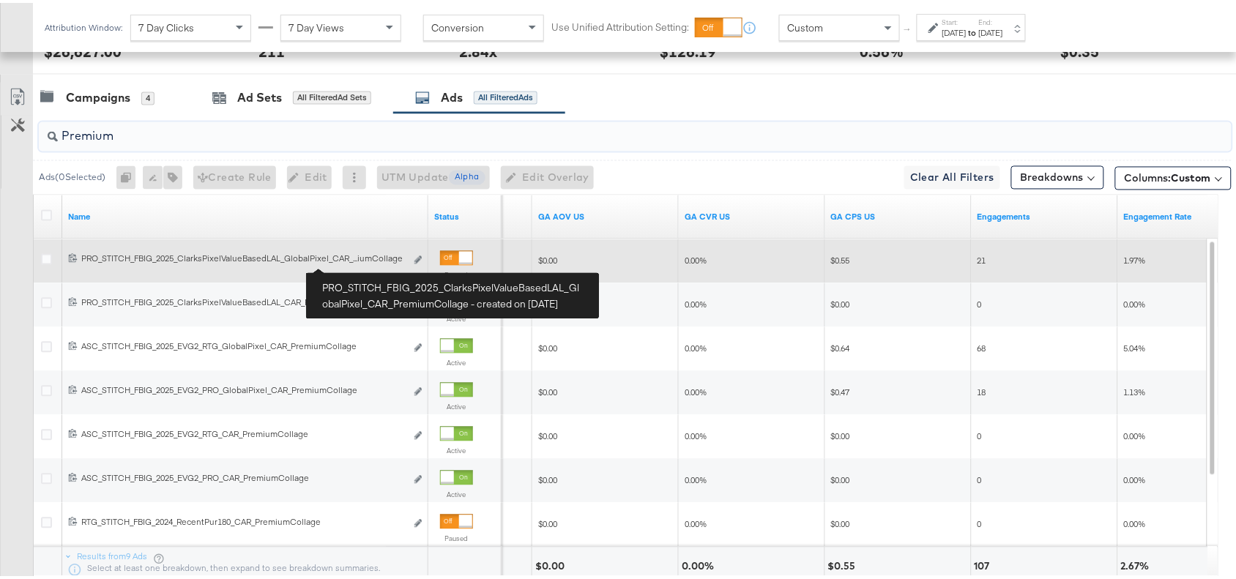
type input "Premium"
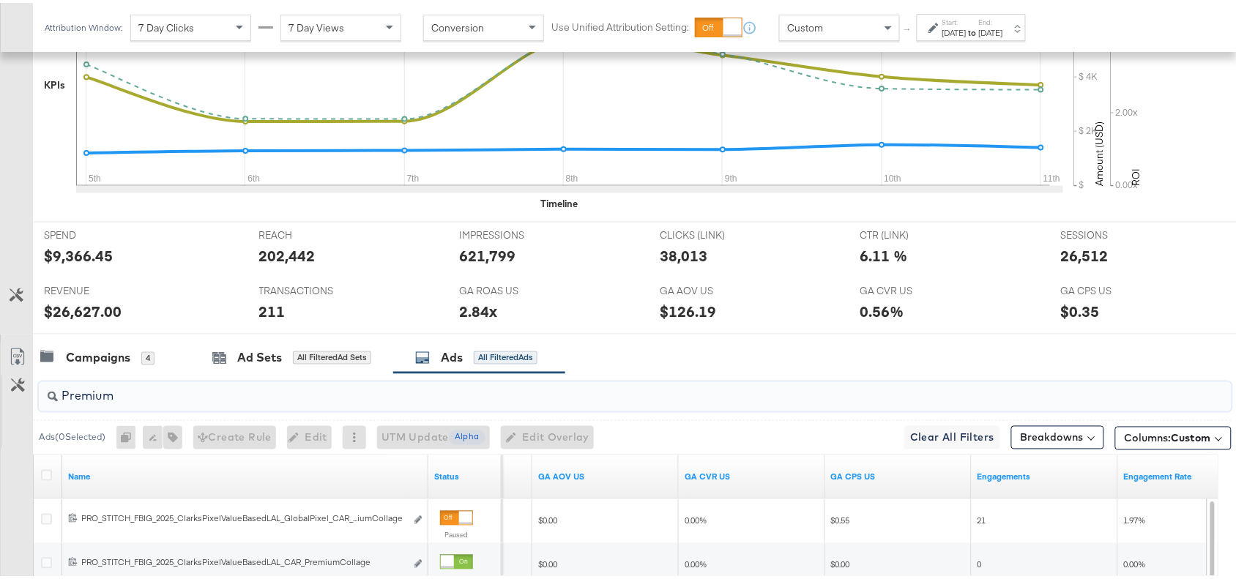
scroll to position [481, 0]
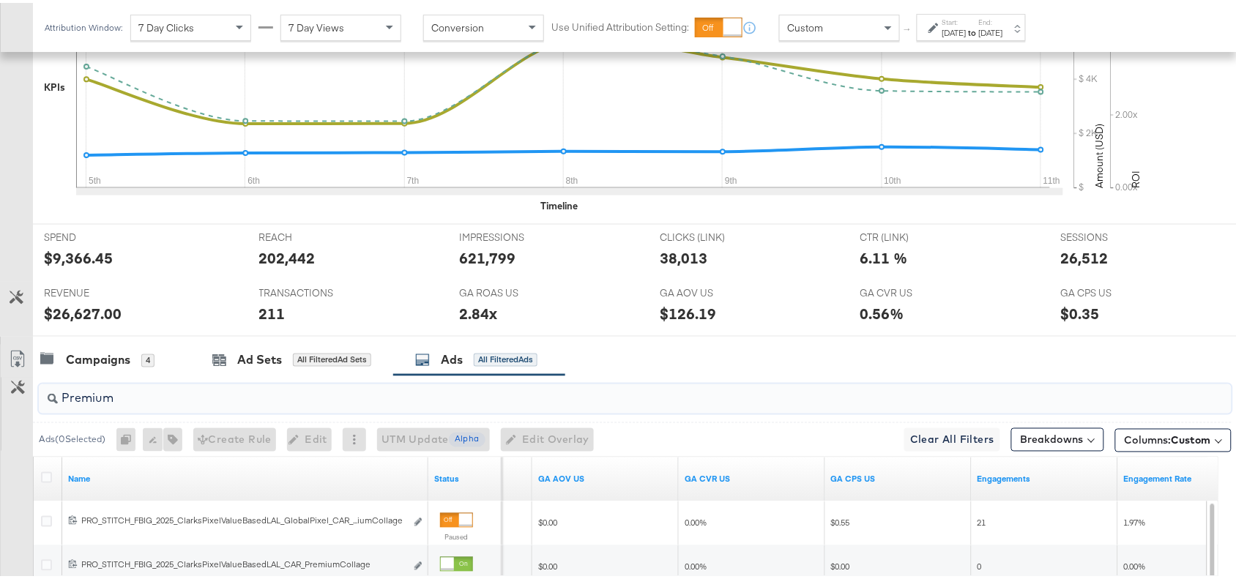
click at [171, 403] on input "Premium" at bounding box center [591, 390] width 1066 height 29
type input "pace"
click at [846, 342] on div at bounding box center [625, 340] width 1250 height 12
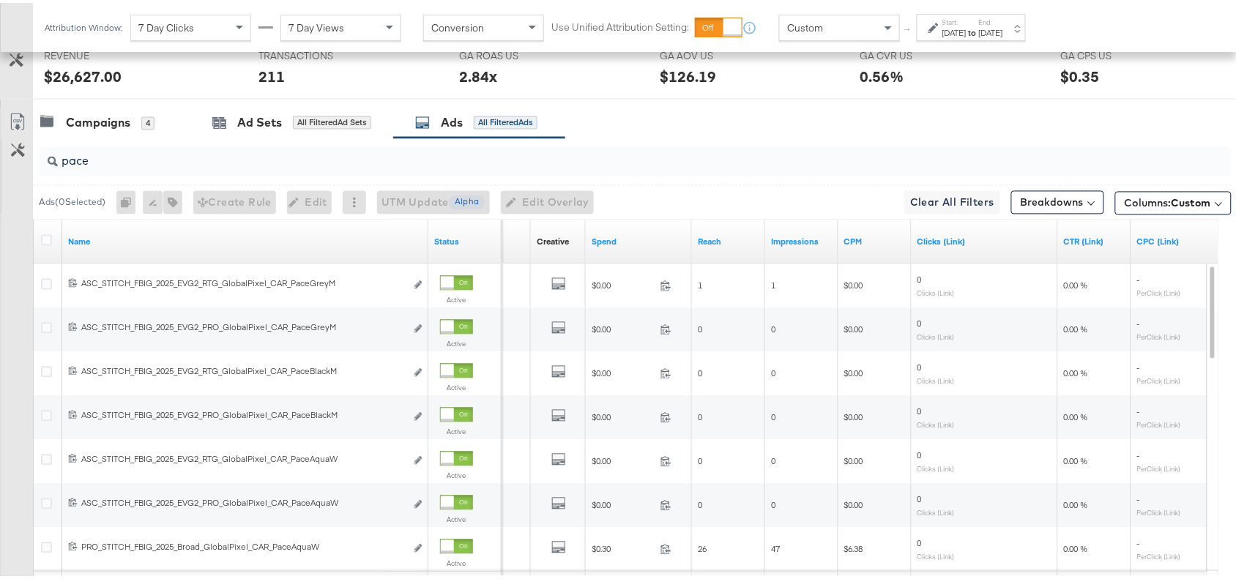
scroll to position [686, 0]
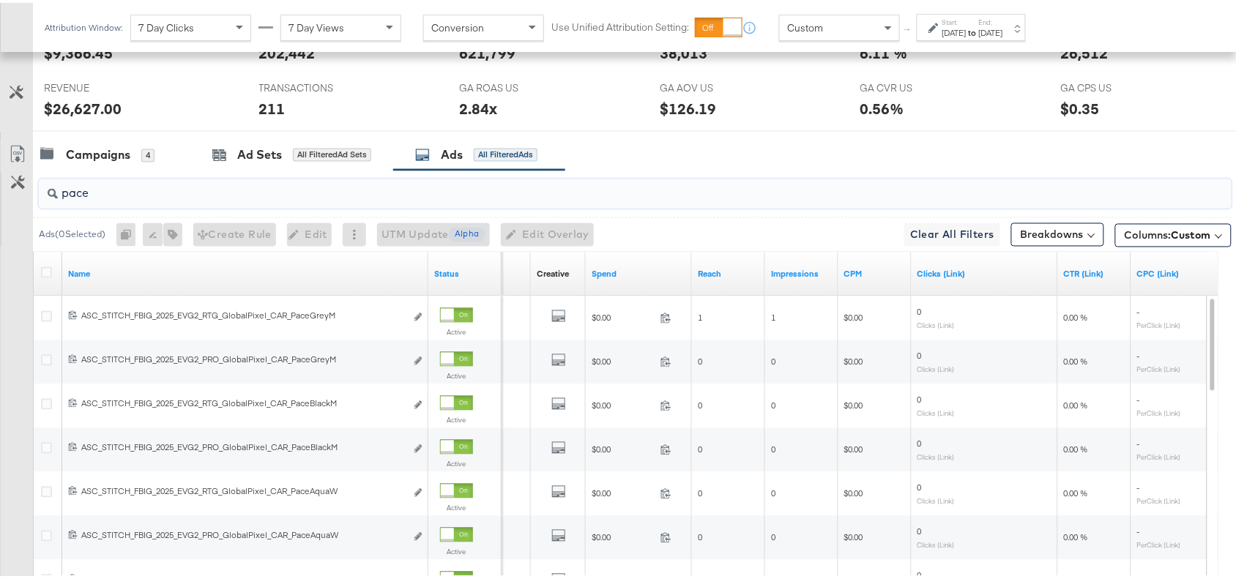
click at [248, 191] on input "pace" at bounding box center [591, 185] width 1066 height 29
